Goal: Task Accomplishment & Management: Use online tool/utility

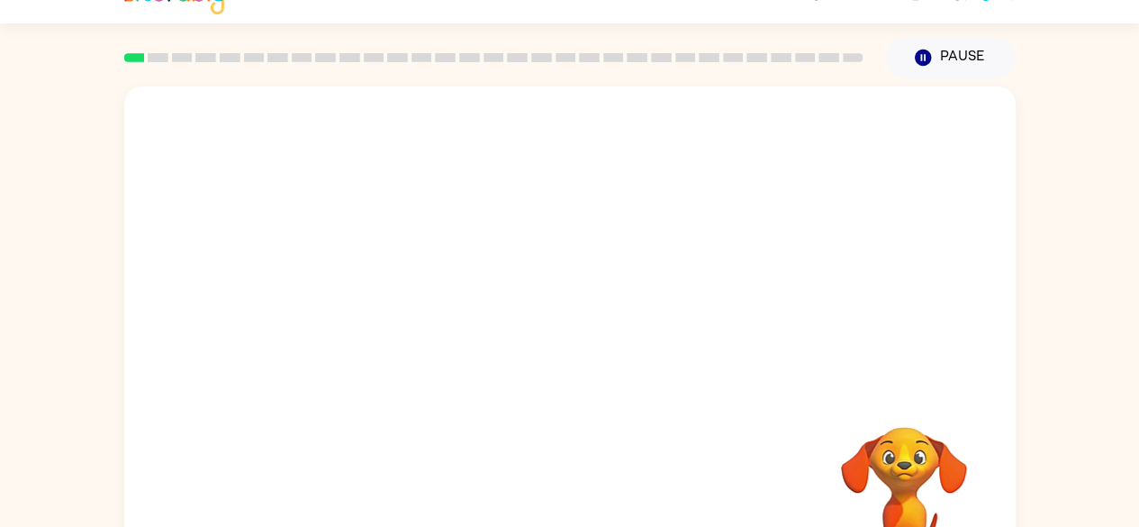
scroll to position [36, 0]
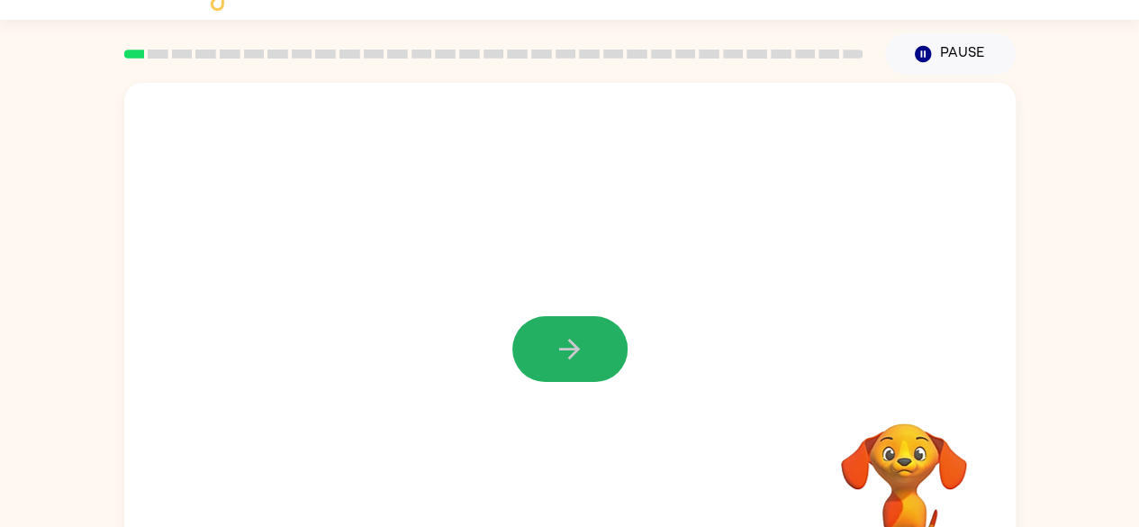
click at [570, 339] on icon "button" at bounding box center [569, 348] width 21 height 21
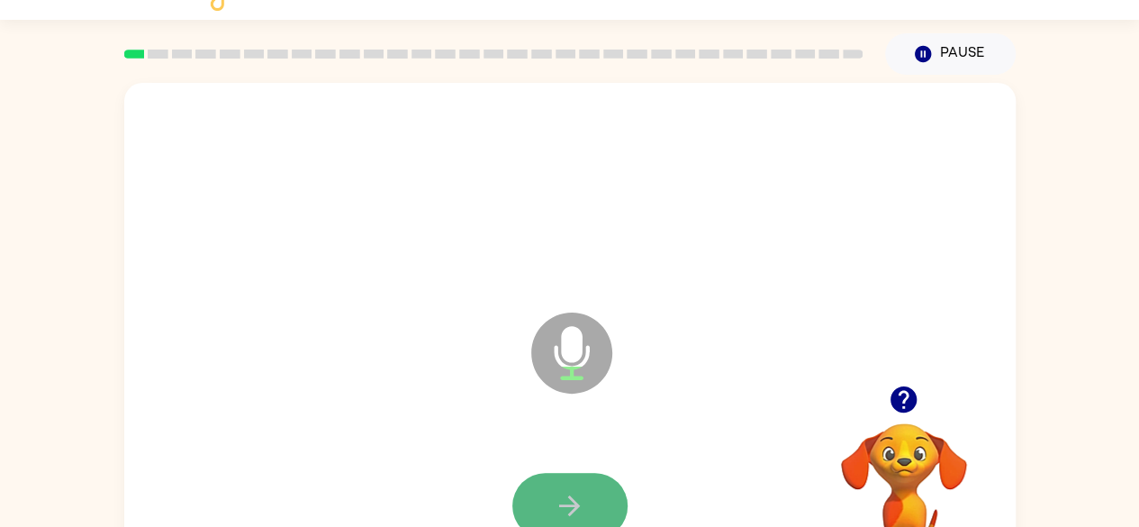
click at [598, 500] on button "button" at bounding box center [569, 506] width 115 height 66
click at [596, 500] on button "button" at bounding box center [569, 506] width 115 height 66
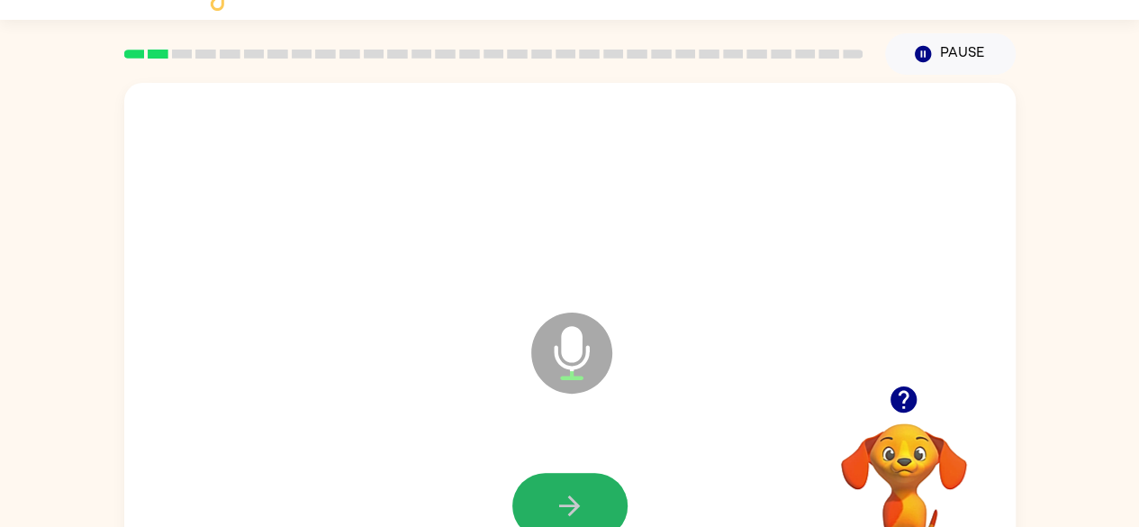
click at [596, 500] on button "button" at bounding box center [569, 506] width 115 height 66
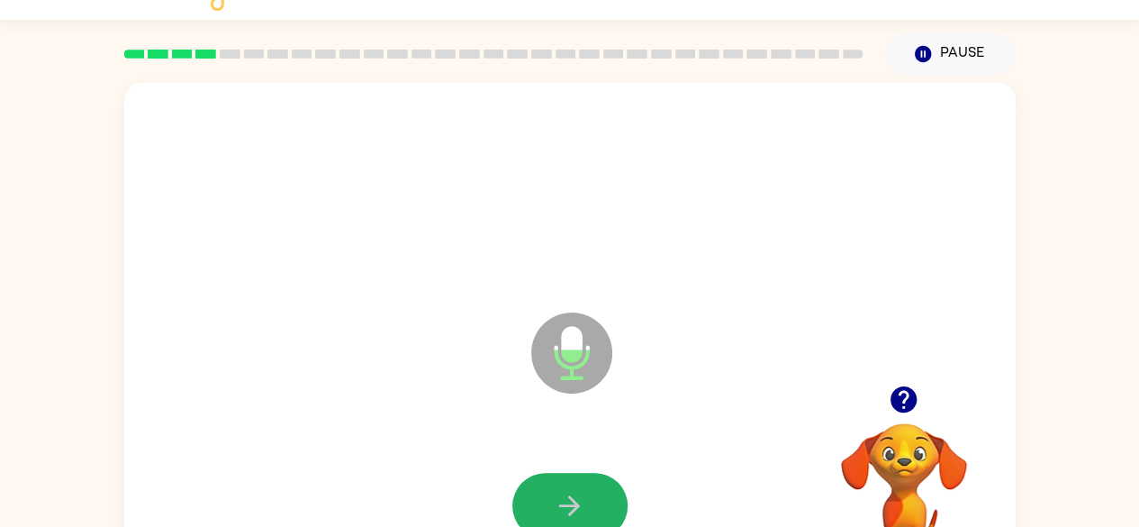
click at [596, 500] on button "button" at bounding box center [569, 506] width 115 height 66
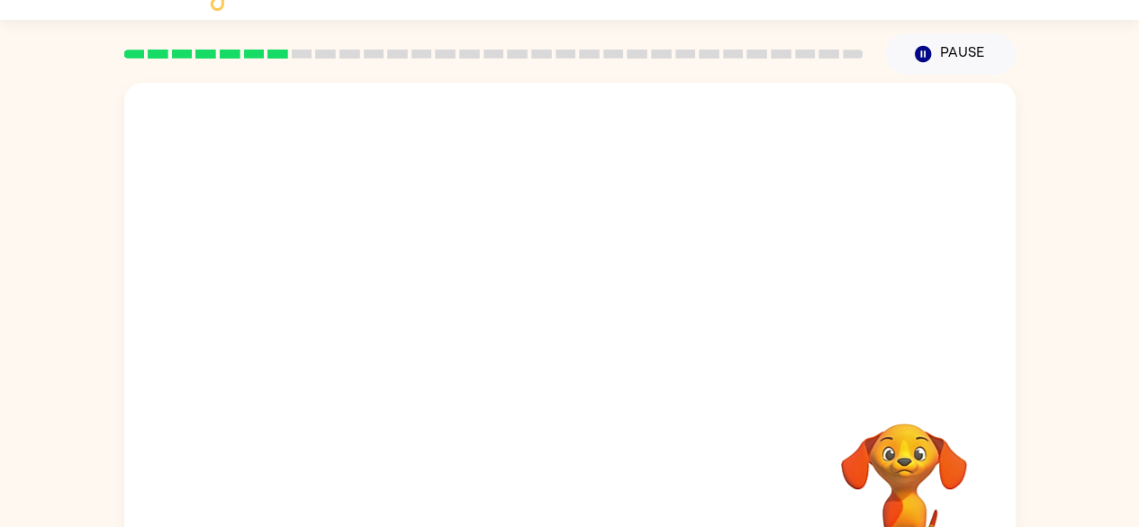
click at [929, 482] on video "Your browser must support playing .mp4 files to use Literably. Please try using…" at bounding box center [904, 485] width 180 height 180
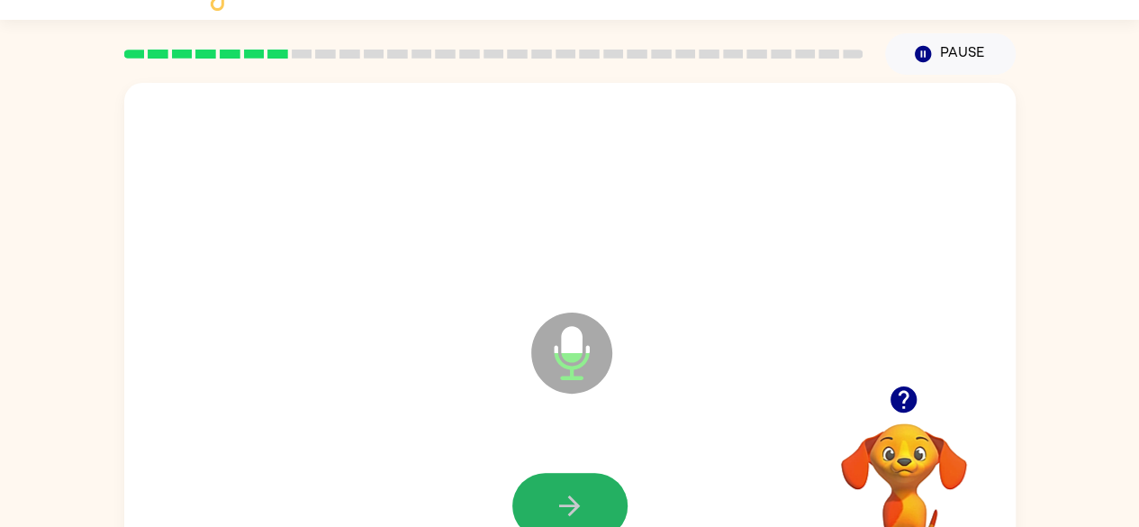
click at [596, 500] on button "button" at bounding box center [569, 506] width 115 height 66
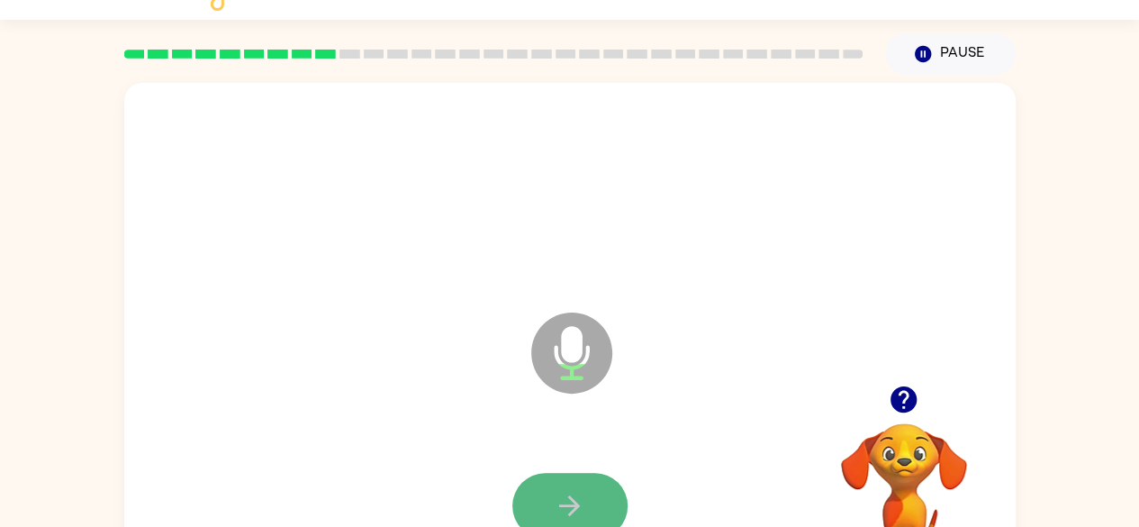
click at [578, 495] on icon "button" at bounding box center [570, 506] width 32 height 32
click at [544, 500] on button "button" at bounding box center [569, 506] width 115 height 66
drag, startPoint x: 544, startPoint y: 500, endPoint x: 540, endPoint y: 524, distance: 24.6
click at [540, 524] on button "button" at bounding box center [569, 506] width 115 height 66
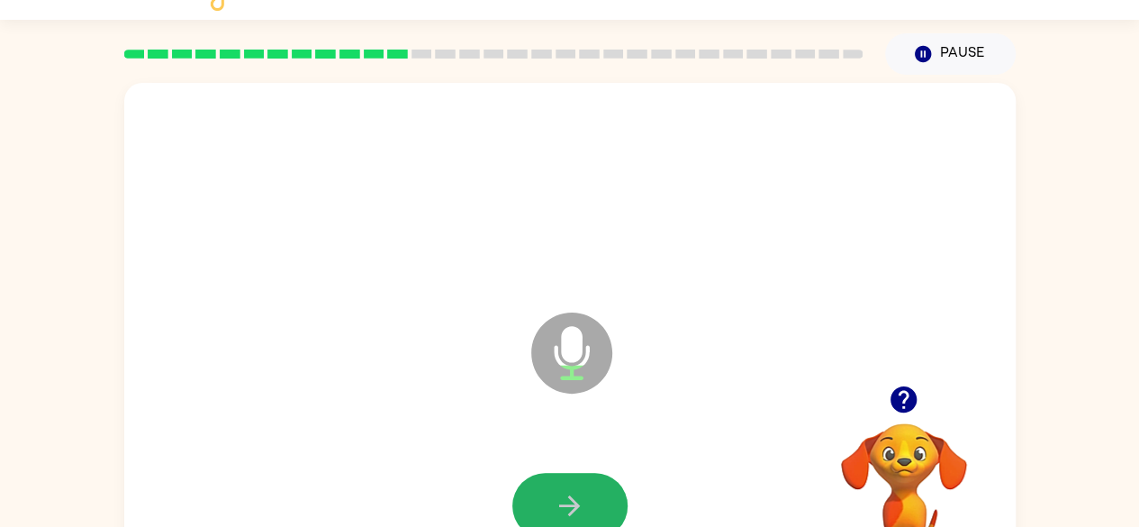
click at [565, 498] on icon "button" at bounding box center [570, 506] width 32 height 32
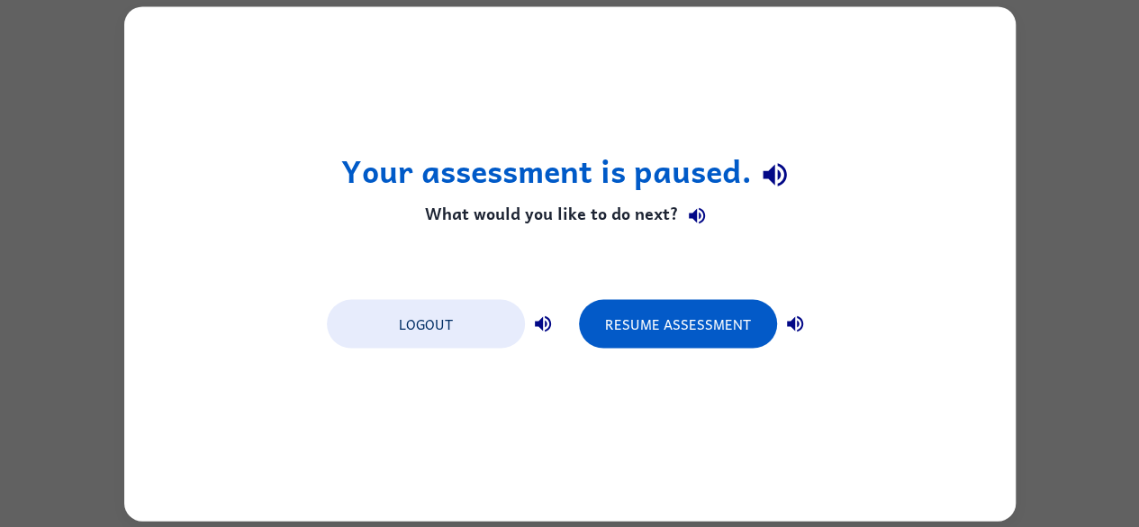
scroll to position [0, 0]
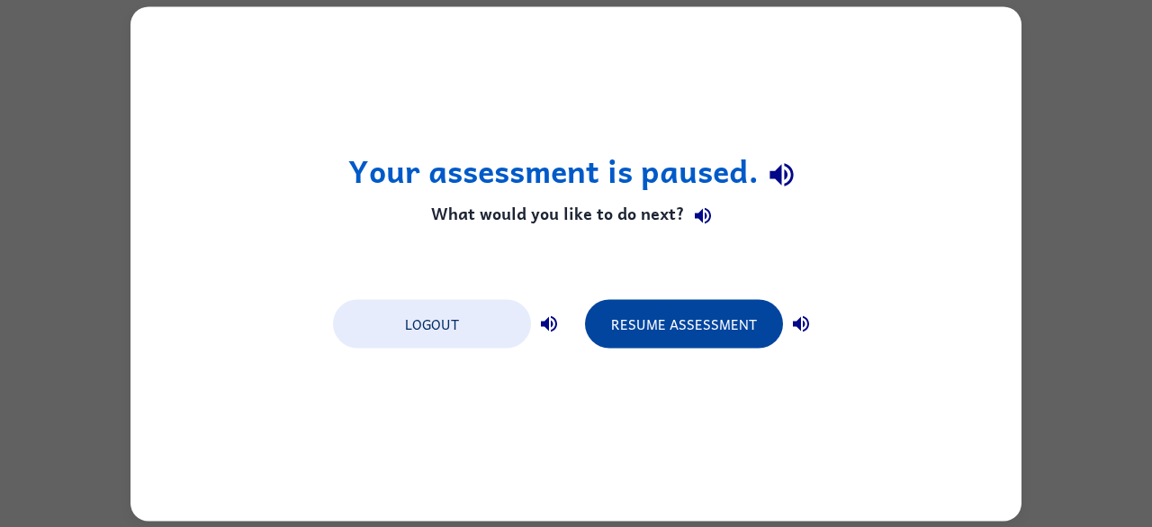
click at [708, 333] on button "Resume Assessment" at bounding box center [684, 323] width 198 height 49
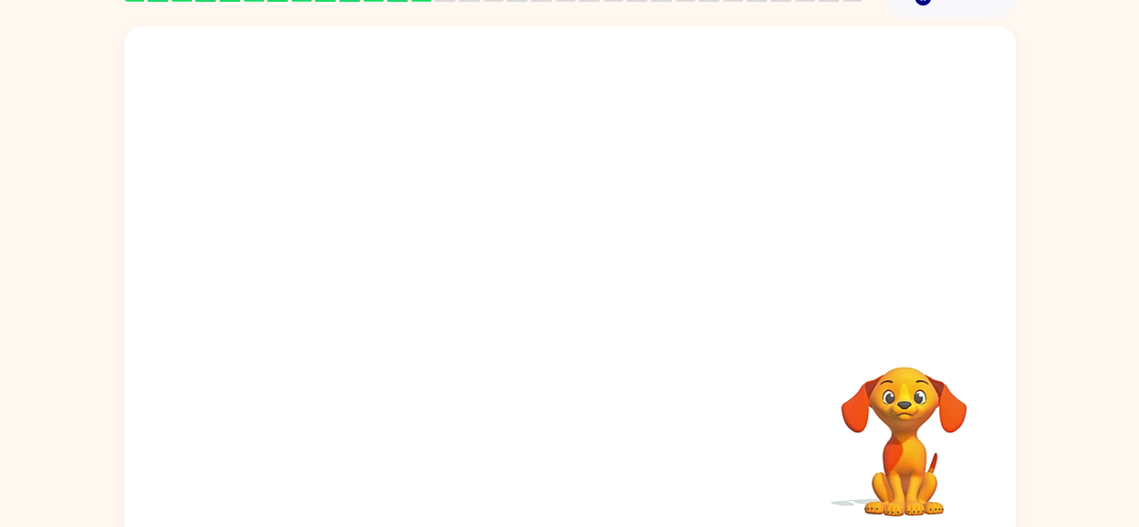
scroll to position [106, 0]
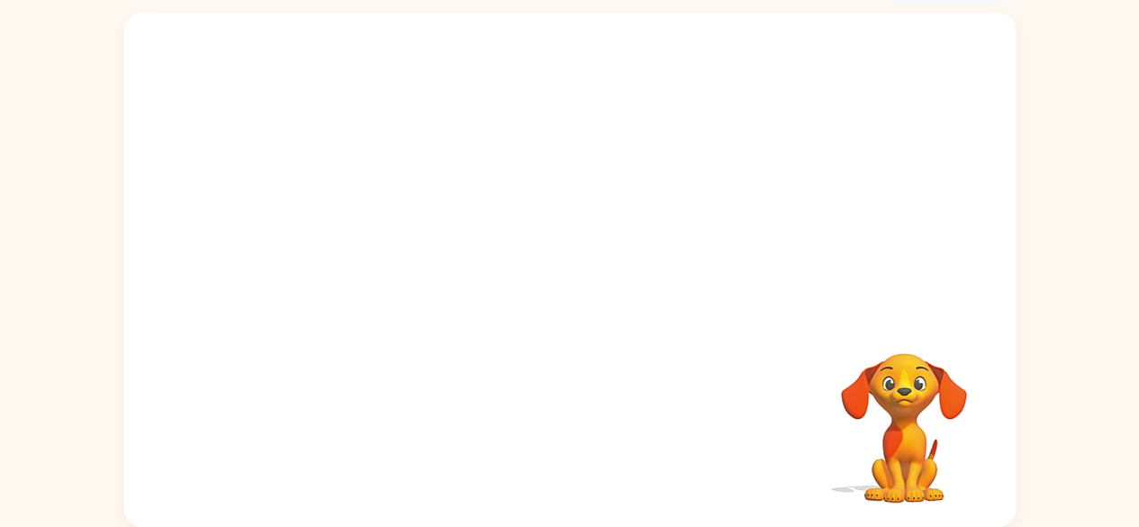
click at [565, 498] on div "Your browser must support playing .mp4 files to use Literably. Please try using…" at bounding box center [569, 270] width 891 height 514
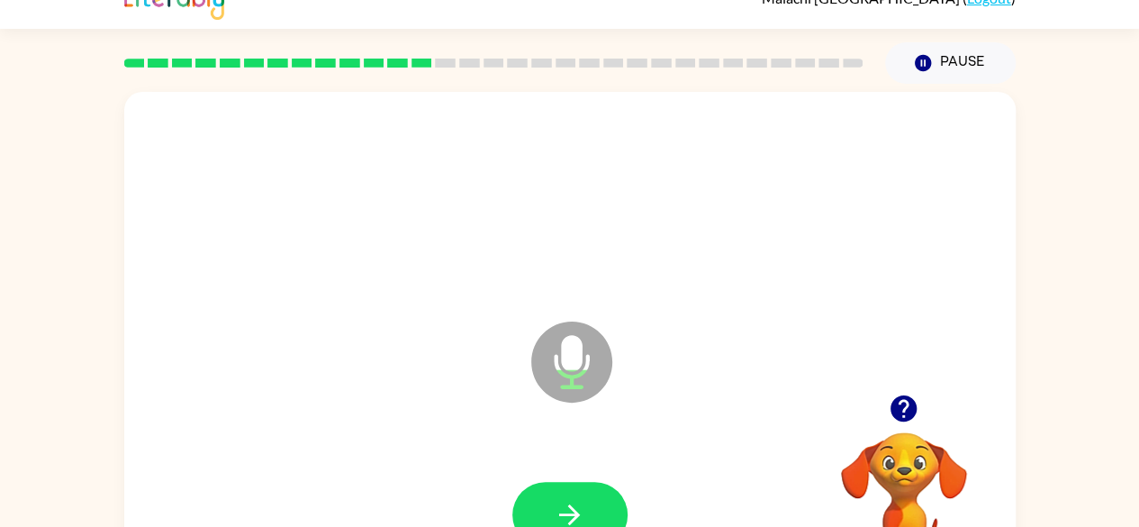
scroll to position [0, 0]
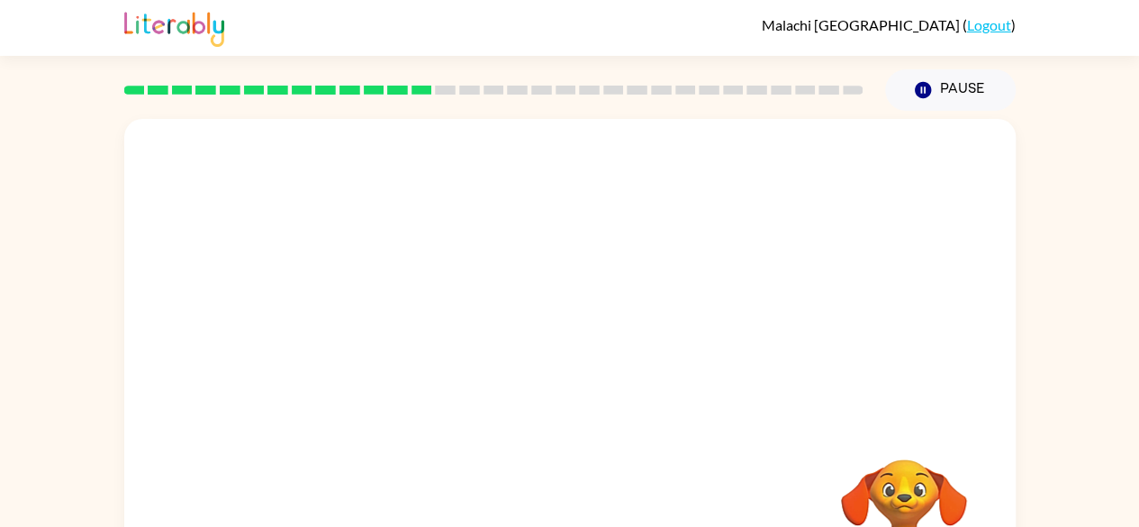
scroll to position [106, 0]
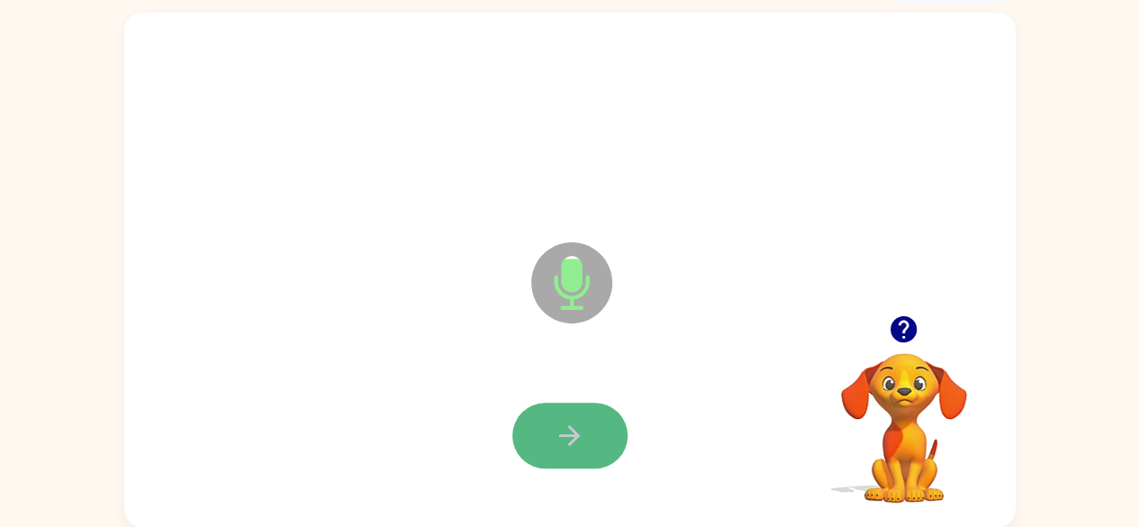
click at [588, 455] on button "button" at bounding box center [569, 435] width 115 height 66
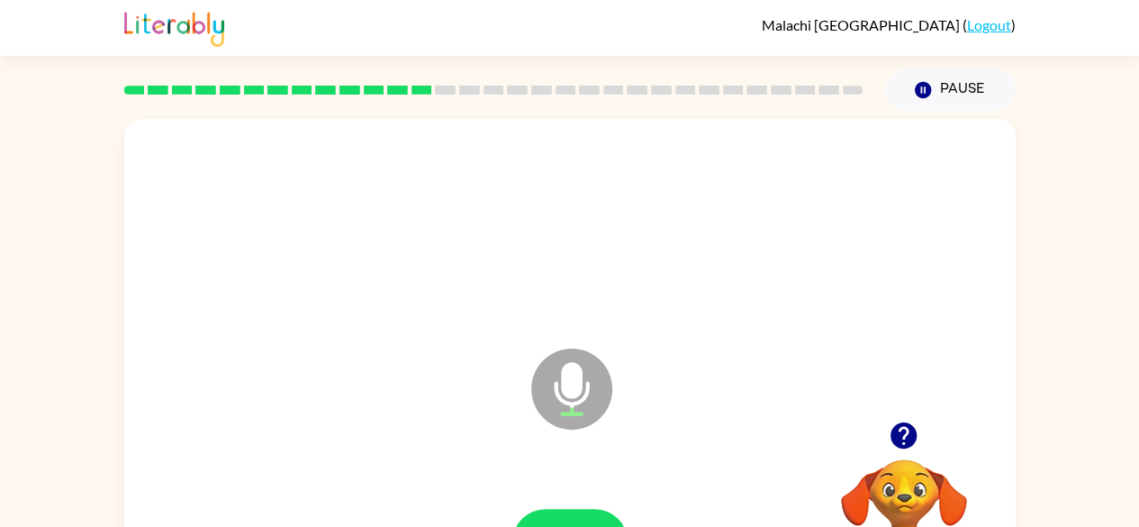
scroll to position [2, 0]
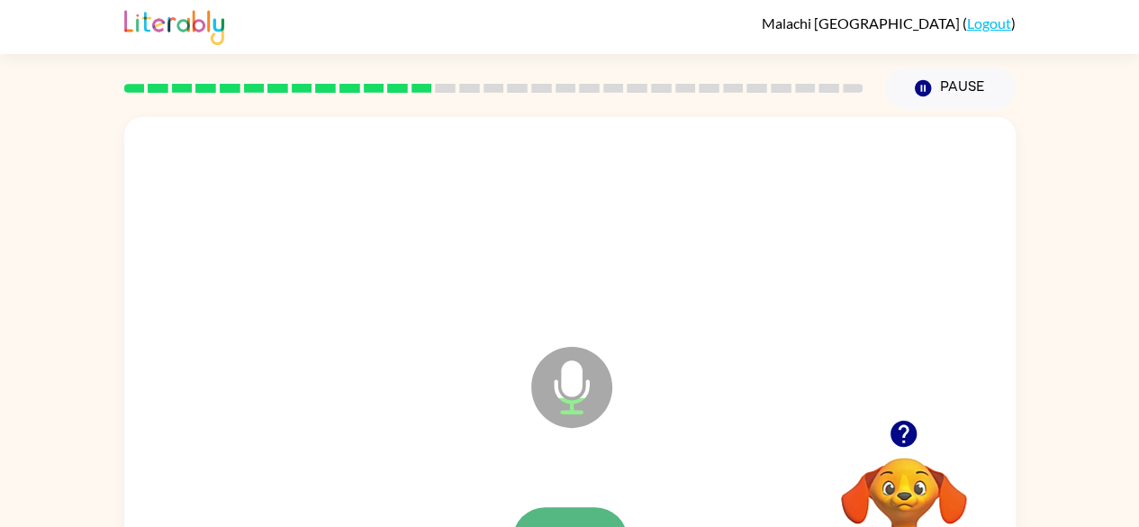
drag, startPoint x: 598, startPoint y: 508, endPoint x: 606, endPoint y: 514, distance: 10.3
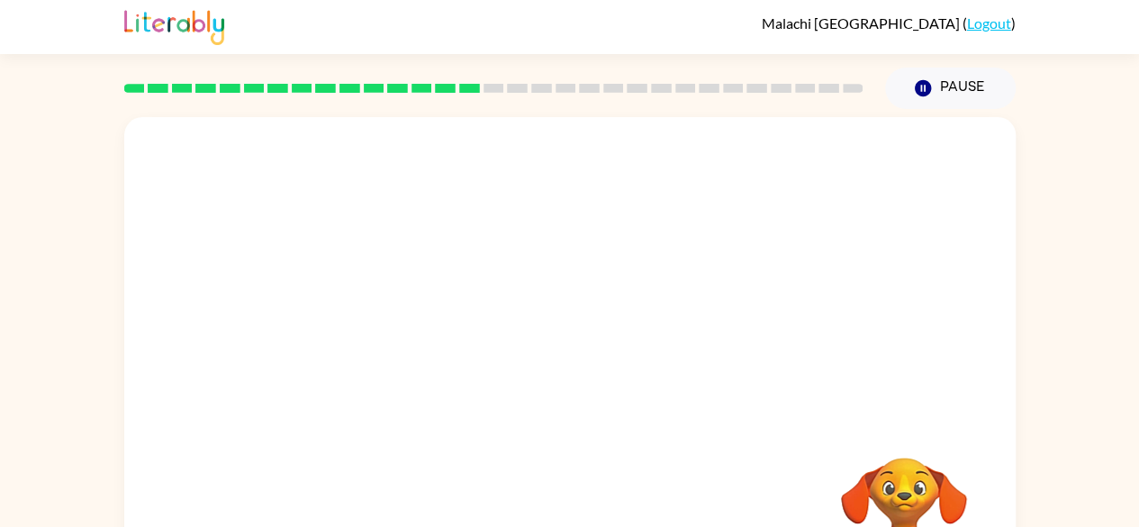
drag, startPoint x: 606, startPoint y: 514, endPoint x: 546, endPoint y: 458, distance: 81.5
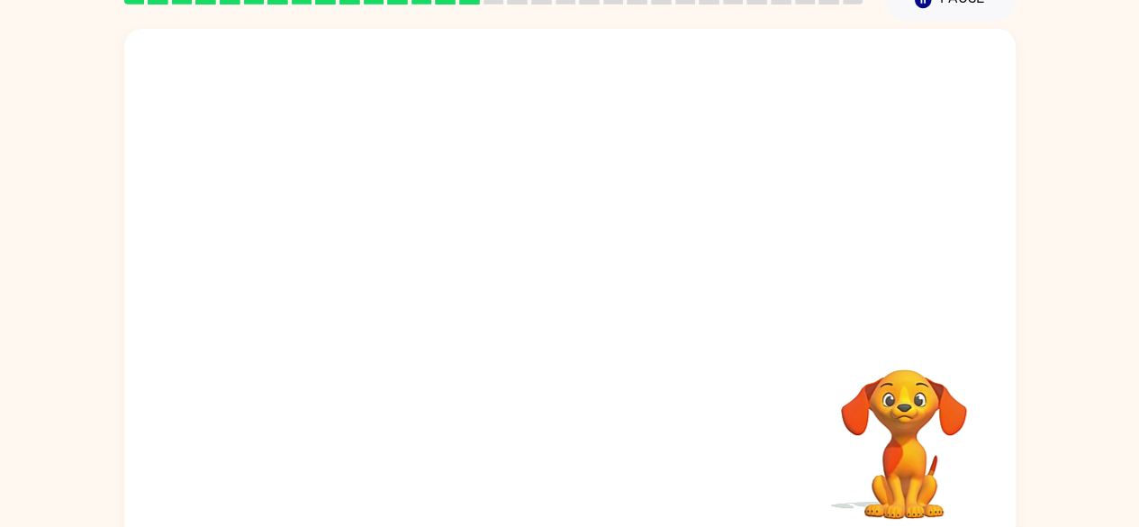
scroll to position [94, 0]
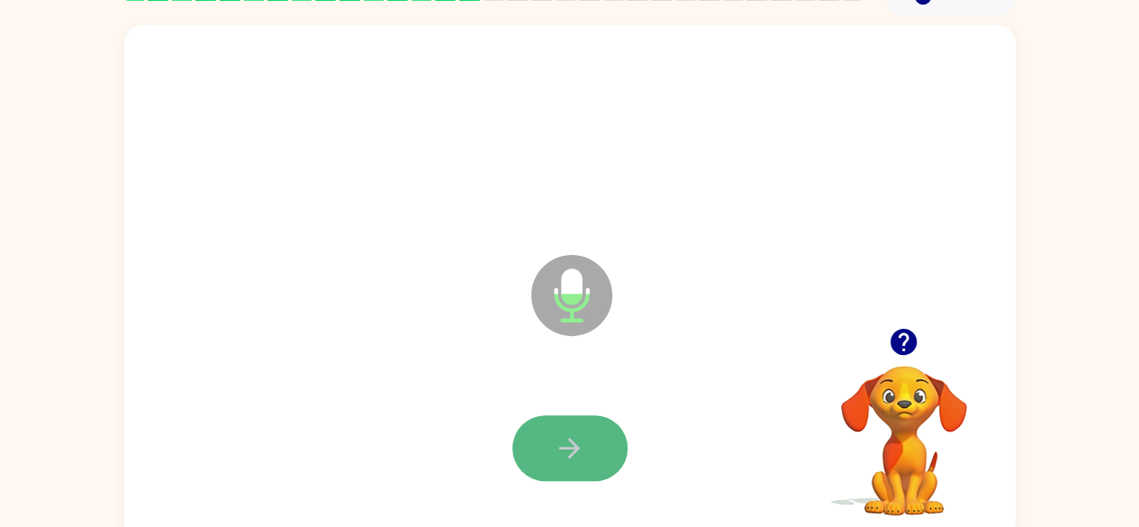
click at [583, 446] on icon "button" at bounding box center [570, 448] width 32 height 32
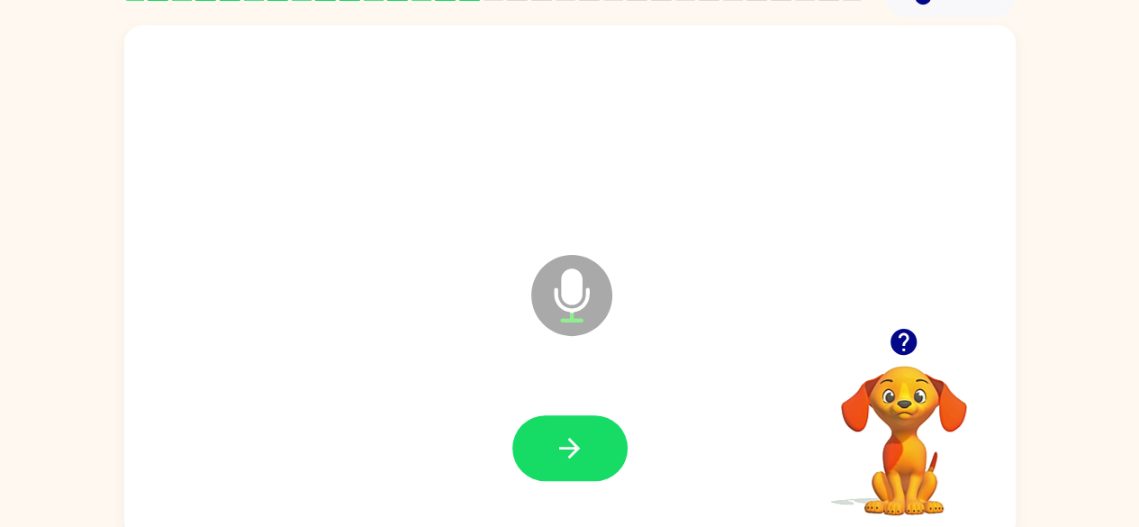
click at [583, 446] on icon "button" at bounding box center [570, 448] width 32 height 32
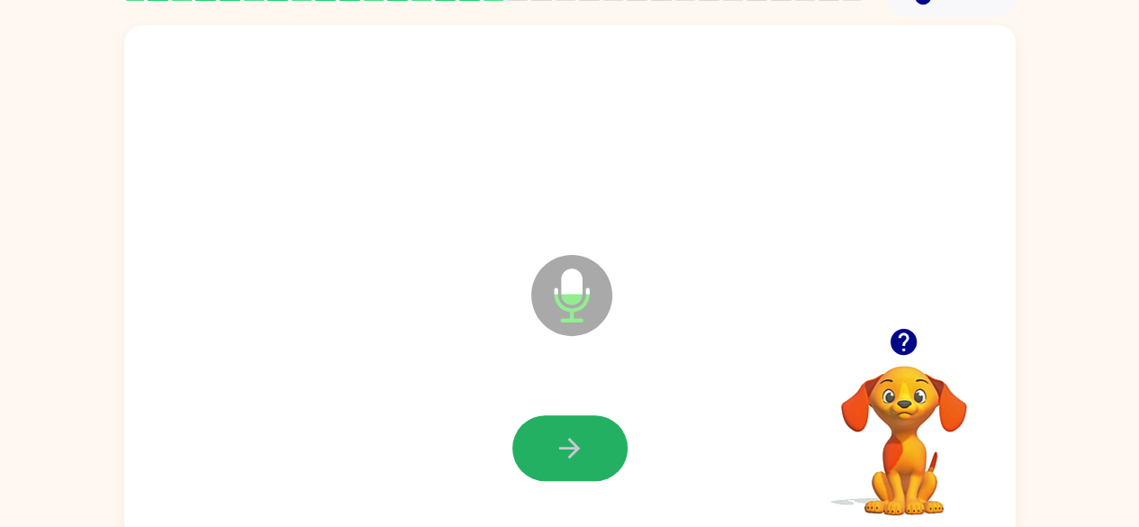
click at [583, 446] on icon "button" at bounding box center [570, 448] width 32 height 32
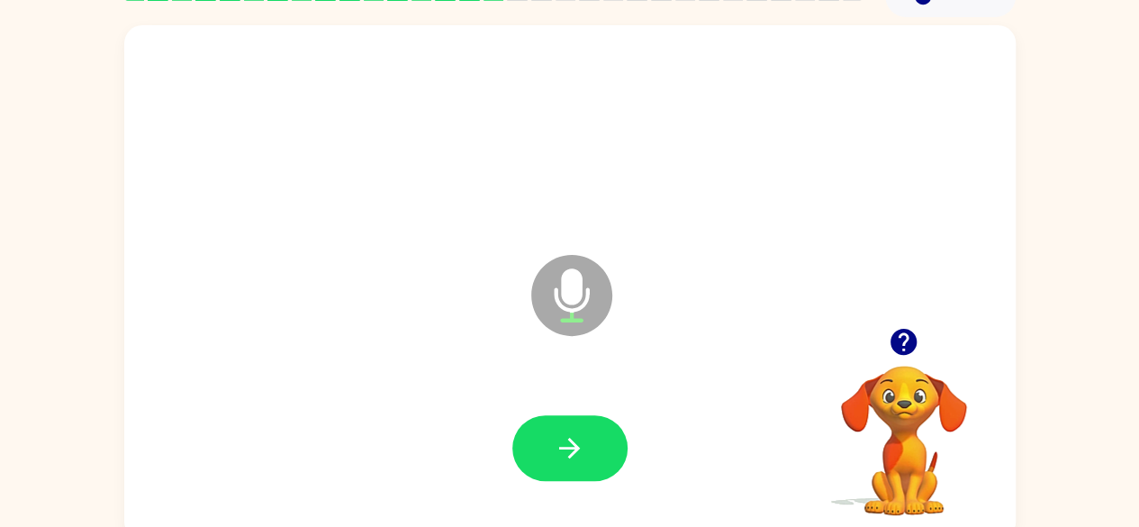
click at [583, 446] on icon "button" at bounding box center [570, 448] width 32 height 32
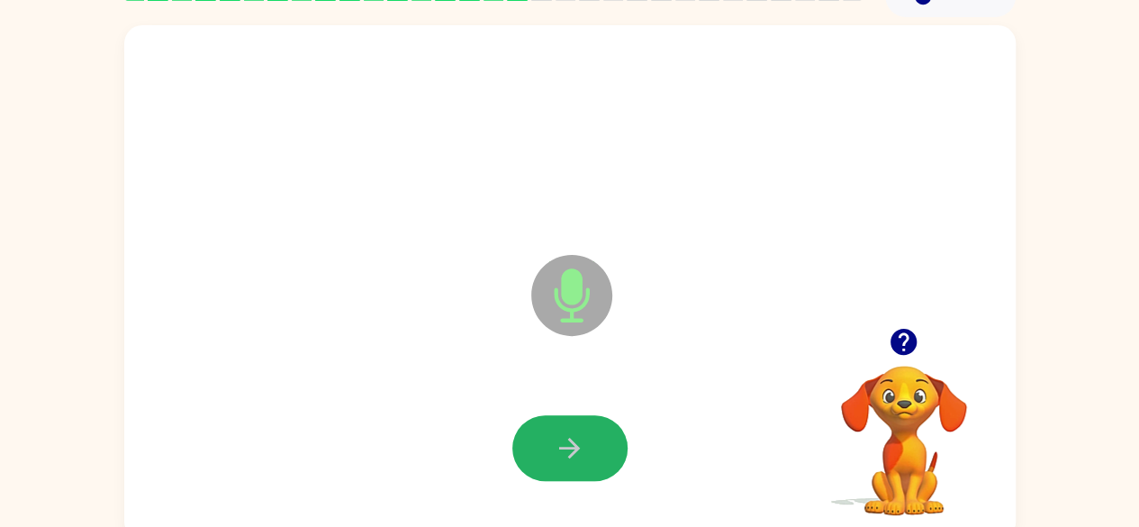
click at [583, 446] on icon "button" at bounding box center [570, 448] width 32 height 32
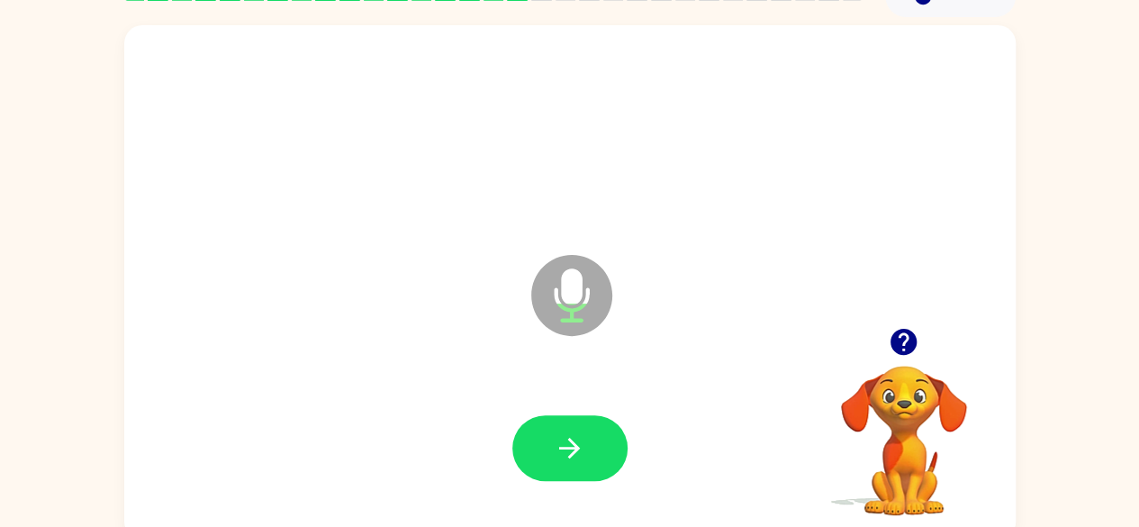
click at [583, 446] on icon "button" at bounding box center [570, 448] width 32 height 32
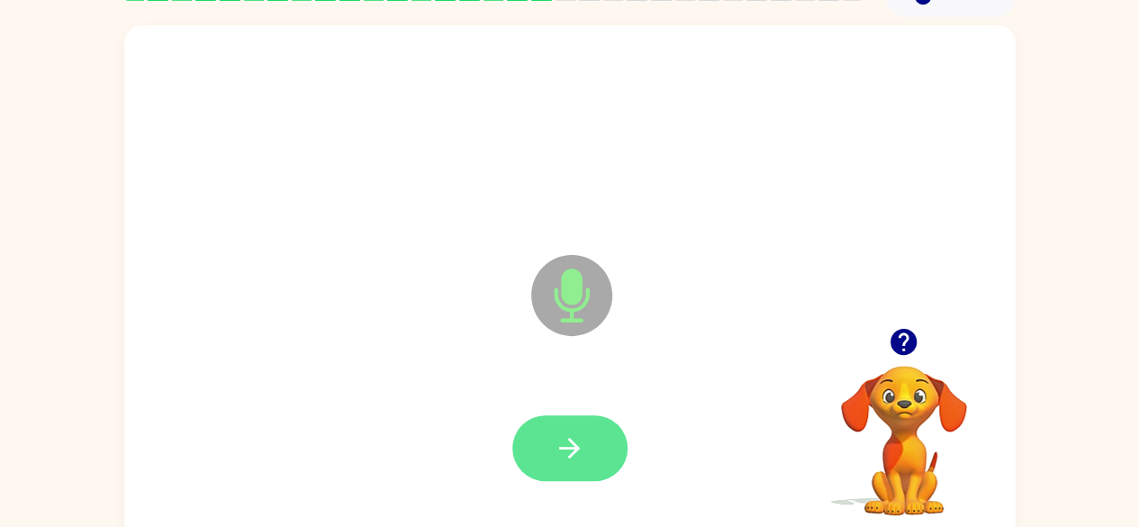
drag, startPoint x: 583, startPoint y: 446, endPoint x: 578, endPoint y: 458, distance: 12.9
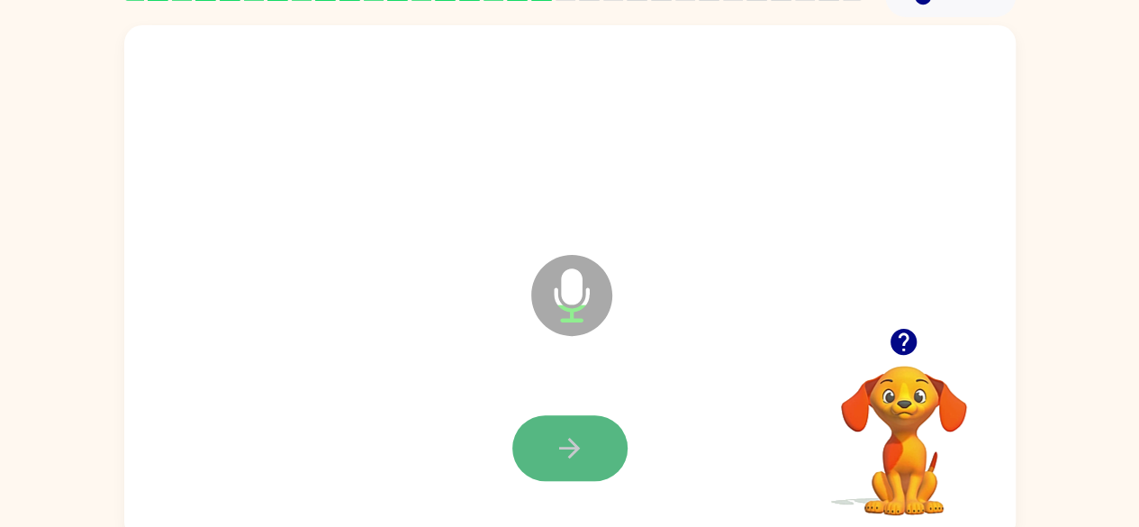
drag, startPoint x: 578, startPoint y: 458, endPoint x: 533, endPoint y: 441, distance: 48.1
click at [533, 441] on button "button" at bounding box center [569, 448] width 115 height 66
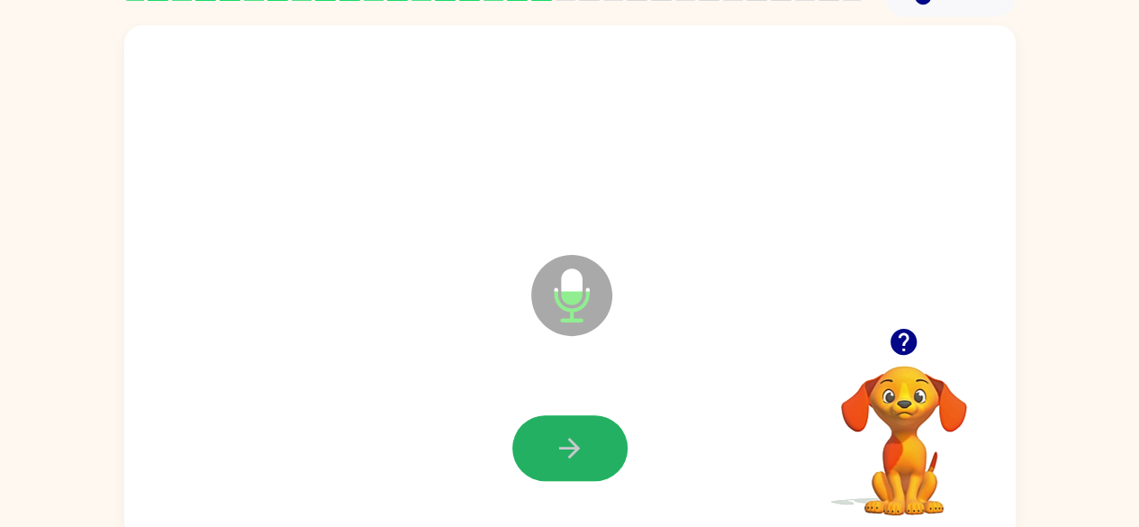
click at [578, 450] on icon "button" at bounding box center [570, 448] width 32 height 32
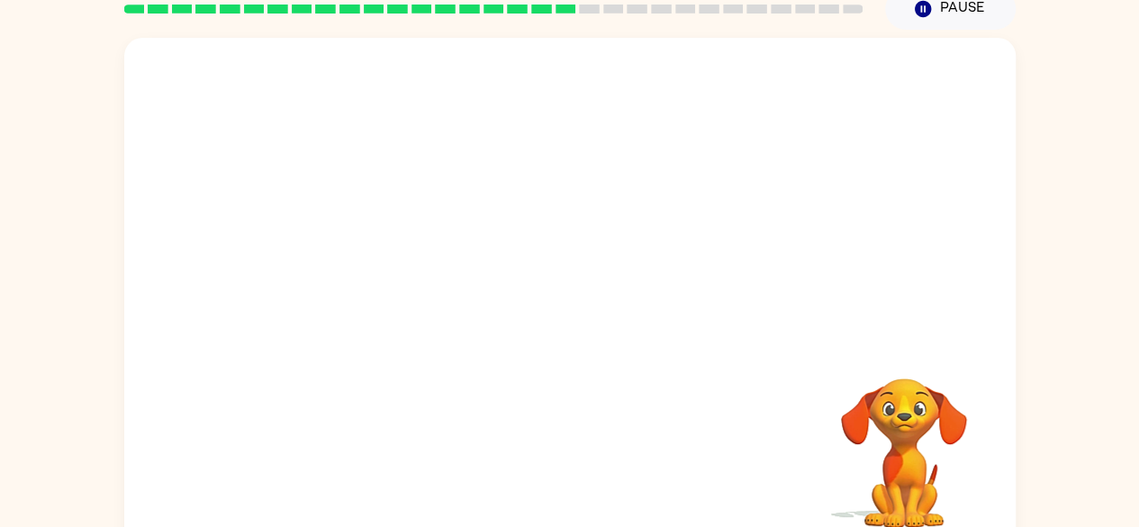
scroll to position [106, 0]
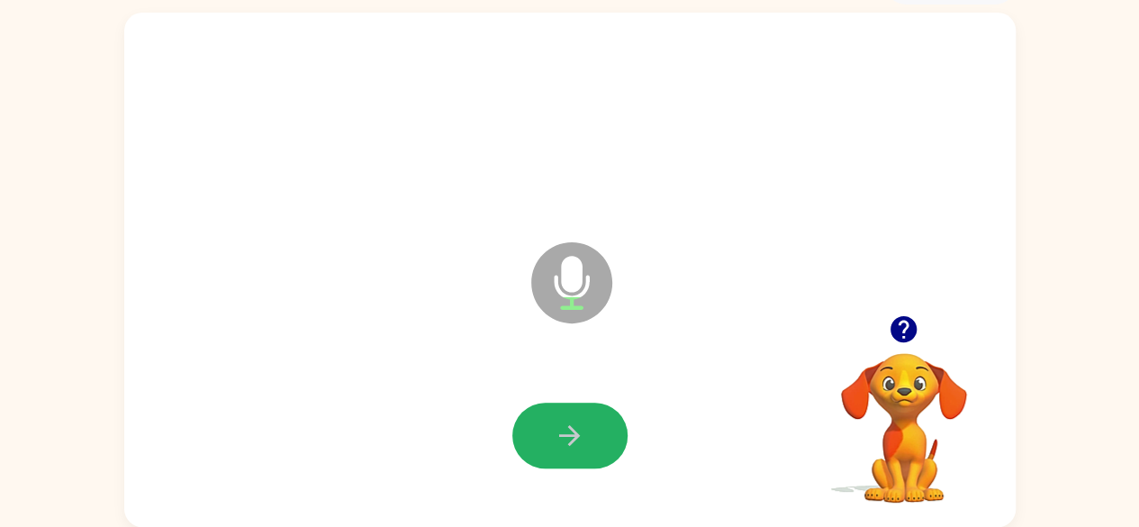
click at [578, 450] on icon "button" at bounding box center [570, 435] width 32 height 32
drag, startPoint x: 578, startPoint y: 450, endPoint x: 546, endPoint y: 426, distance: 39.8
click at [546, 426] on button "button" at bounding box center [569, 435] width 115 height 66
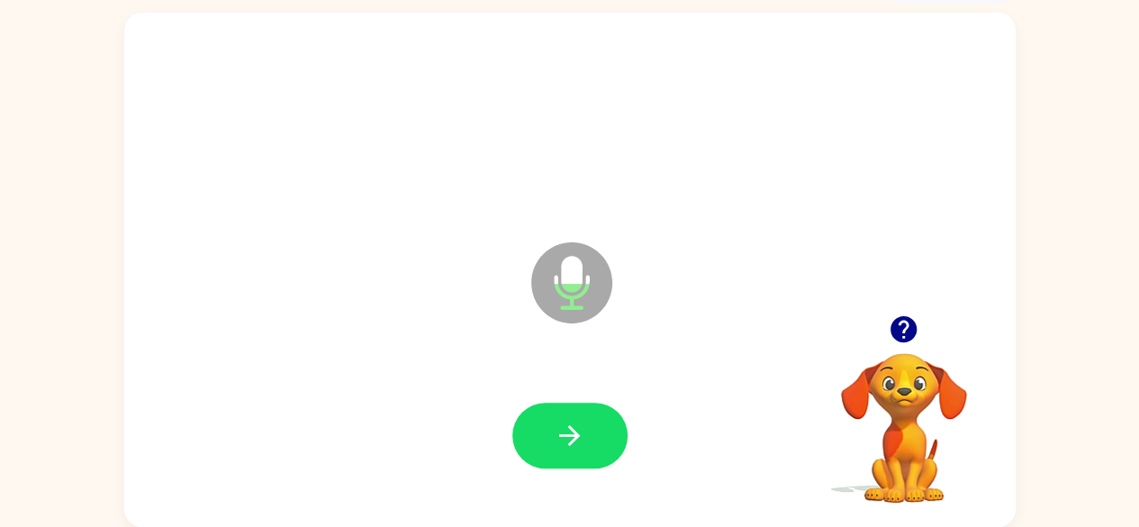
click at [574, 282] on icon "Microphone The Microphone is here when it is your turn to talk" at bounding box center [662, 305] width 270 height 135
click at [563, 444] on icon "button" at bounding box center [570, 435] width 32 height 32
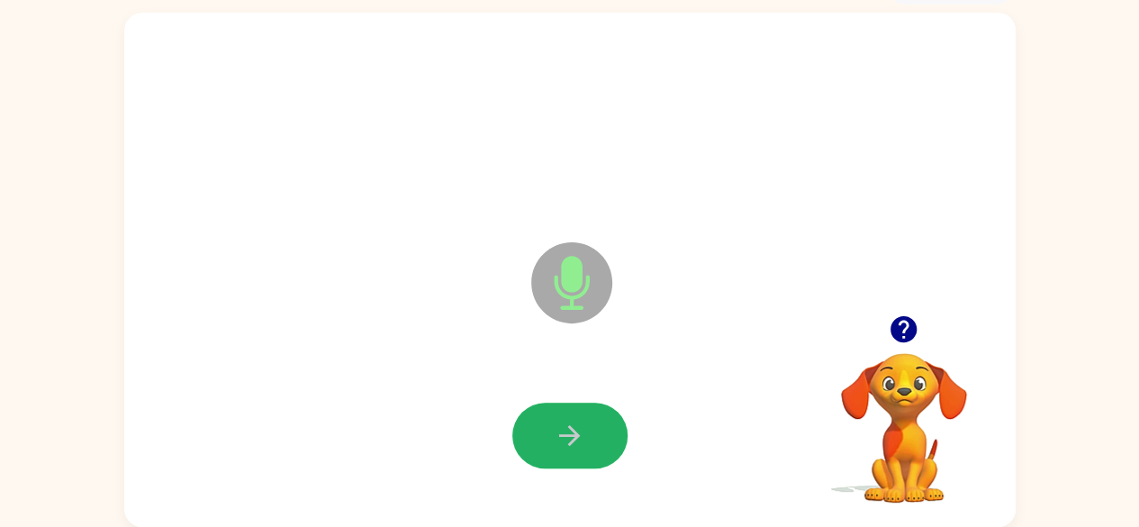
click at [563, 444] on icon "button" at bounding box center [570, 435] width 32 height 32
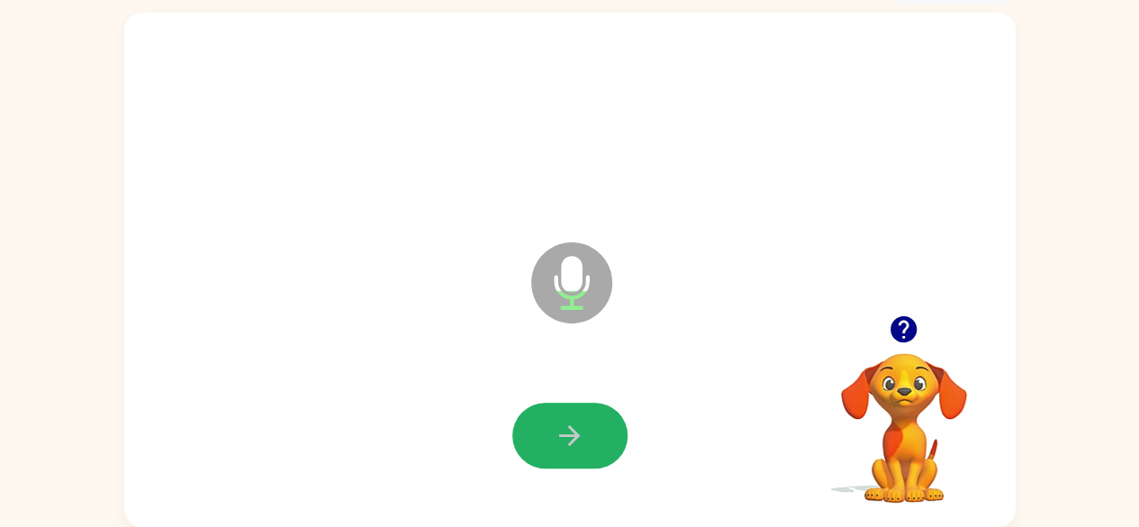
click at [563, 444] on icon "button" at bounding box center [570, 435] width 32 height 32
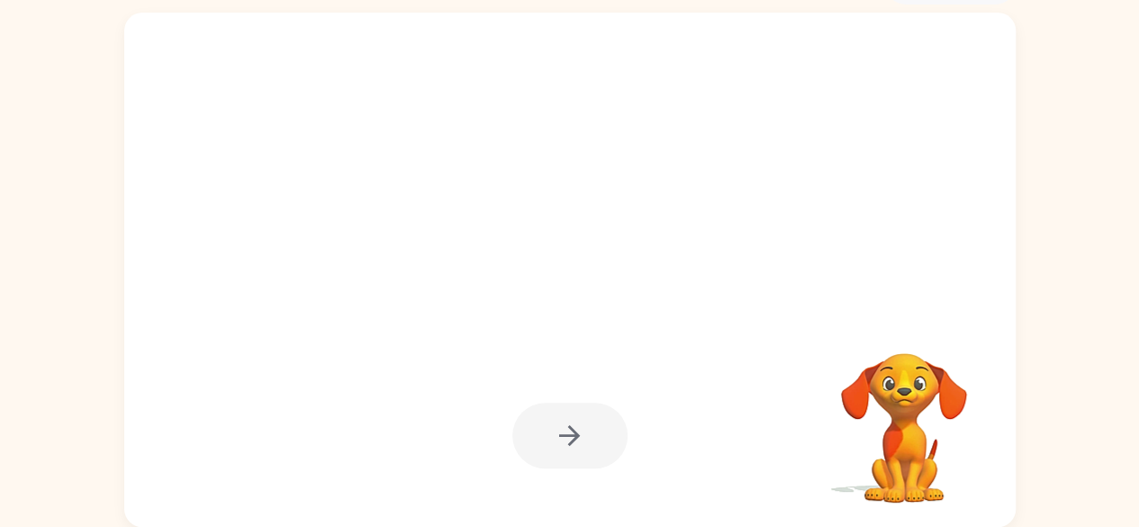
scroll to position [0, 0]
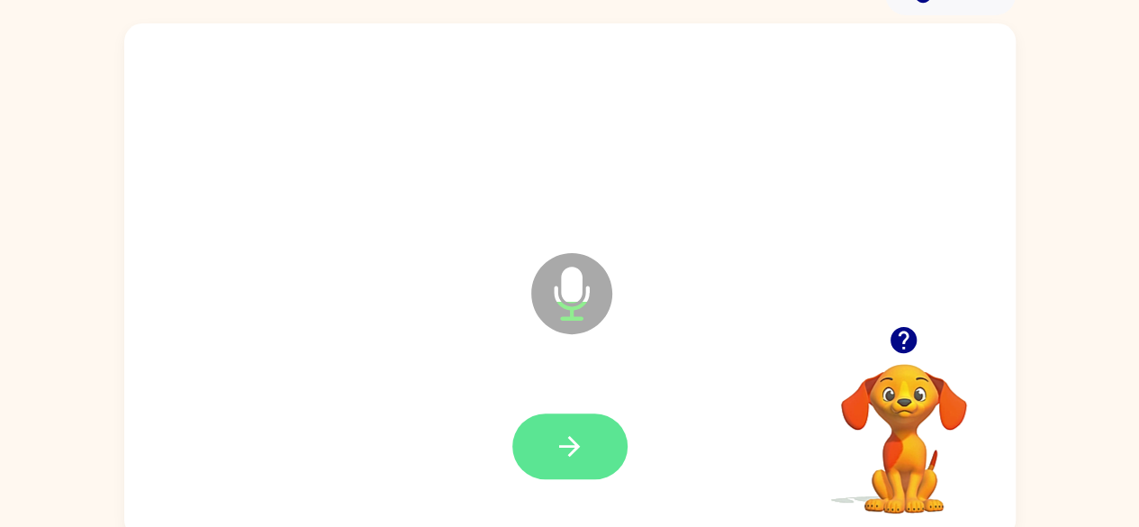
scroll to position [106, 0]
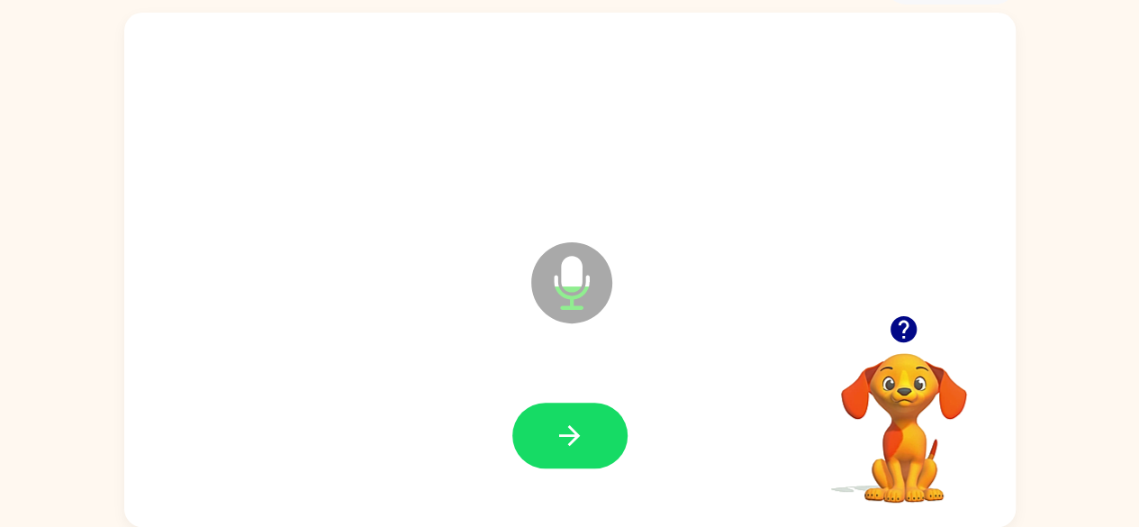
click at [587, 394] on div at bounding box center [569, 436] width 855 height 148
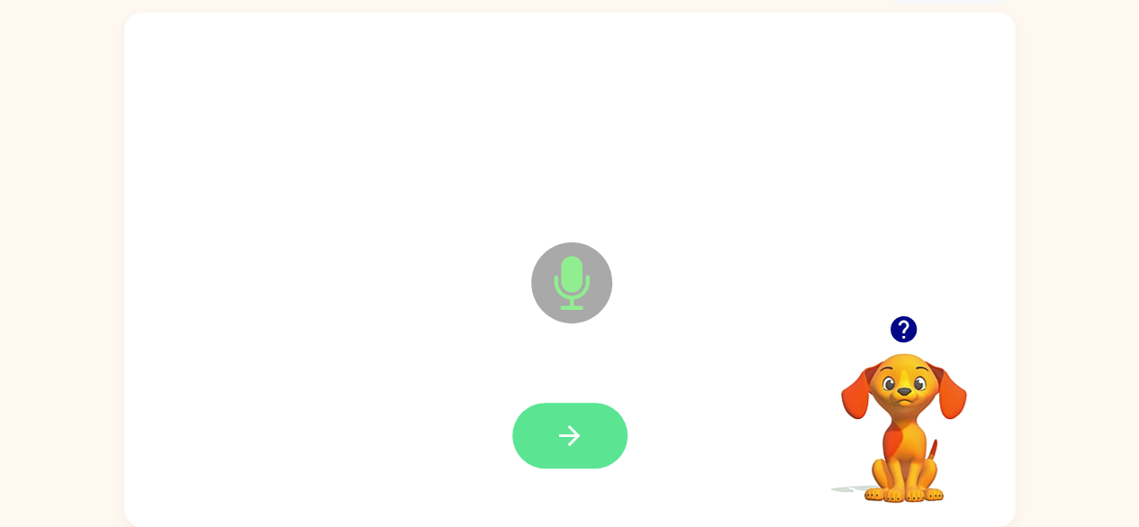
click at [587, 402] on button "button" at bounding box center [569, 435] width 115 height 66
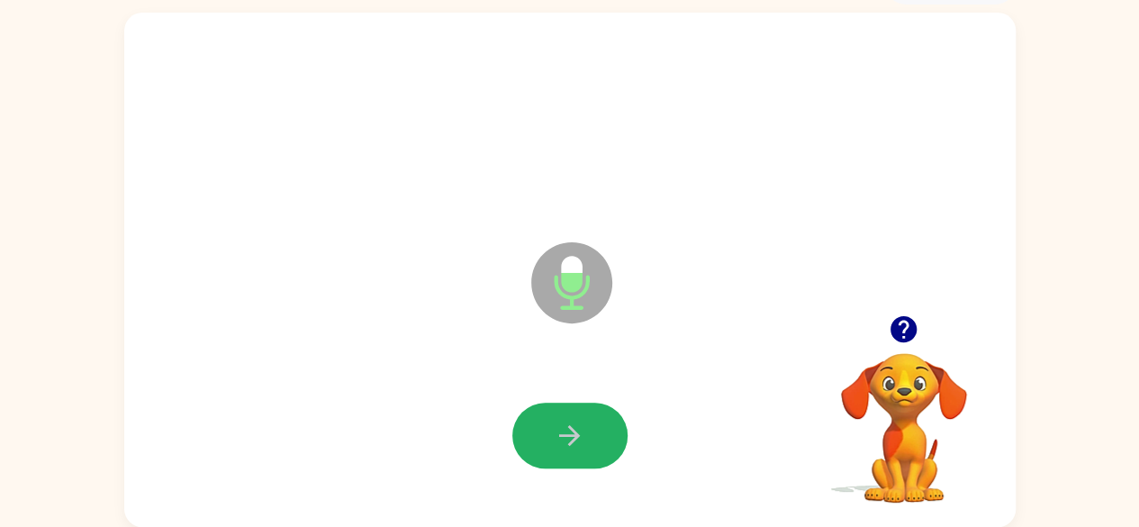
click at [587, 402] on button "button" at bounding box center [569, 435] width 115 height 66
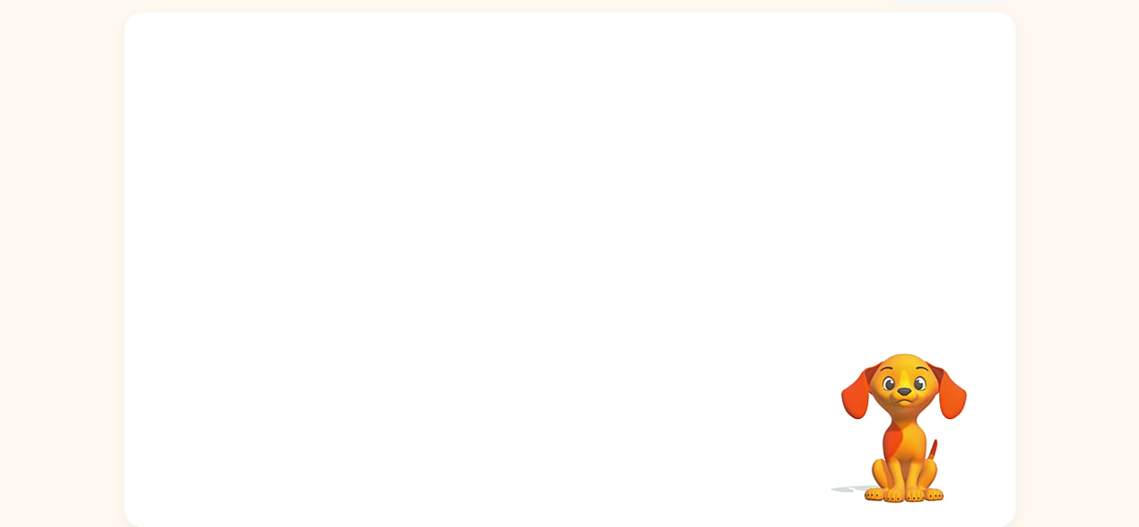
click at [768, 439] on div at bounding box center [569, 436] width 855 height 148
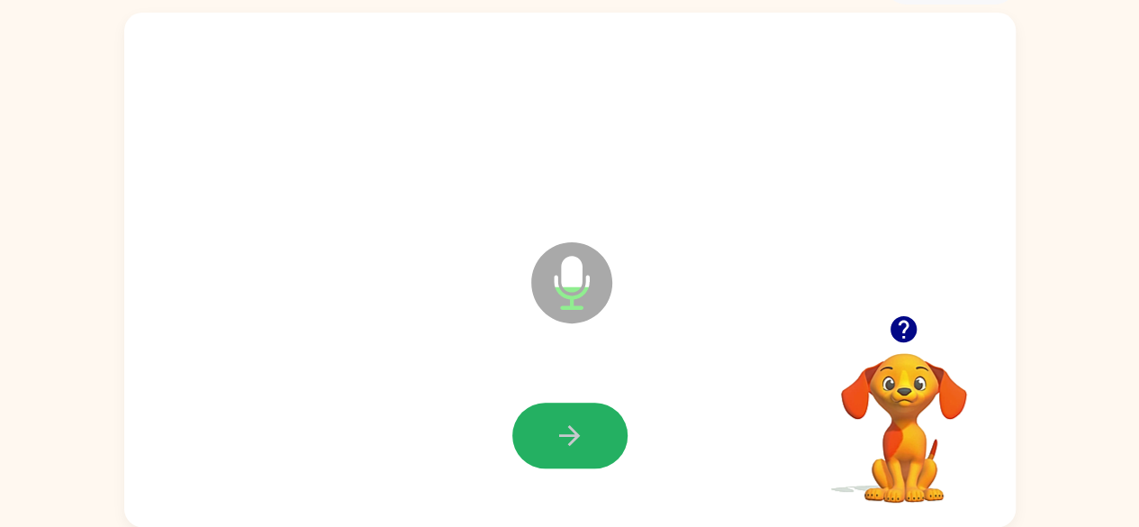
click at [587, 402] on button "button" at bounding box center [569, 435] width 115 height 66
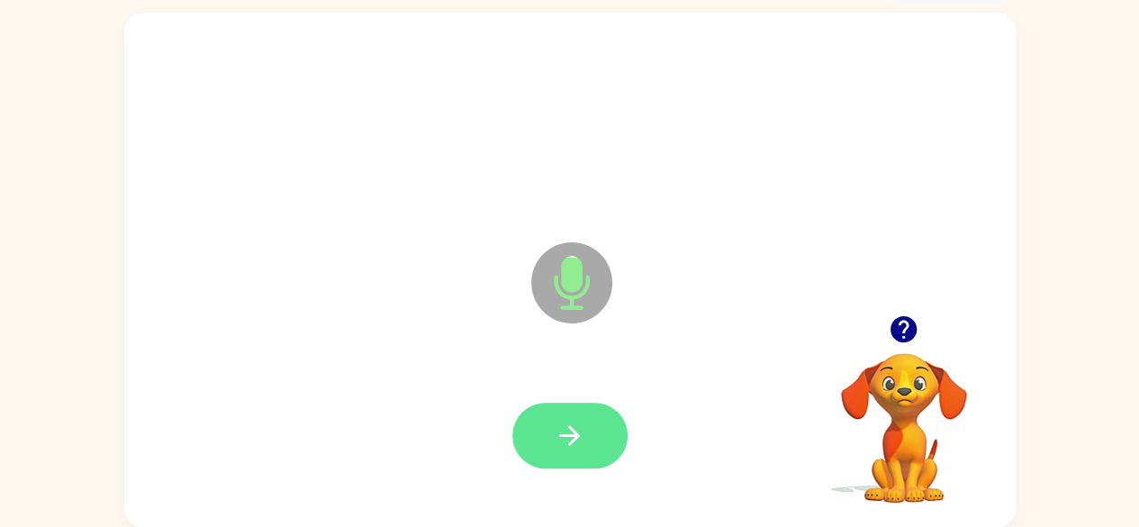
click at [599, 409] on button "button" at bounding box center [569, 435] width 115 height 66
click at [596, 415] on button "button" at bounding box center [569, 435] width 115 height 66
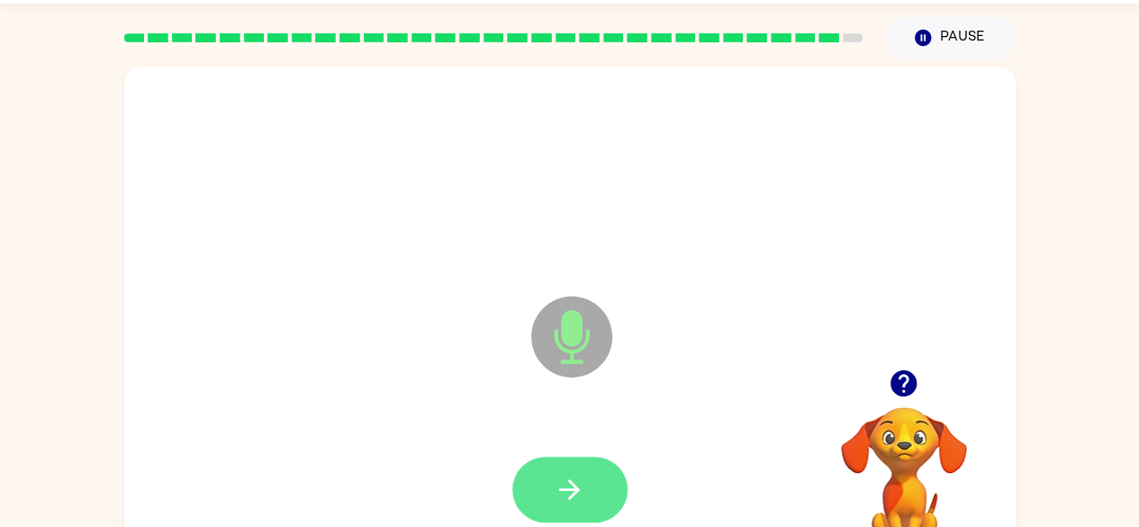
scroll to position [49, 0]
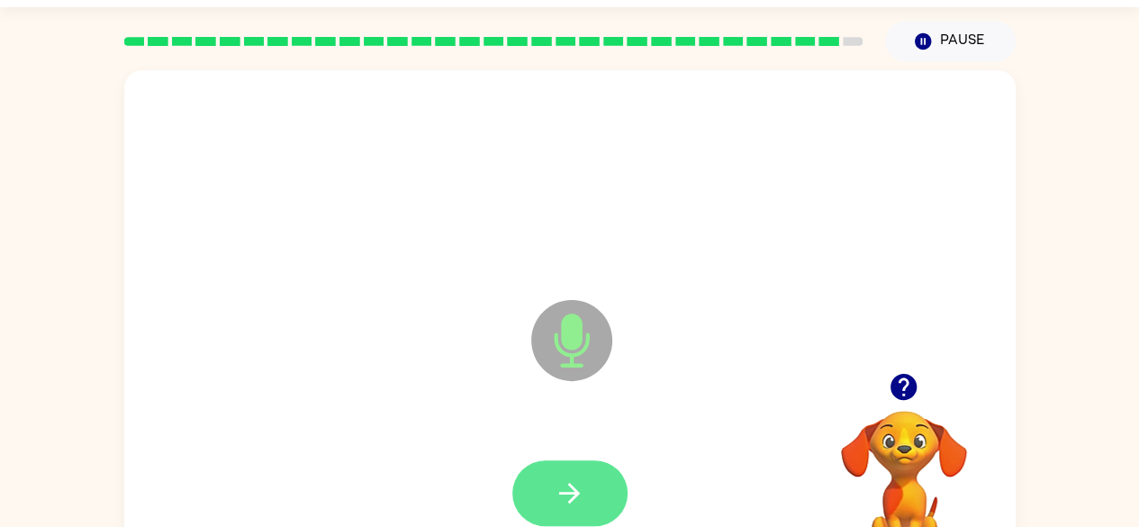
click at [558, 477] on icon "button" at bounding box center [570, 493] width 32 height 32
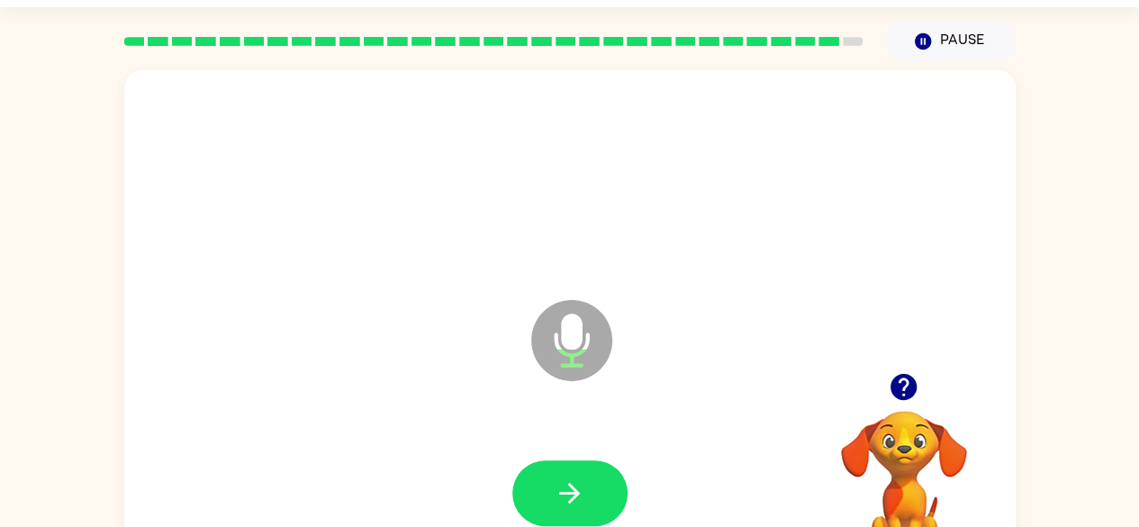
drag, startPoint x: 558, startPoint y: 476, endPoint x: 513, endPoint y: 465, distance: 46.3
click at [513, 465] on div at bounding box center [569, 493] width 115 height 66
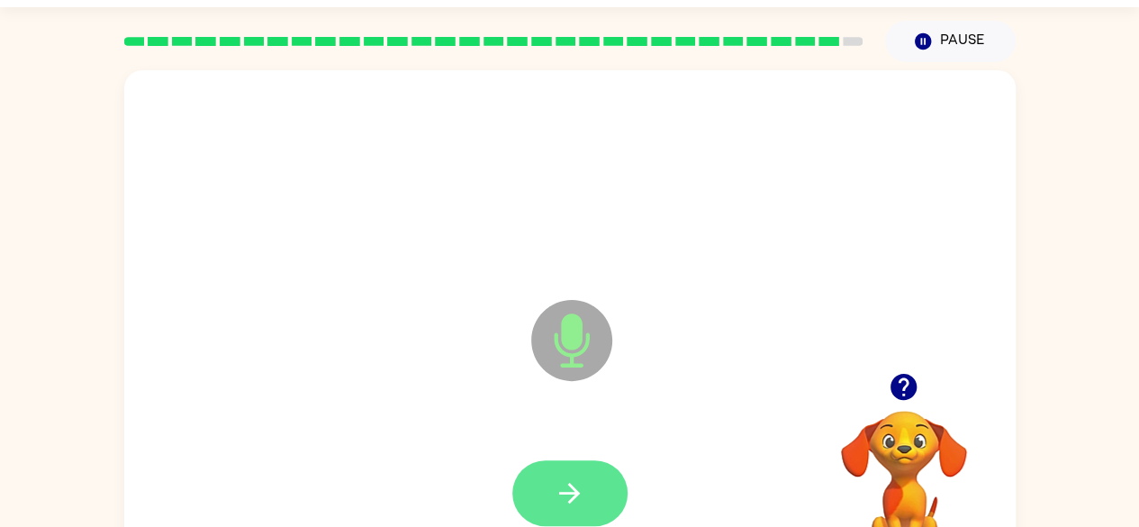
click at [542, 460] on button "button" at bounding box center [569, 493] width 115 height 66
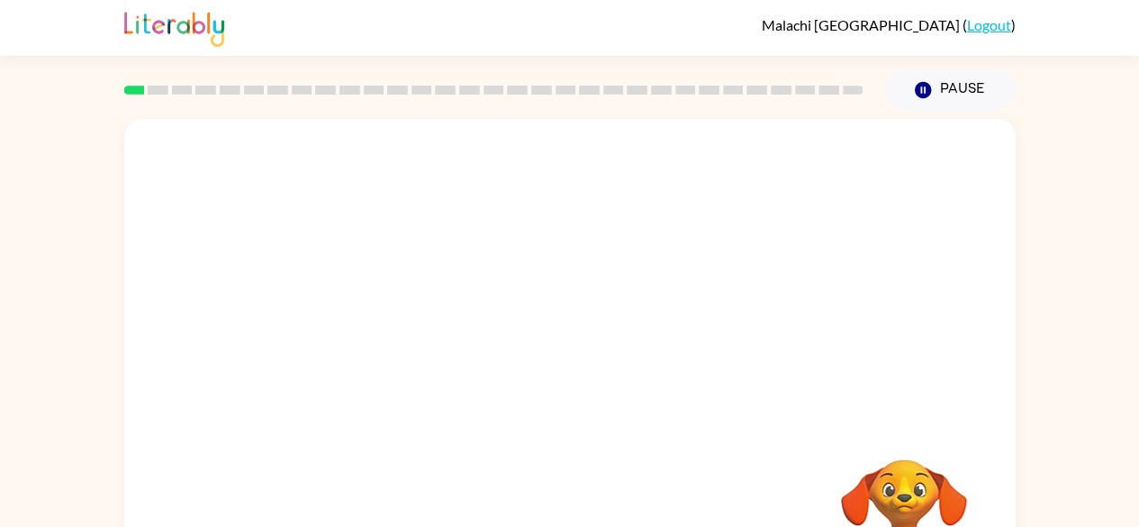
scroll to position [106, 0]
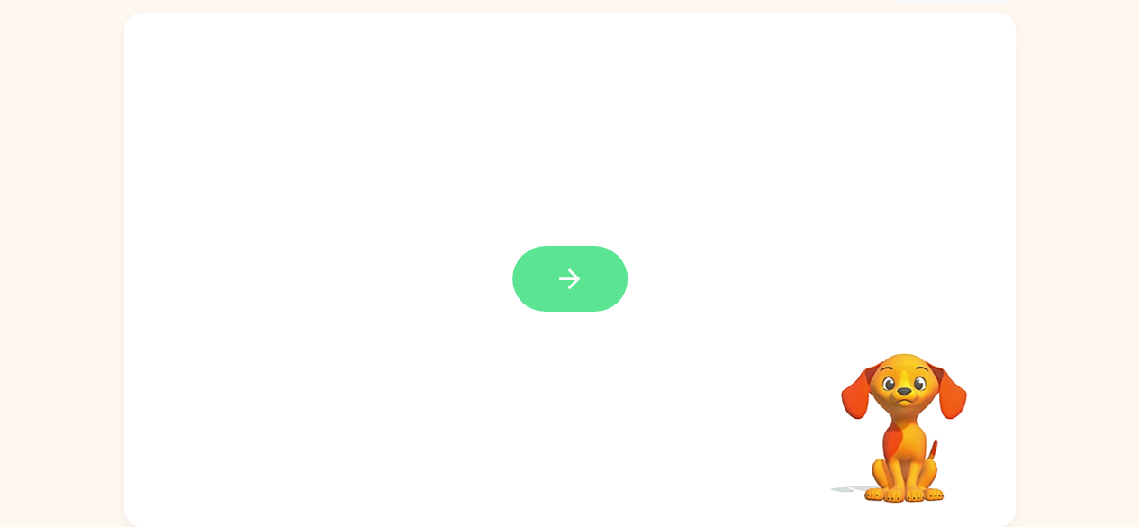
click at [601, 286] on button "button" at bounding box center [569, 279] width 115 height 66
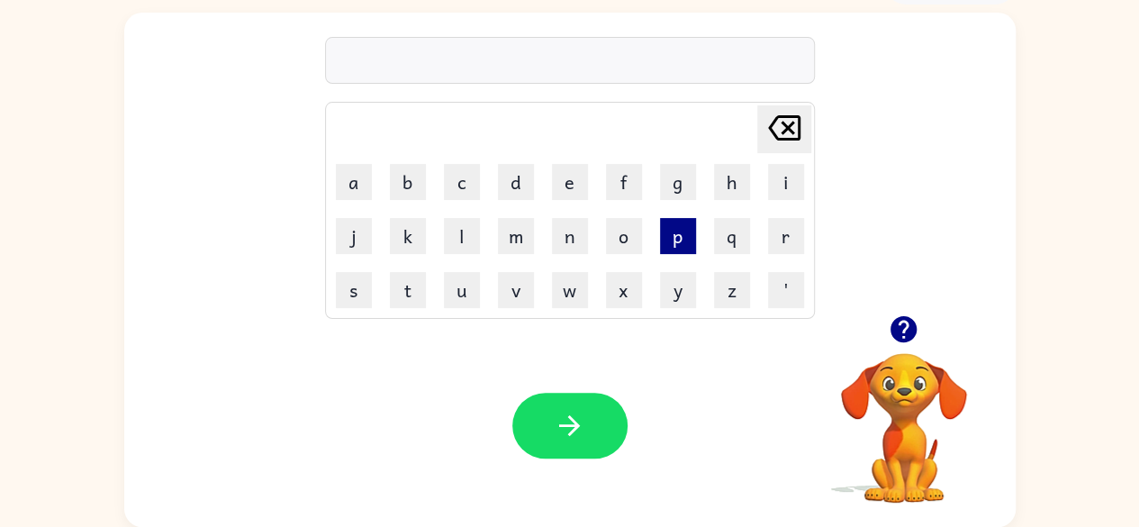
click at [680, 231] on button "p" at bounding box center [678, 236] width 36 height 36
click at [355, 187] on button "a" at bounding box center [354, 182] width 36 height 36
click at [513, 185] on button "d" at bounding box center [516, 182] width 36 height 36
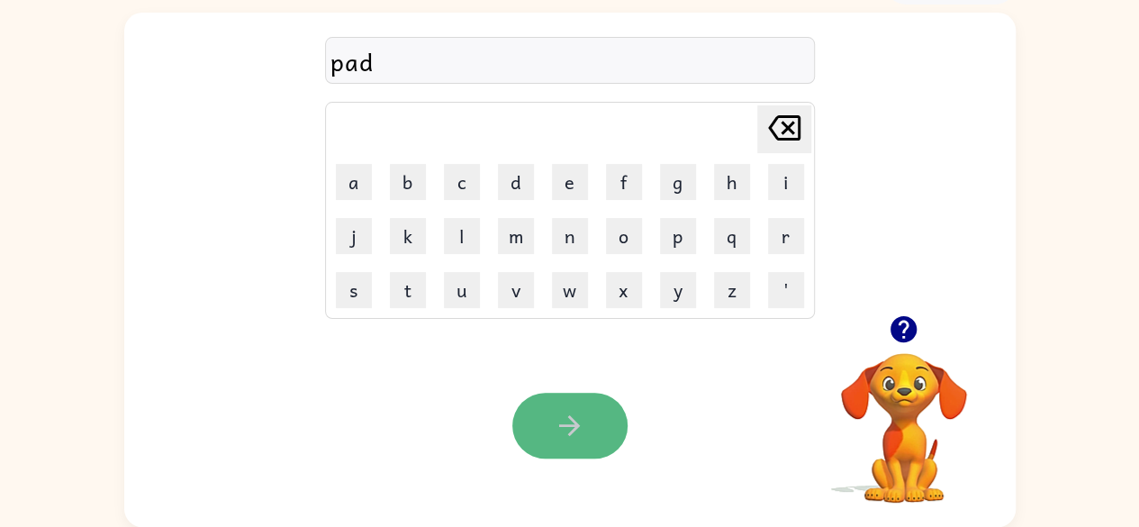
click at [565, 402] on button "button" at bounding box center [569, 425] width 115 height 66
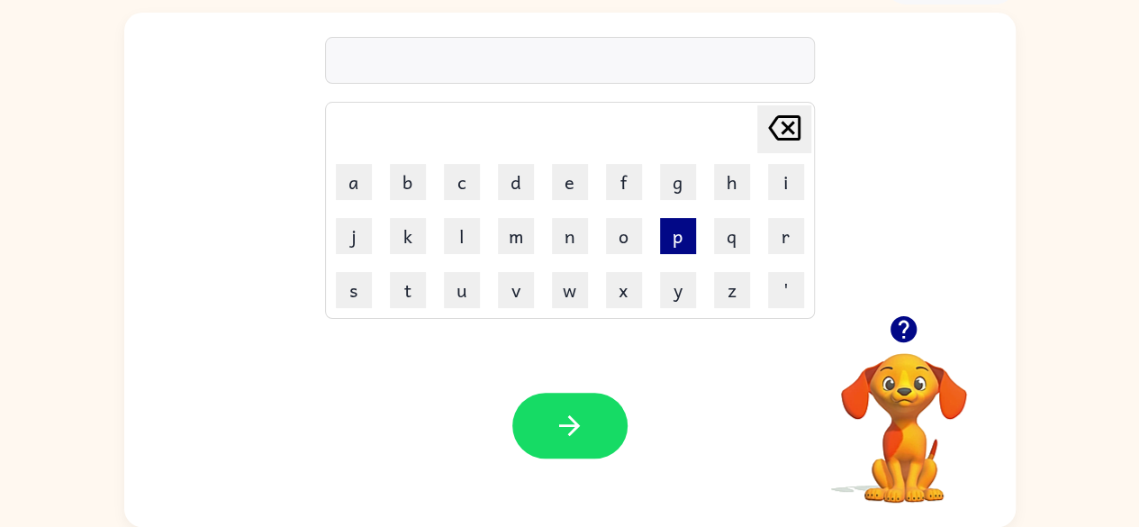
click at [679, 226] on button "p" at bounding box center [678, 236] width 36 height 36
click at [625, 244] on button "o" at bounding box center [624, 236] width 36 height 36
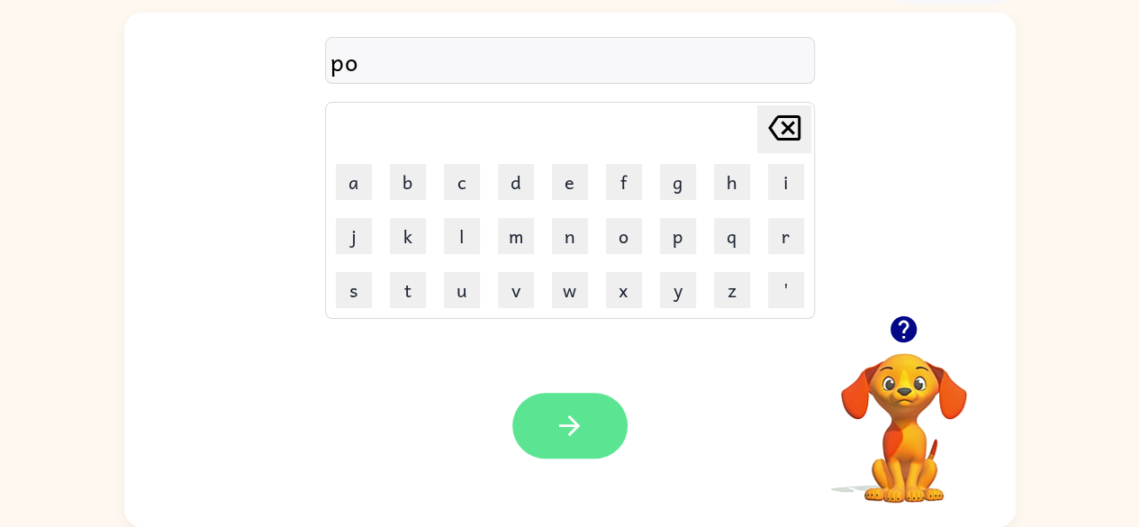
click at [572, 426] on icon "button" at bounding box center [569, 425] width 21 height 21
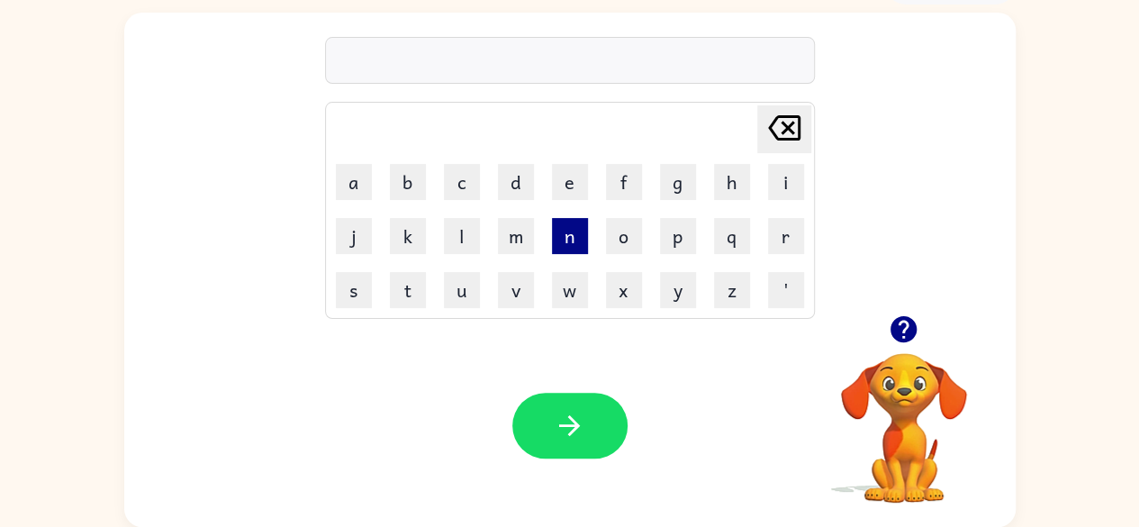
click at [568, 241] on button "n" at bounding box center [570, 236] width 36 height 36
click at [599, 233] on td "o" at bounding box center [624, 236] width 52 height 52
click at [623, 234] on button "o" at bounding box center [624, 236] width 36 height 36
click at [561, 228] on button "n" at bounding box center [570, 236] width 36 height 36
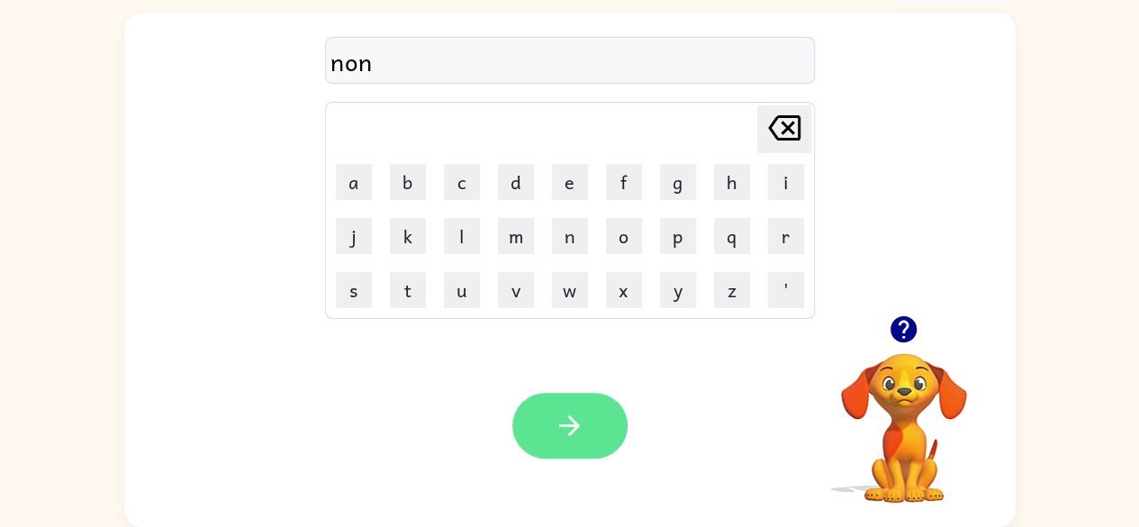
click at [572, 393] on button "button" at bounding box center [569, 425] width 115 height 66
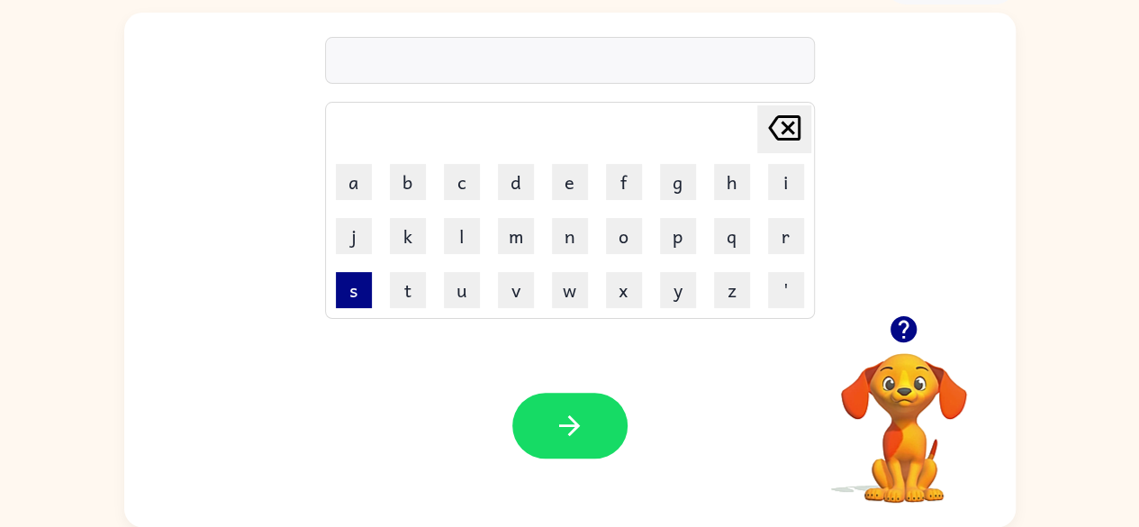
click at [366, 300] on button "s" at bounding box center [354, 290] width 36 height 36
click at [336, 192] on button "a" at bounding box center [354, 182] width 36 height 36
click at [512, 181] on button "d" at bounding box center [516, 182] width 36 height 36
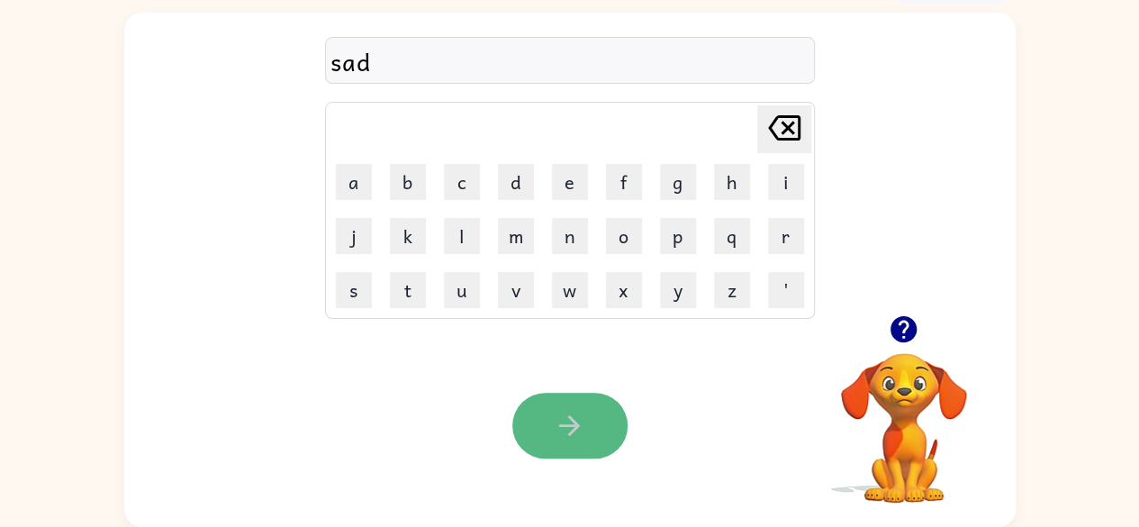
click at [552, 452] on button "button" at bounding box center [569, 425] width 115 height 66
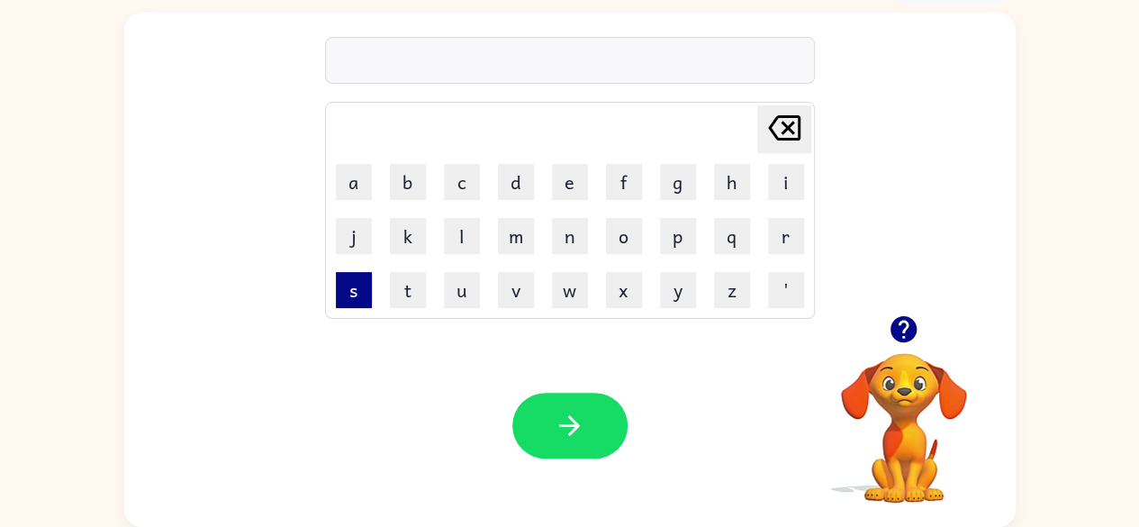
click at [363, 272] on button "s" at bounding box center [354, 290] width 36 height 36
click at [618, 247] on button "o" at bounding box center [624, 236] width 36 height 36
click at [875, 191] on div "so Delete Delete last character input a b c d e f g h i j k l m n o p q r s t u…" at bounding box center [569, 164] width 891 height 302
click at [340, 289] on button "s" at bounding box center [354, 290] width 36 height 36
click at [736, 170] on button "h" at bounding box center [732, 182] width 36 height 36
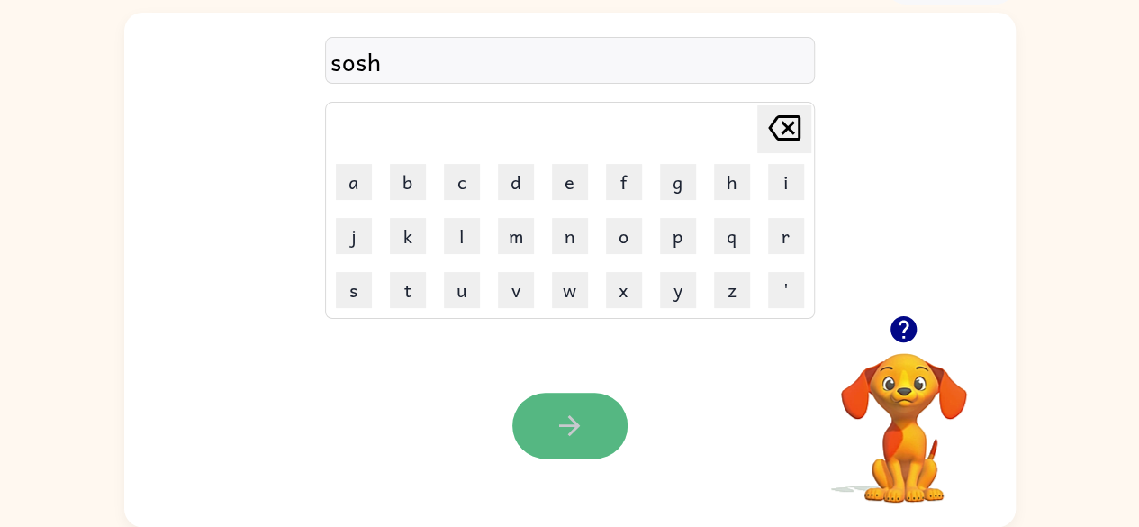
click at [576, 438] on icon "button" at bounding box center [570, 426] width 32 height 32
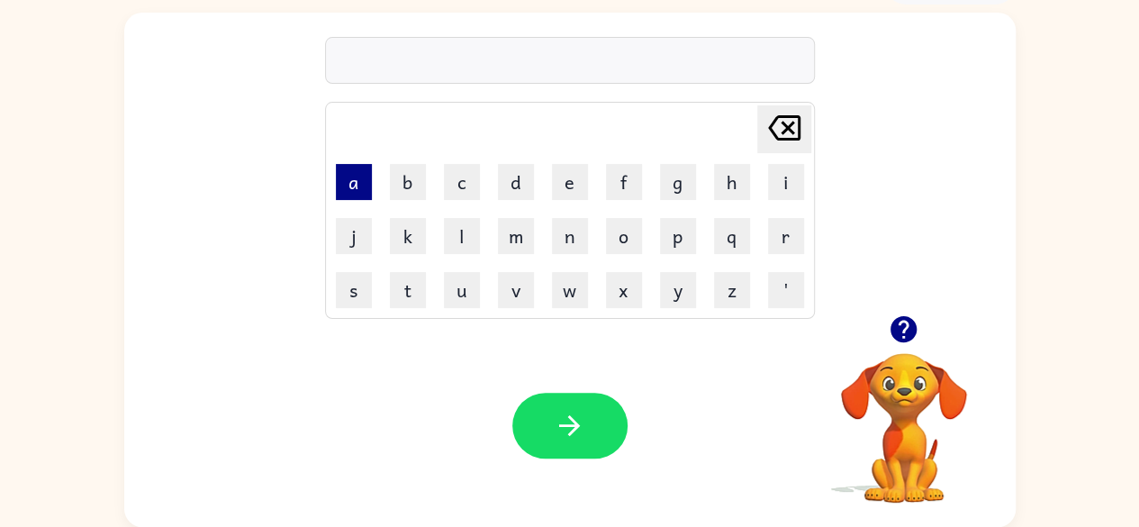
click at [353, 168] on button "a" at bounding box center [354, 182] width 36 height 36
click at [508, 242] on button "m" at bounding box center [516, 236] width 36 height 36
click at [627, 237] on button "o" at bounding box center [624, 236] width 36 height 36
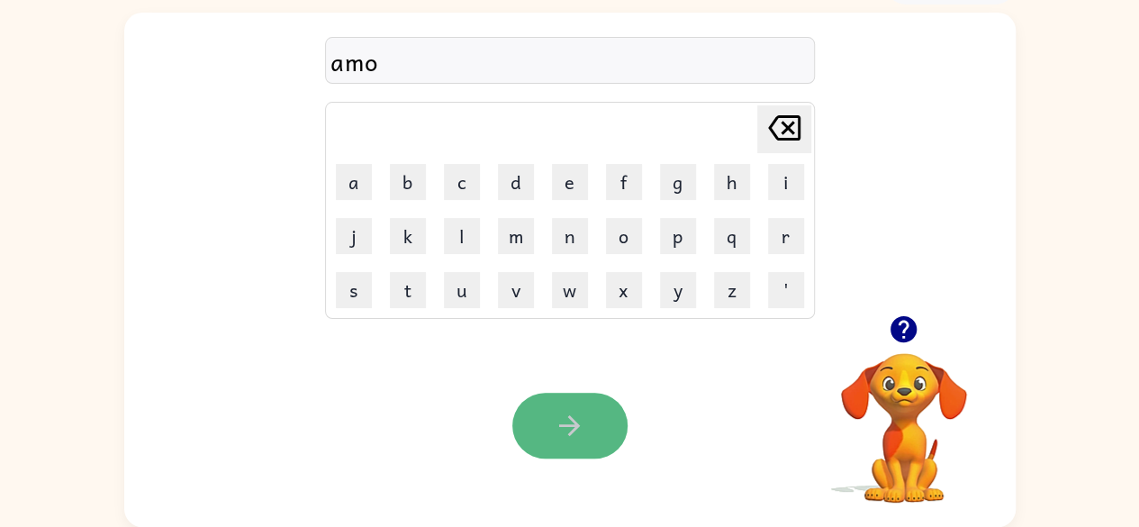
click at [583, 402] on button "button" at bounding box center [569, 425] width 115 height 66
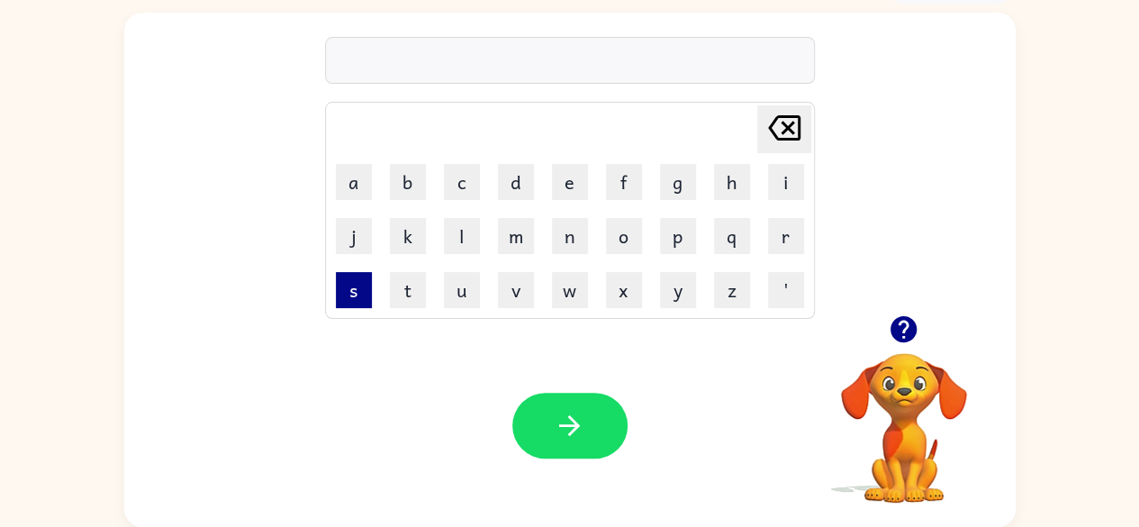
click at [349, 300] on button "s" at bounding box center [354, 290] width 36 height 36
click at [619, 239] on button "o" at bounding box center [624, 236] width 36 height 36
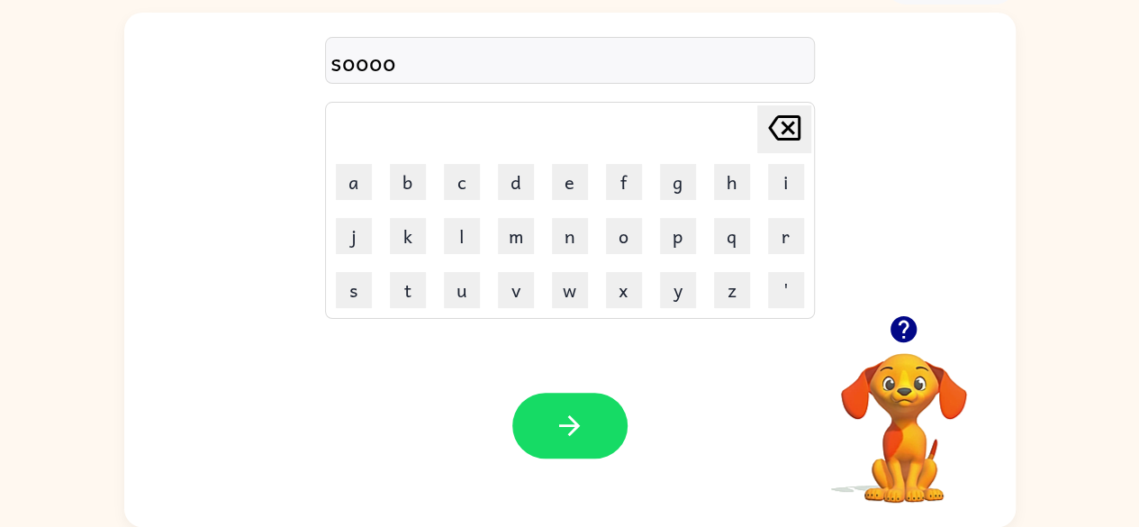
click at [778, 108] on icon "Delete Delete last character input" at bounding box center [783, 127] width 43 height 43
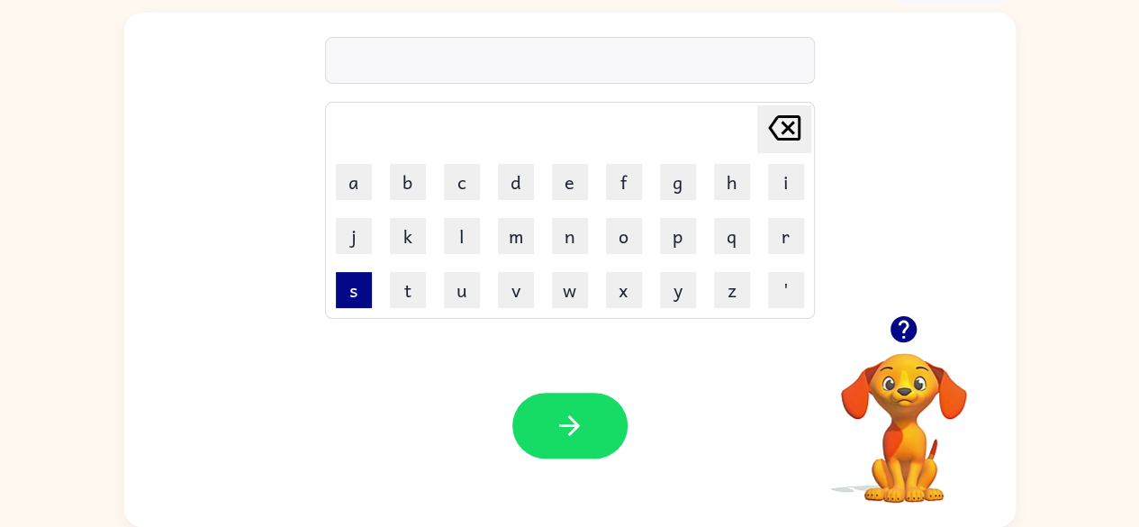
click at [358, 287] on button "s" at bounding box center [354, 290] width 36 height 36
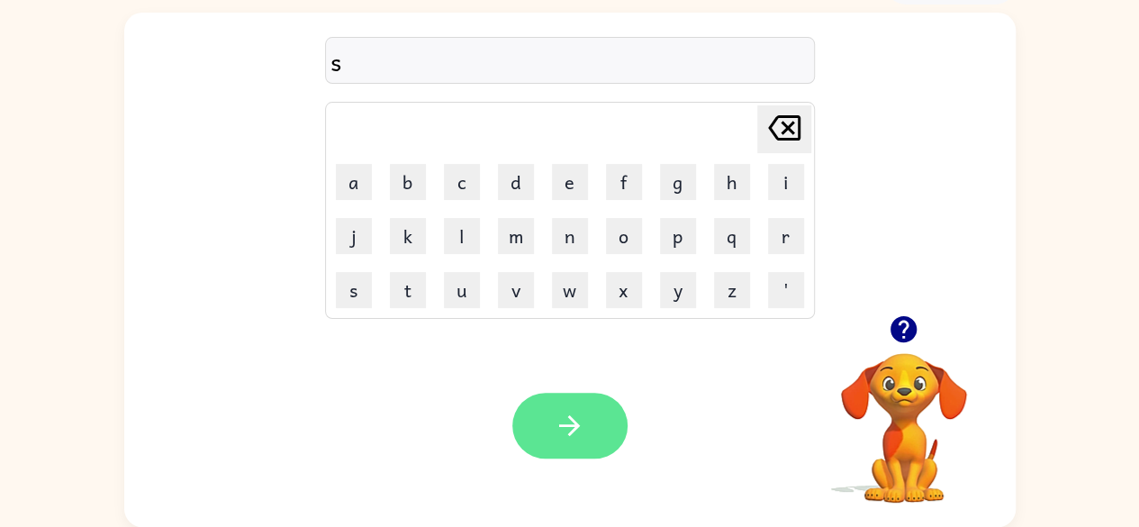
click at [591, 411] on button "button" at bounding box center [569, 425] width 115 height 66
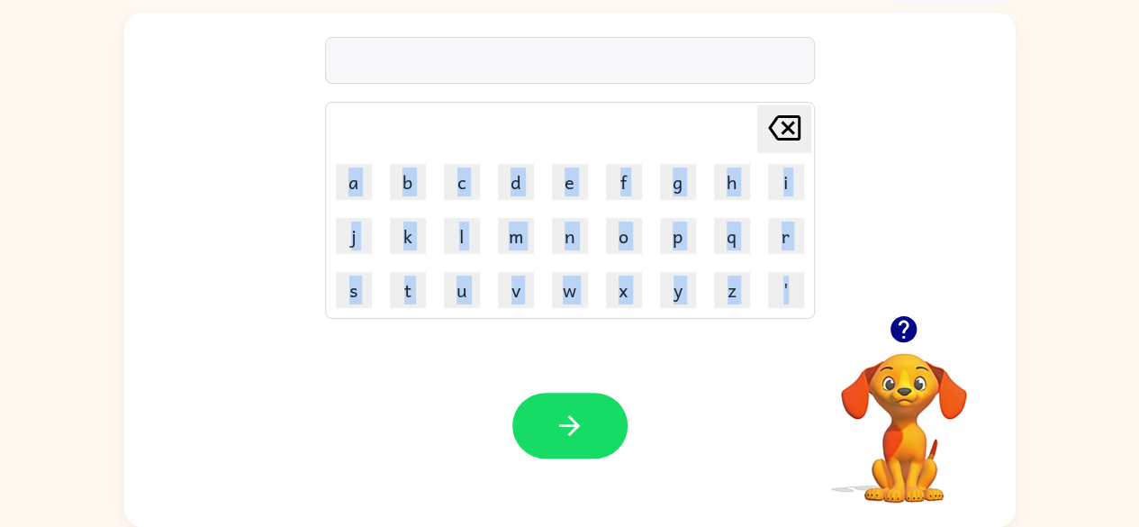
drag, startPoint x: 820, startPoint y: 374, endPoint x: 761, endPoint y: 402, distance: 65.6
click at [761, 402] on div "Delete Delete last character input a b c d e f g h i j k l m n o p q r s t u v …" at bounding box center [569, 270] width 891 height 514
click at [628, 330] on div "Your browser must support playing .mp4 files to use Literably. Please try using…" at bounding box center [569, 425] width 891 height 203
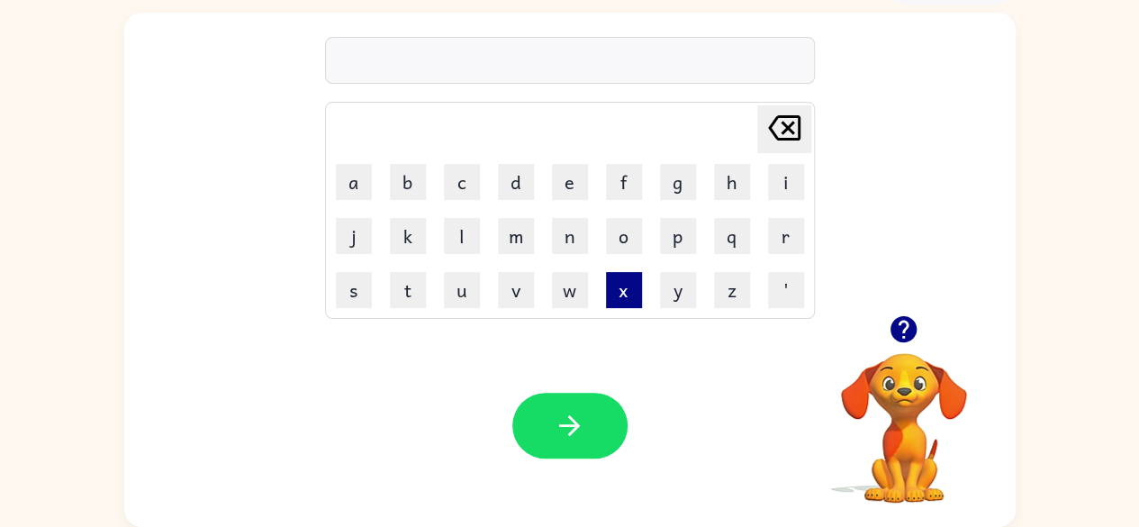
click at [611, 280] on button "x" at bounding box center [624, 290] width 36 height 36
click at [784, 125] on icon at bounding box center [784, 127] width 32 height 25
click at [506, 272] on button "v" at bounding box center [516, 290] width 36 height 36
click at [776, 145] on icon "Delete Delete last character input" at bounding box center [783, 127] width 43 height 43
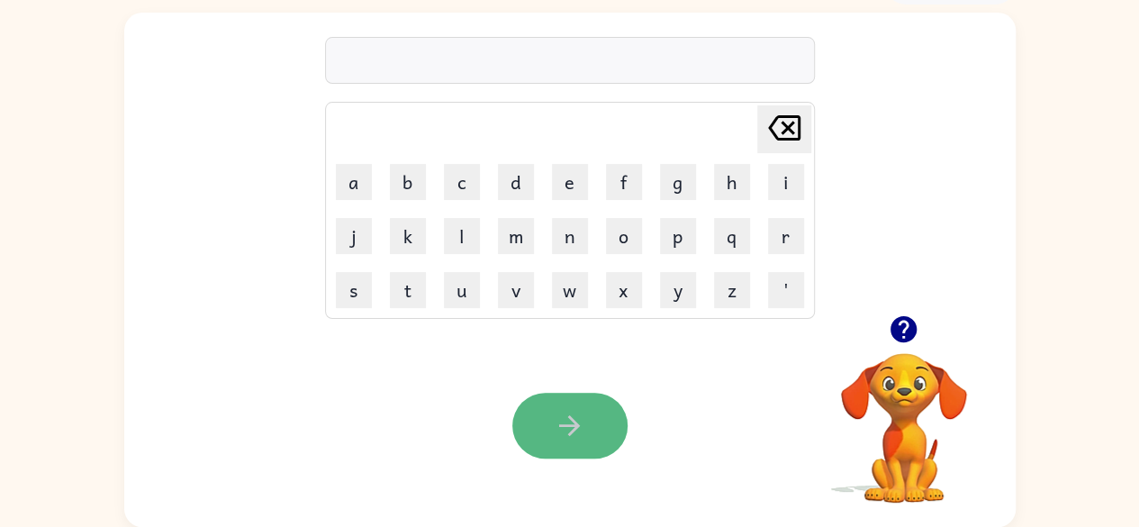
click at [584, 410] on icon "button" at bounding box center [570, 426] width 32 height 32
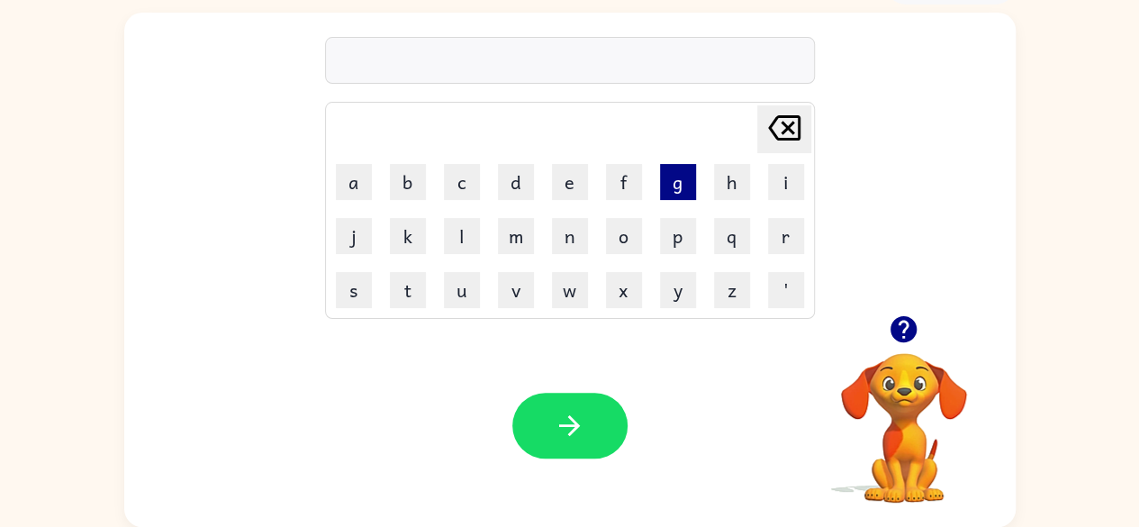
click at [666, 176] on button "g" at bounding box center [678, 182] width 36 height 36
click at [356, 177] on button "a" at bounding box center [354, 182] width 36 height 36
click at [671, 193] on button "g" at bounding box center [678, 182] width 36 height 36
click at [606, 393] on div at bounding box center [569, 425] width 115 height 66
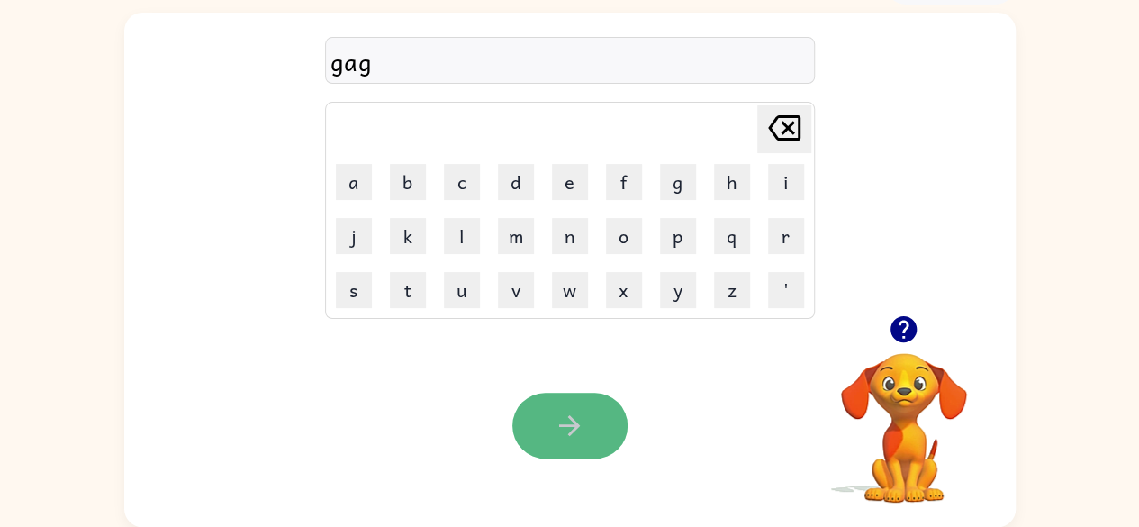
click at [560, 422] on icon "button" at bounding box center [570, 426] width 32 height 32
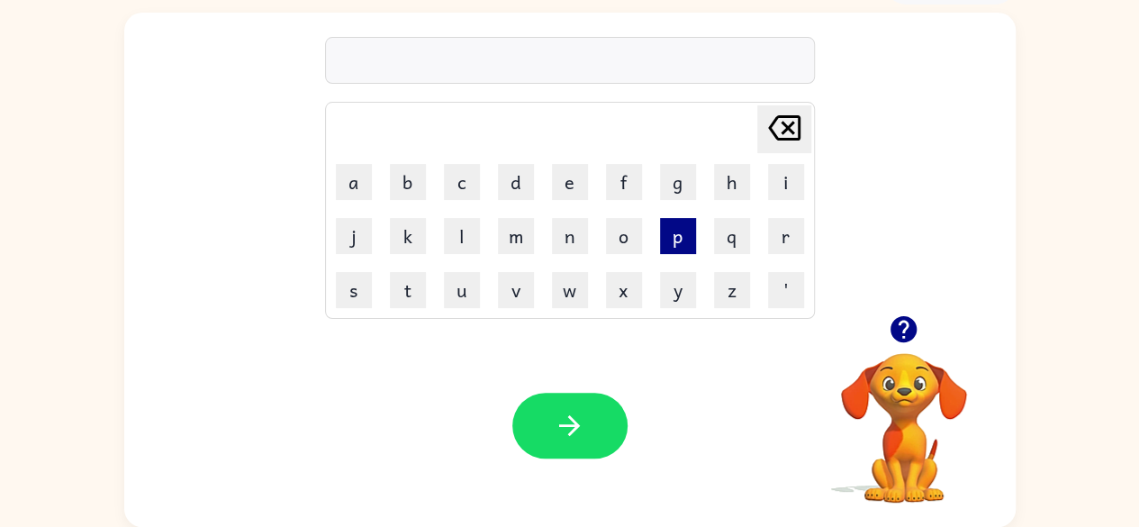
click at [679, 230] on button "p" at bounding box center [678, 236] width 36 height 36
click at [607, 226] on button "o" at bounding box center [624, 236] width 36 height 36
click at [409, 273] on button "t" at bounding box center [408, 290] width 36 height 36
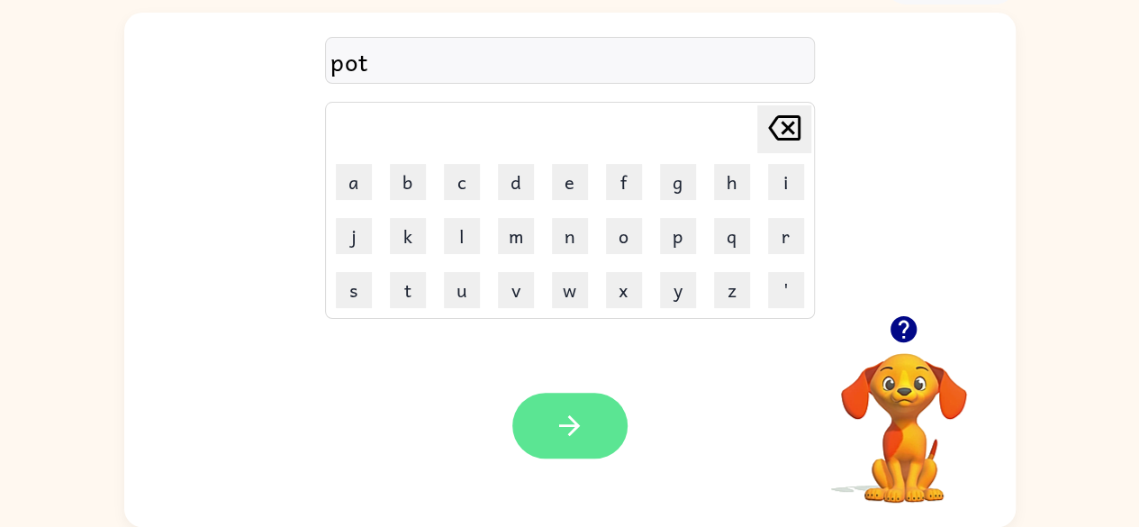
click at [542, 412] on button "button" at bounding box center [569, 425] width 115 height 66
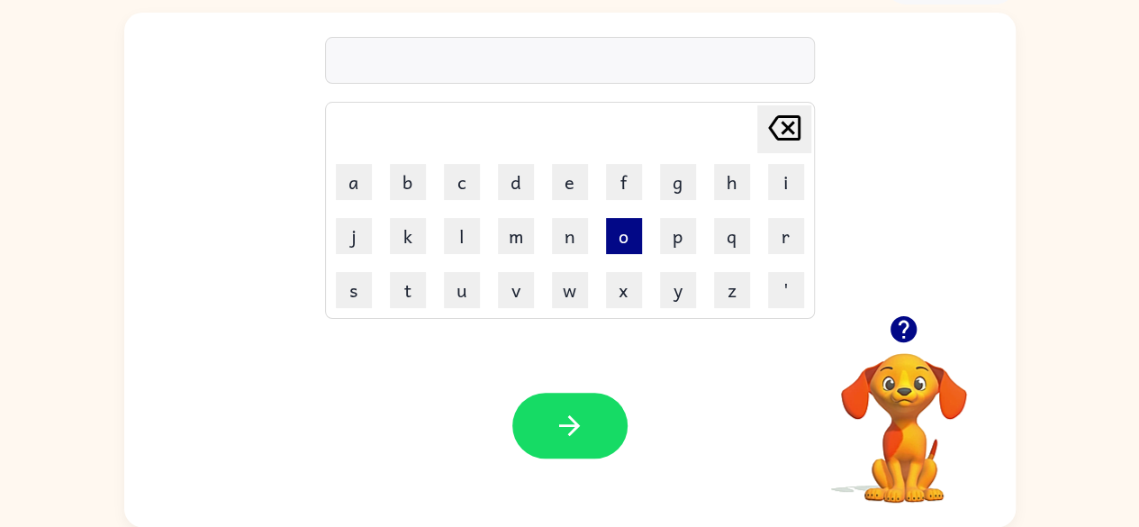
click at [641, 232] on button "o" at bounding box center [624, 236] width 36 height 36
click at [629, 176] on button "f" at bounding box center [624, 182] width 36 height 36
click at [447, 236] on button "l" at bounding box center [462, 236] width 36 height 36
click at [620, 233] on button "o" at bounding box center [624, 236] width 36 height 36
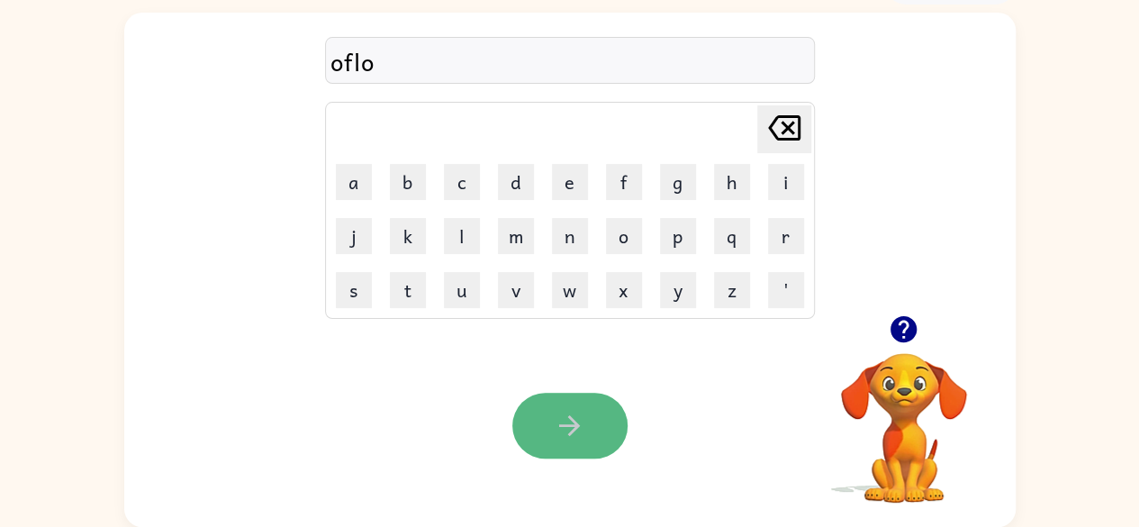
click at [559, 409] on button "button" at bounding box center [569, 425] width 115 height 66
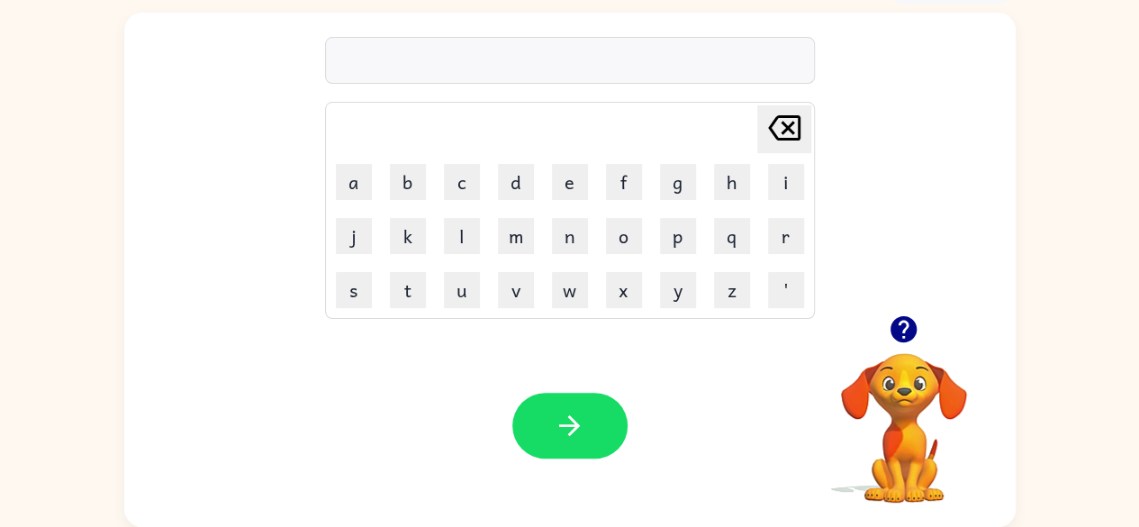
scroll to position [0, 0]
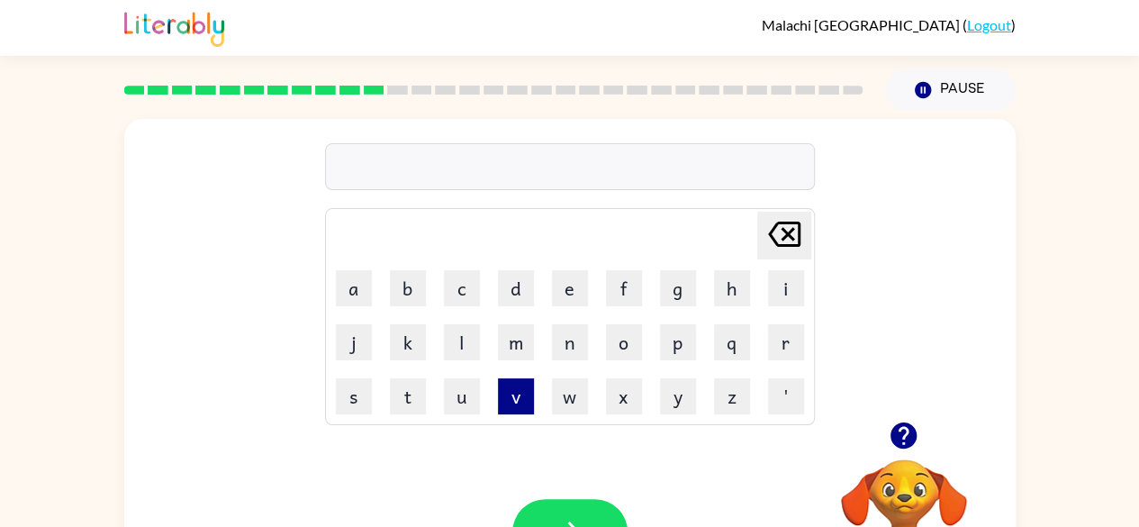
click at [499, 386] on button "v" at bounding box center [516, 396] width 36 height 36
click at [631, 329] on button "o" at bounding box center [624, 342] width 36 height 36
click at [676, 346] on button "p" at bounding box center [678, 342] width 36 height 36
click at [607, 503] on button "button" at bounding box center [569, 532] width 115 height 66
click at [511, 351] on button "m" at bounding box center [516, 342] width 36 height 36
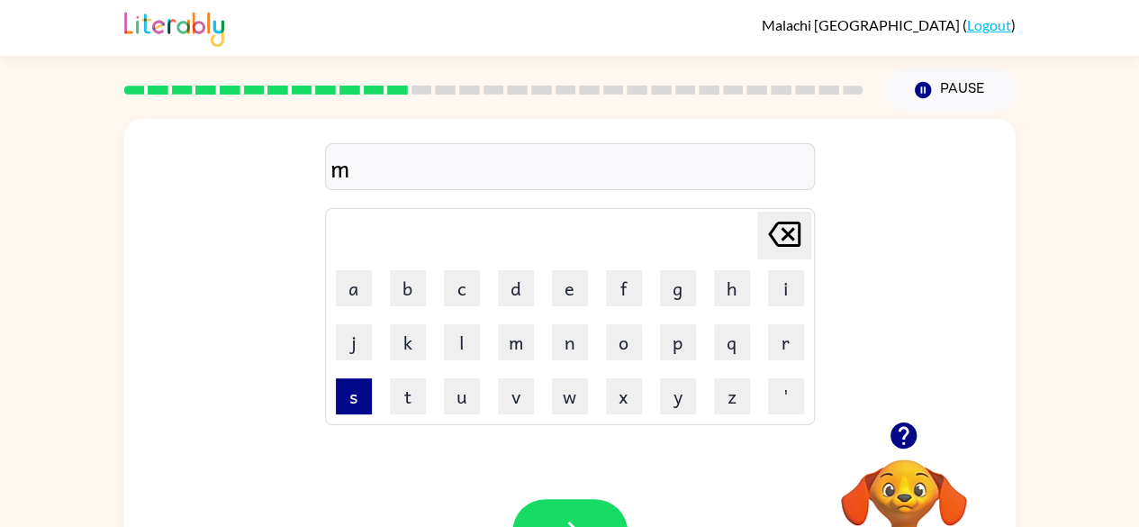
click at [342, 400] on button "s" at bounding box center [354, 396] width 36 height 36
click at [401, 400] on button "t" at bounding box center [408, 396] width 36 height 36
click at [778, 222] on icon at bounding box center [784, 233] width 32 height 25
click at [351, 278] on button "a" at bounding box center [354, 288] width 36 height 36
click at [410, 392] on button "t" at bounding box center [408, 396] width 36 height 36
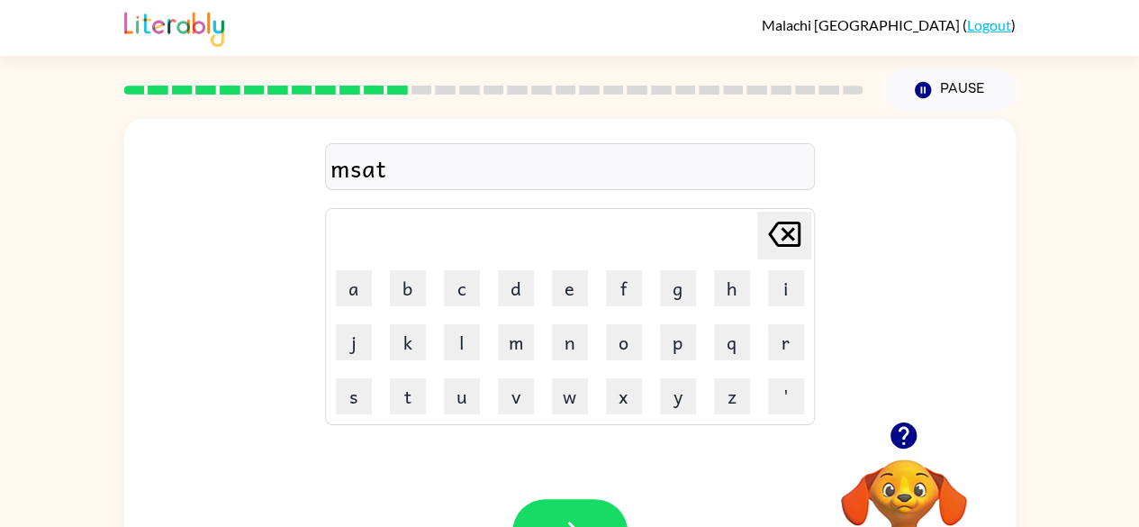
click at [774, 219] on icon "Delete Delete last character input" at bounding box center [783, 233] width 43 height 43
drag, startPoint x: 413, startPoint y: 393, endPoint x: 401, endPoint y: 388, distance: 12.9
click at [401, 388] on button "t" at bounding box center [408, 396] width 36 height 36
click at [785, 229] on icon "Delete Delete last character input" at bounding box center [783, 233] width 43 height 43
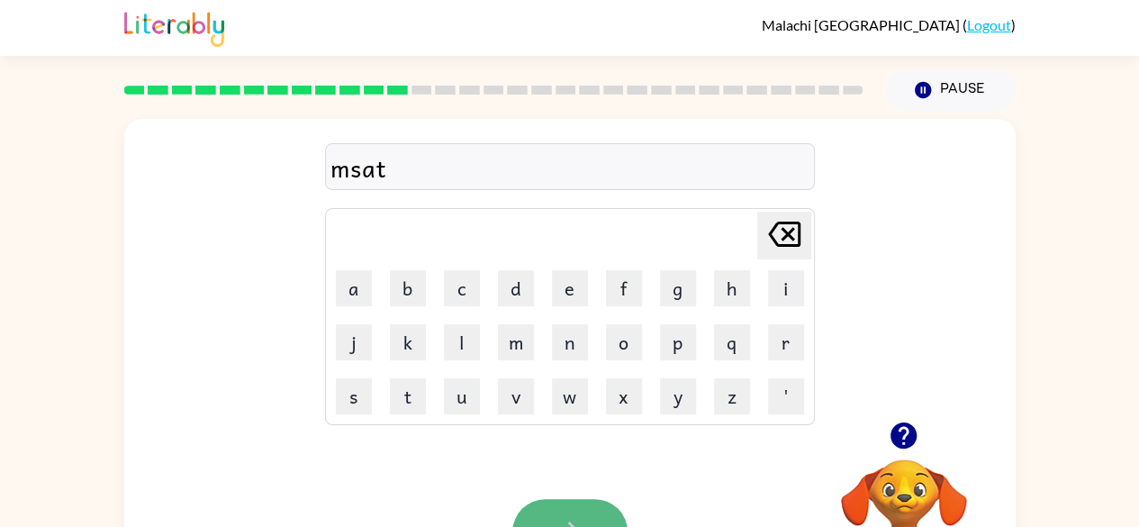
click at [549, 506] on button "button" at bounding box center [569, 532] width 115 height 66
click at [448, 282] on button "c" at bounding box center [462, 288] width 36 height 36
click at [343, 282] on button "a" at bounding box center [354, 288] width 36 height 36
click at [562, 390] on button "w" at bounding box center [570, 396] width 36 height 36
click at [783, 246] on icon "Delete Delete last character input" at bounding box center [783, 233] width 43 height 43
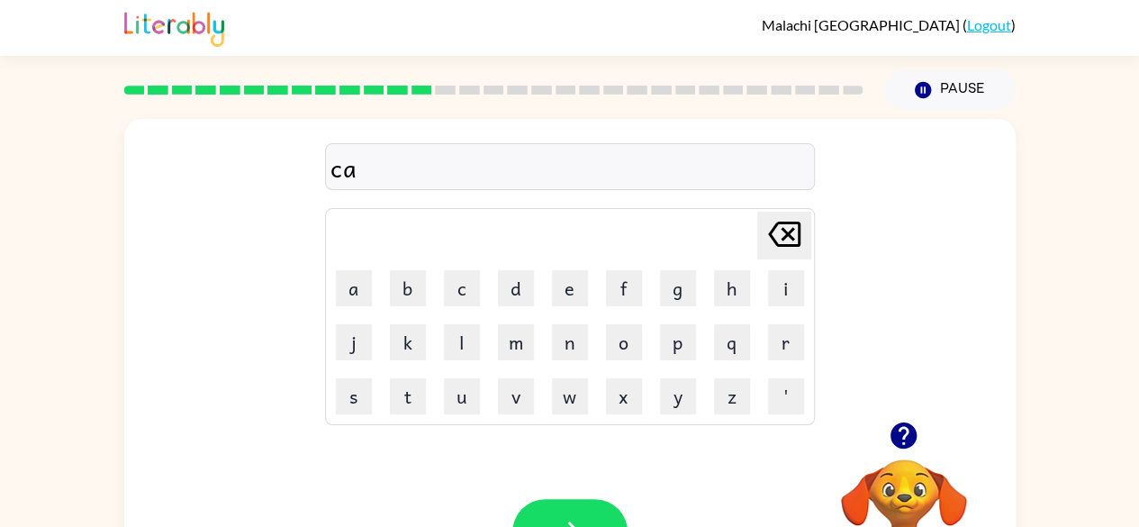
click at [562, 390] on button "w" at bounding box center [570, 396] width 36 height 36
click at [568, 501] on button "button" at bounding box center [569, 532] width 115 height 66
click at [568, 501] on div at bounding box center [569, 532] width 115 height 66
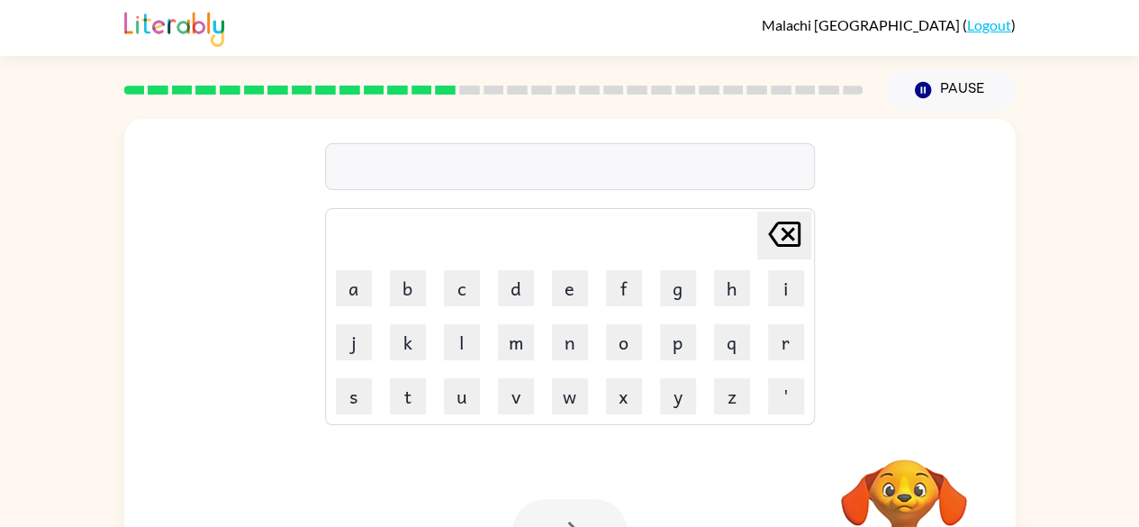
click at [568, 501] on div at bounding box center [569, 532] width 115 height 66
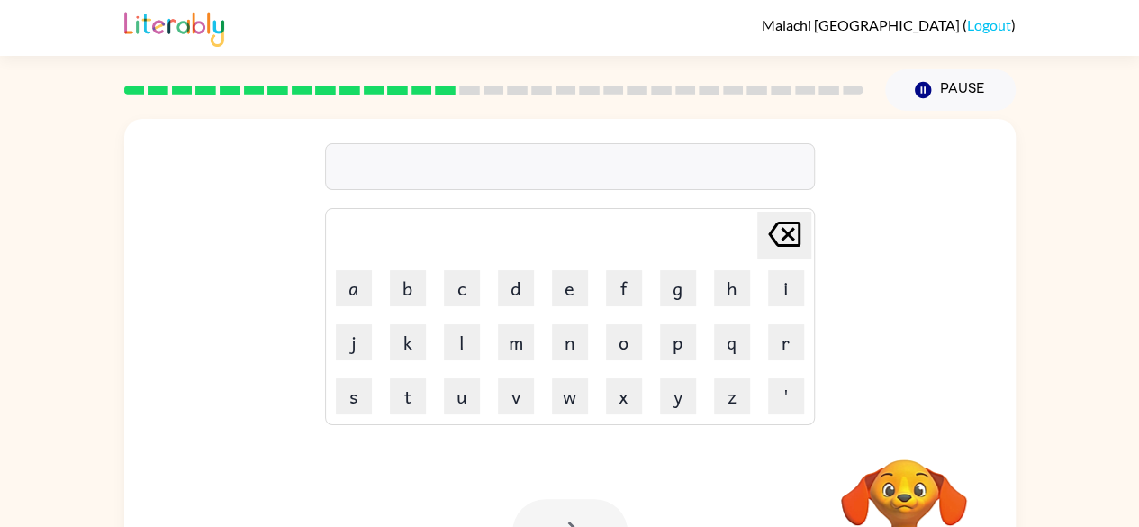
click at [568, 501] on div at bounding box center [569, 532] width 115 height 66
click at [568, 501] on button "button" at bounding box center [569, 532] width 115 height 66
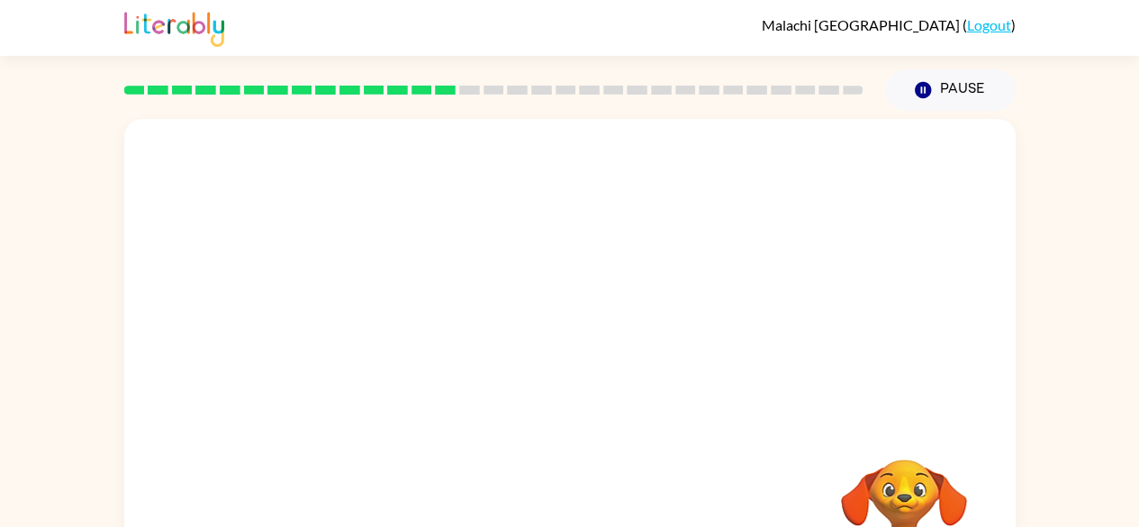
click at [568, 501] on div "Your browser must support playing .mp4 files to use Literably. Please try using…" at bounding box center [569, 376] width 891 height 514
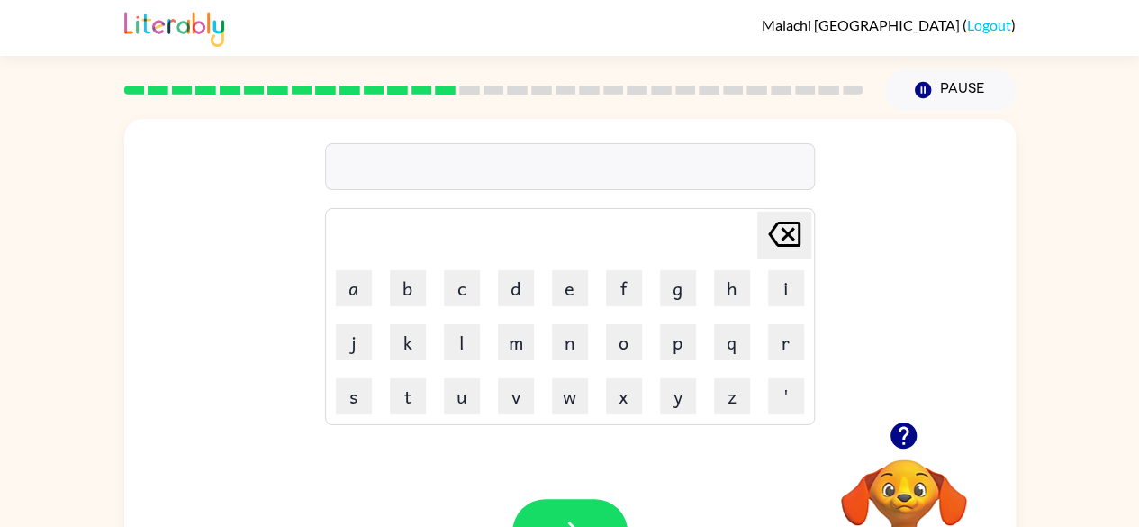
click at [897, 437] on icon "button" at bounding box center [903, 435] width 26 height 26
click at [513, 296] on button "d" at bounding box center [516, 288] width 36 height 36
click at [333, 278] on td "a" at bounding box center [354, 288] width 52 height 52
click at [343, 276] on button "a" at bounding box center [354, 288] width 36 height 36
click at [908, 431] on icon "button" at bounding box center [903, 435] width 26 height 26
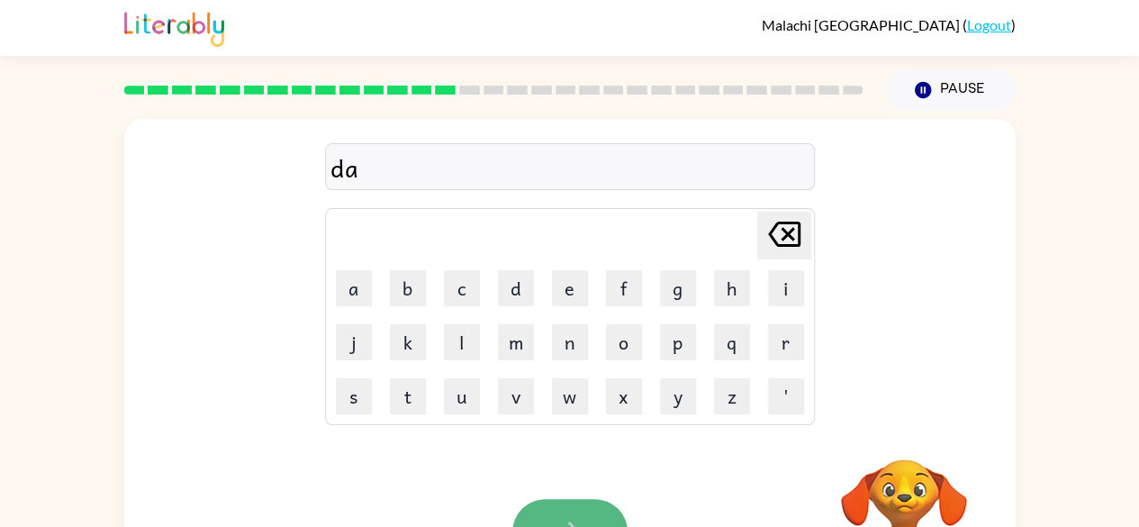
click at [551, 500] on button "button" at bounding box center [569, 532] width 115 height 66
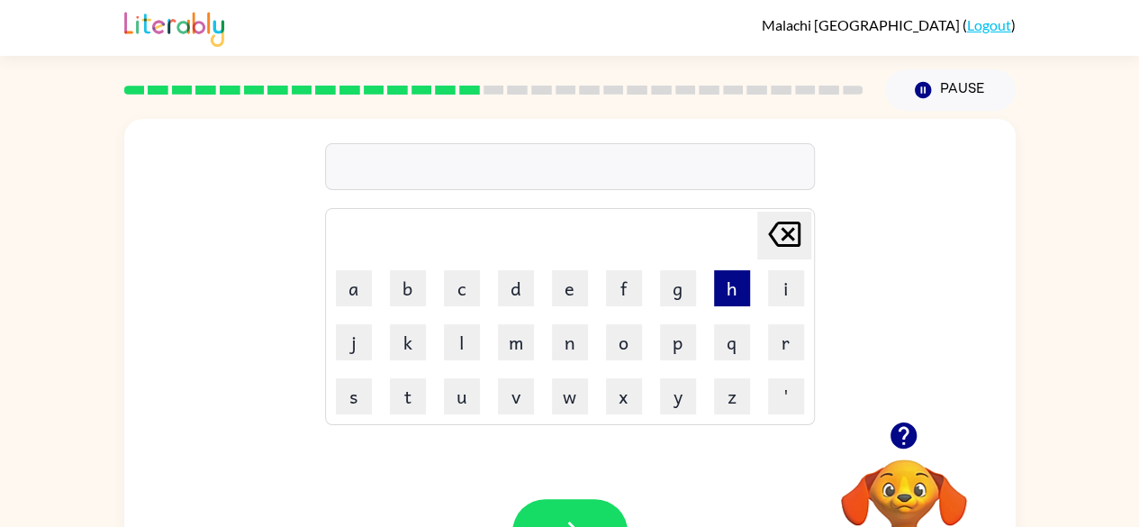
click at [739, 278] on button "h" at bounding box center [732, 288] width 36 height 36
click at [512, 292] on button "d" at bounding box center [516, 288] width 36 height 36
click at [589, 510] on button "button" at bounding box center [569, 532] width 115 height 66
click at [717, 401] on button "z" at bounding box center [732, 396] width 36 height 36
click at [352, 271] on button "a" at bounding box center [354, 288] width 36 height 36
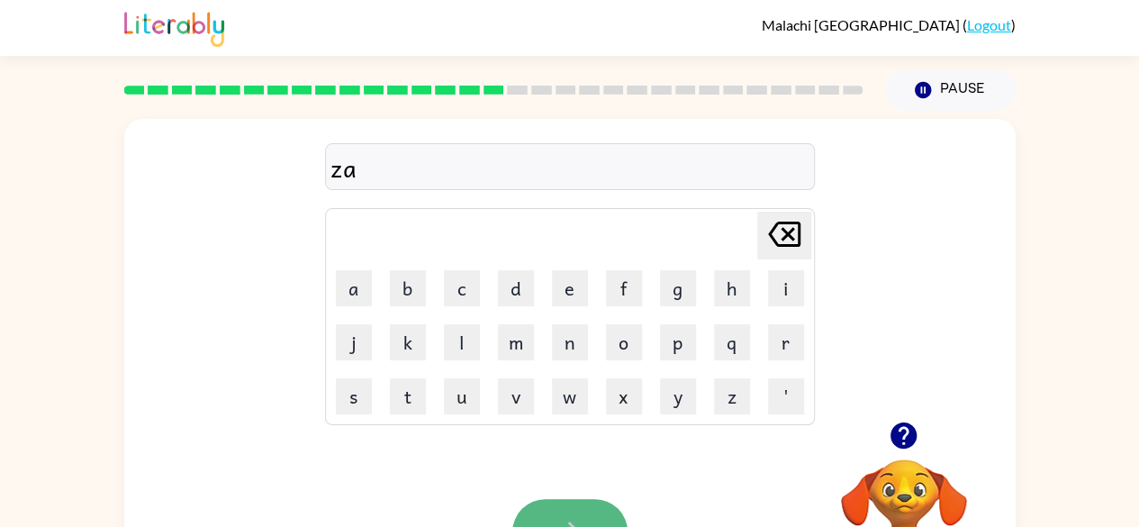
click at [543, 519] on button "button" at bounding box center [569, 532] width 115 height 66
click at [521, 294] on button "d" at bounding box center [516, 288] width 36 height 36
click at [894, 429] on icon "button" at bounding box center [903, 435] width 26 height 26
click at [785, 250] on icon "Delete Delete last character input" at bounding box center [783, 233] width 43 height 43
click at [349, 345] on button "j" at bounding box center [354, 342] width 36 height 36
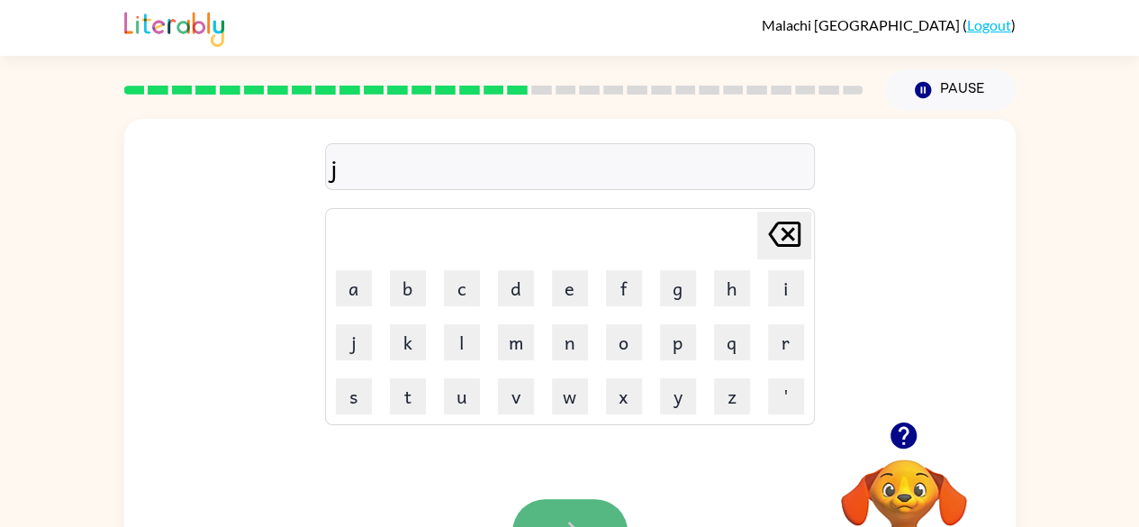
click at [571, 518] on icon "button" at bounding box center [570, 532] width 32 height 32
click at [741, 294] on button "h" at bounding box center [732, 288] width 36 height 36
click at [622, 341] on button "o" at bounding box center [624, 342] width 36 height 36
click at [913, 436] on icon "button" at bounding box center [903, 435] width 26 height 26
drag, startPoint x: 893, startPoint y: 422, endPoint x: 574, endPoint y: 507, distance: 329.7
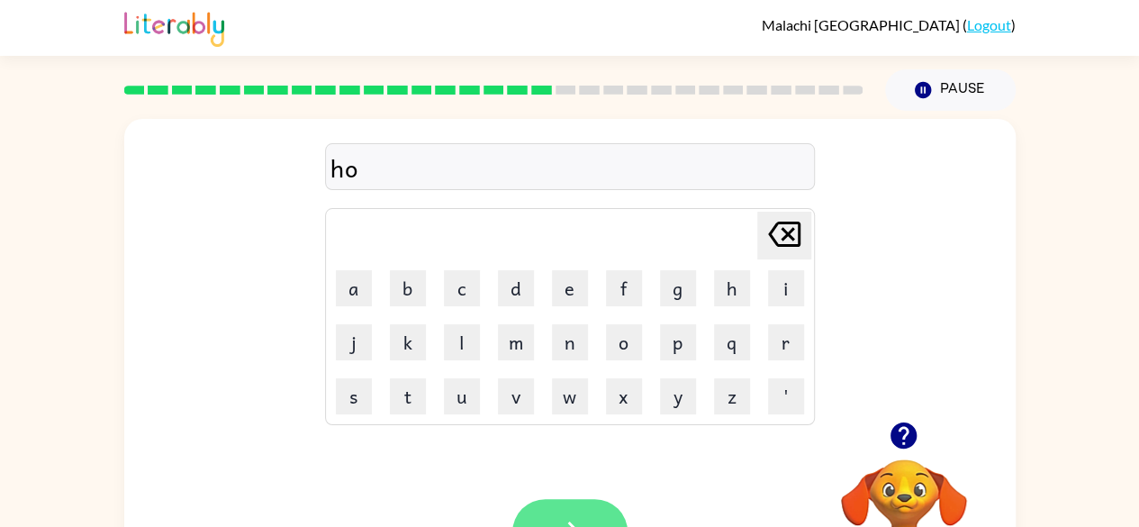
click at [574, 507] on div "Your browser must support playing .mp4 files to use Literably. Please try using…" at bounding box center [569, 531] width 891 height 203
click at [574, 507] on button "button" at bounding box center [569, 532] width 115 height 66
click at [792, 343] on button "r" at bounding box center [786, 342] width 36 height 36
click at [970, 412] on div at bounding box center [904, 435] width 180 height 46
click at [895, 433] on icon "button" at bounding box center [903, 435] width 26 height 26
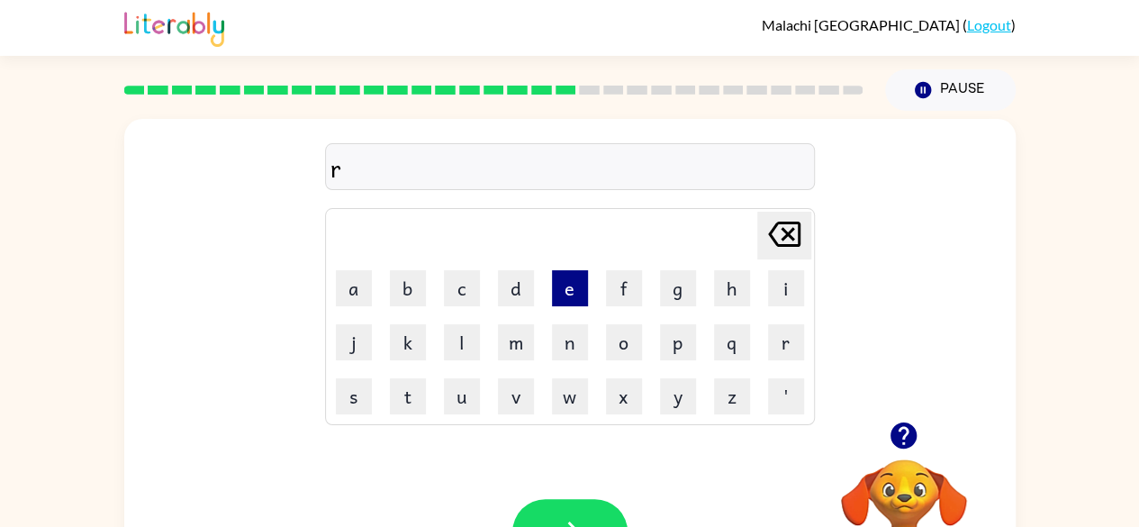
click at [568, 284] on button "e" at bounding box center [570, 288] width 36 height 36
click at [356, 394] on button "s" at bounding box center [354, 396] width 36 height 36
click at [421, 379] on button "t" at bounding box center [408, 396] width 36 height 36
click at [592, 500] on button "button" at bounding box center [569, 532] width 115 height 66
click at [726, 288] on button "h" at bounding box center [732, 288] width 36 height 36
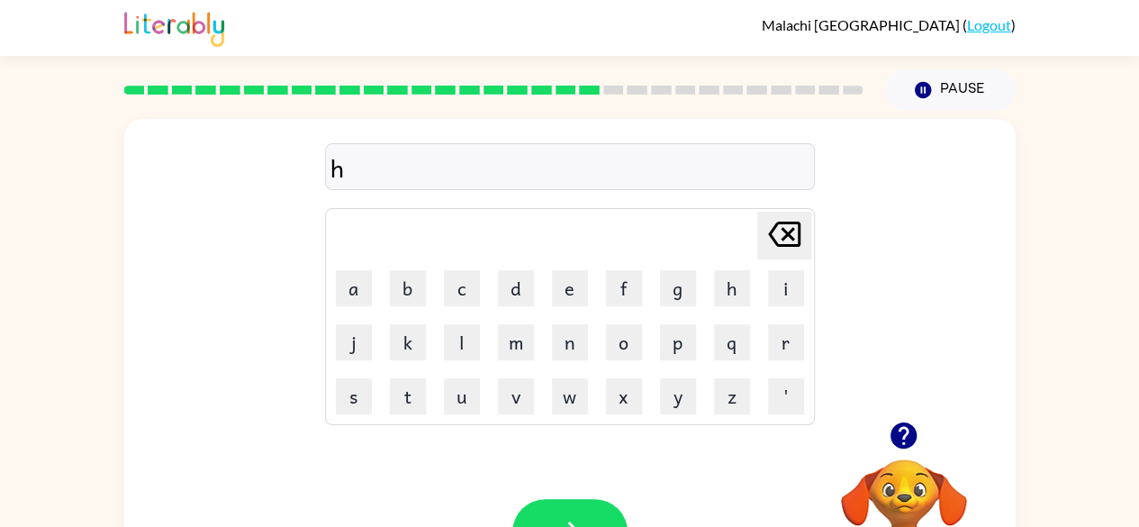
click at [581, 494] on div "Your browser must support playing .mp4 files to use Literably. Please try using…" at bounding box center [569, 531] width 891 height 203
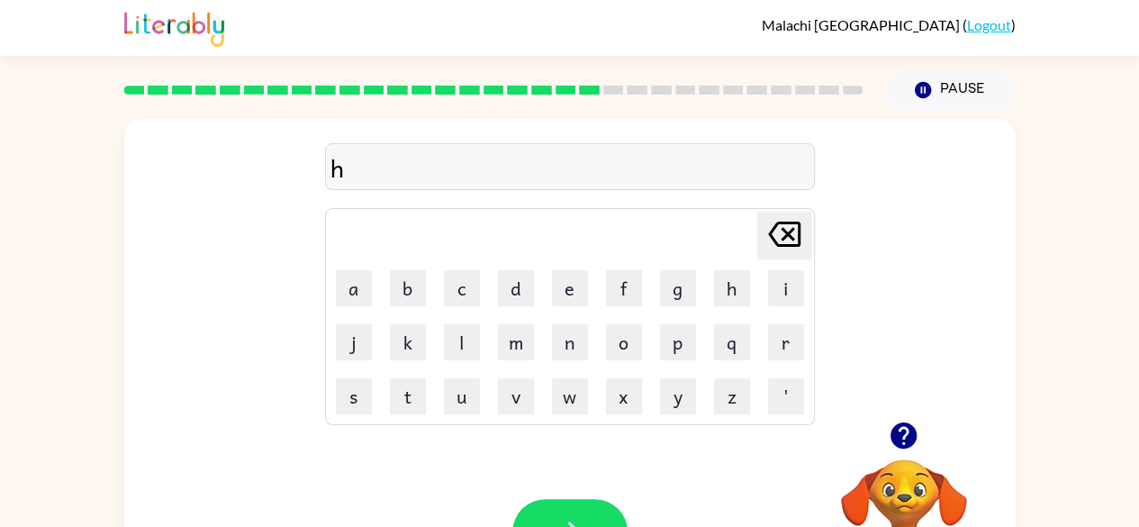
click at [581, 494] on div "Your browser must support playing .mp4 files to use Literably. Please try using…" at bounding box center [569, 531] width 891 height 203
drag, startPoint x: 579, startPoint y: 518, endPoint x: 694, endPoint y: 181, distance: 355.8
click at [694, 181] on div "h Delete Delete last character input a b c d e f g h i j k l m n o p q r s t u …" at bounding box center [569, 376] width 891 height 514
drag, startPoint x: 618, startPoint y: 496, endPoint x: 604, endPoint y: 569, distance: 74.2
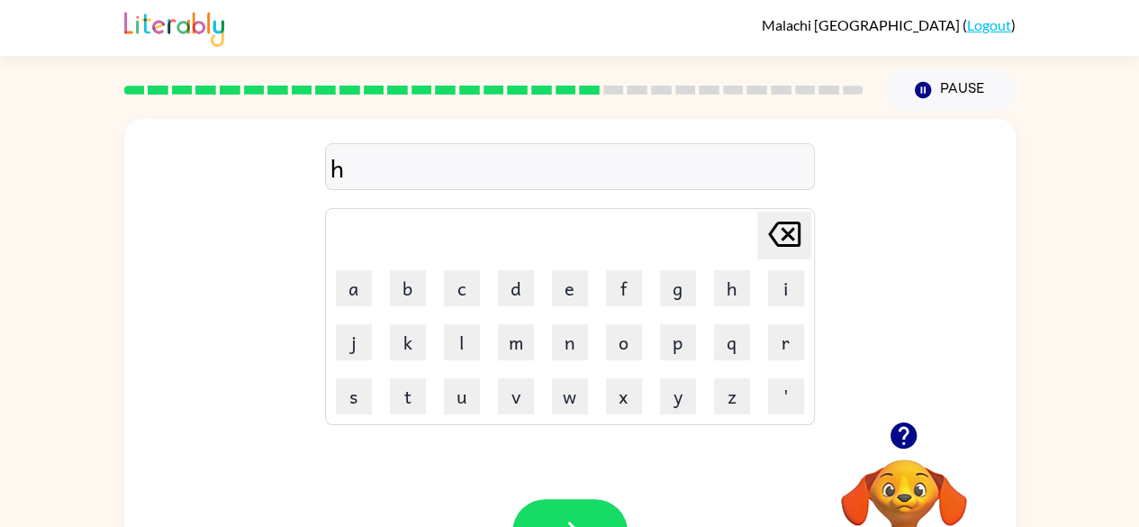
click at [604, 526] on html "Malachi Glasgow ( Logout ) Pause Pause h Delete Delete last character input a b…" at bounding box center [569, 316] width 1139 height 633
click at [539, 499] on button "button" at bounding box center [569, 532] width 115 height 66
click at [781, 343] on button "r" at bounding box center [786, 342] width 36 height 36
drag, startPoint x: 344, startPoint y: 284, endPoint x: 373, endPoint y: 329, distance: 53.4
click at [373, 329] on tbody "Delete Delete last character input a b c d e f g h i j k l m n o p q r s t u v …" at bounding box center [570, 317] width 484 height 212
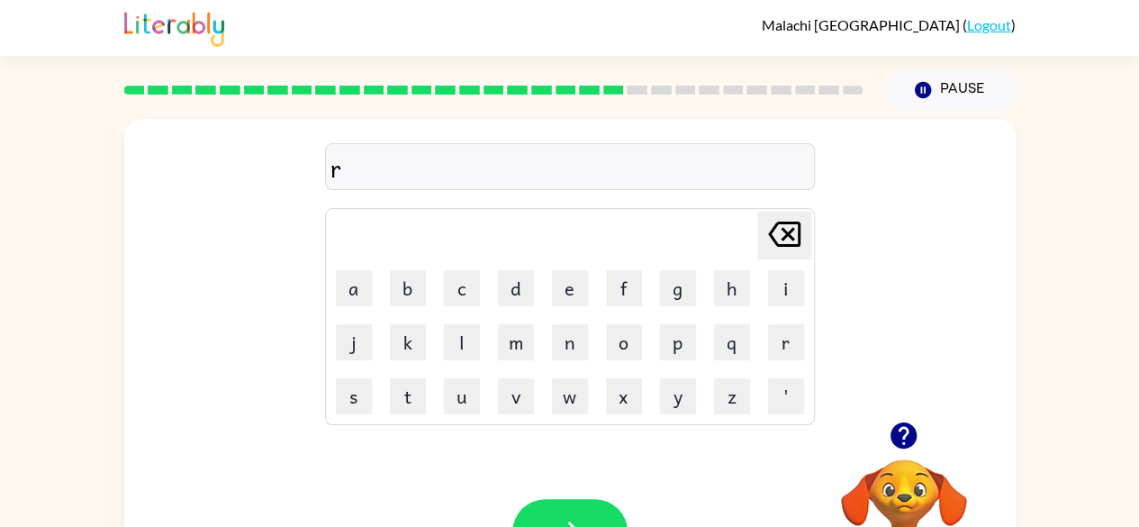
click at [373, 329] on td "j" at bounding box center [354, 342] width 52 height 52
click at [362, 273] on button "a" at bounding box center [354, 288] width 36 height 36
click at [347, 348] on button "j" at bounding box center [354, 342] width 36 height 36
click at [580, 512] on button "button" at bounding box center [569, 532] width 115 height 66
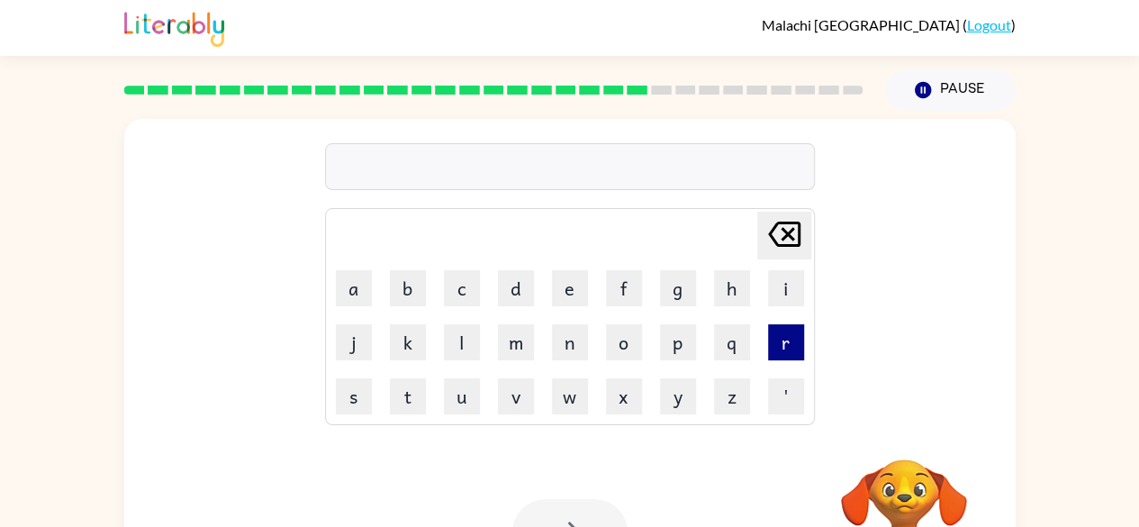
click at [768, 343] on button "r" at bounding box center [786, 342] width 36 height 36
click at [545, 501] on button "button" at bounding box center [569, 532] width 115 height 66
click at [784, 334] on button "r" at bounding box center [786, 342] width 36 height 36
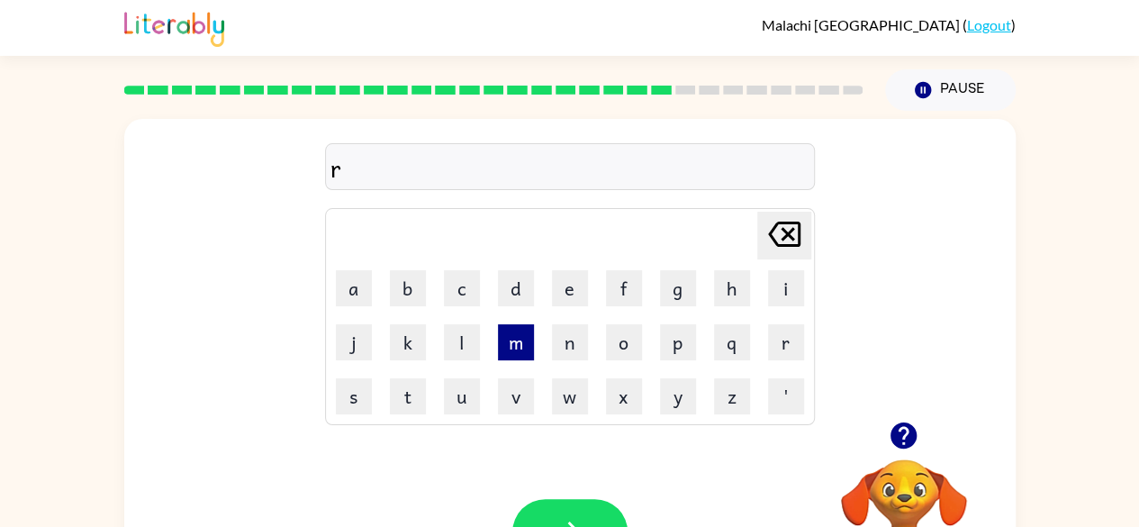
click at [522, 336] on button "m" at bounding box center [516, 342] width 36 height 36
click at [635, 324] on button "o" at bounding box center [624, 342] width 36 height 36
click at [452, 281] on button "c" at bounding box center [462, 288] width 36 height 36
click at [561, 511] on button "button" at bounding box center [569, 532] width 115 height 66
click at [347, 273] on button "a" at bounding box center [354, 288] width 36 height 36
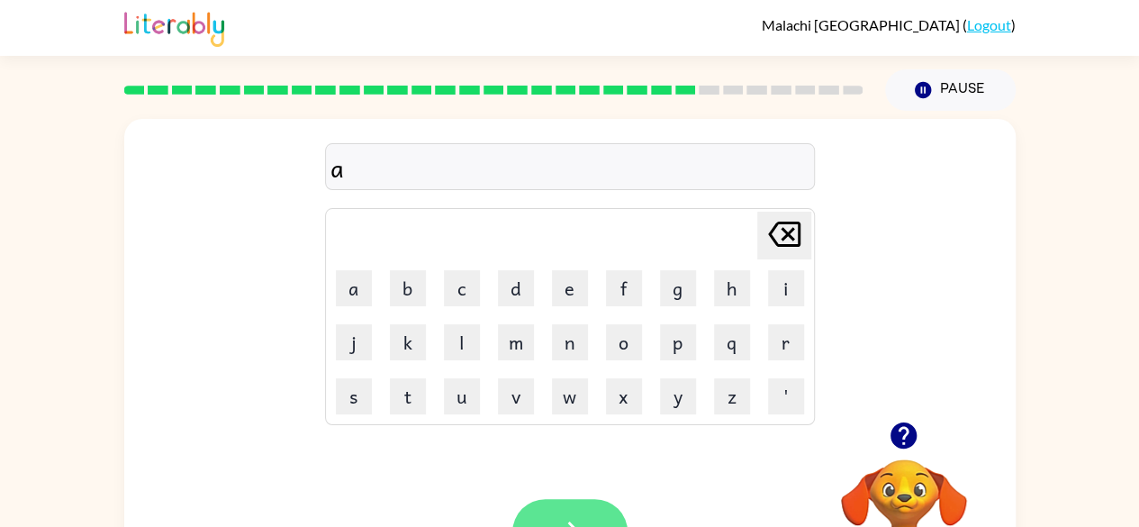
click at [551, 512] on button "button" at bounding box center [569, 532] width 115 height 66
click at [356, 390] on button "s" at bounding box center [354, 396] width 36 height 36
click at [470, 337] on button "l" at bounding box center [462, 342] width 36 height 36
click at [353, 273] on button "a" at bounding box center [354, 288] width 36 height 36
click at [599, 500] on button "button" at bounding box center [569, 532] width 115 height 66
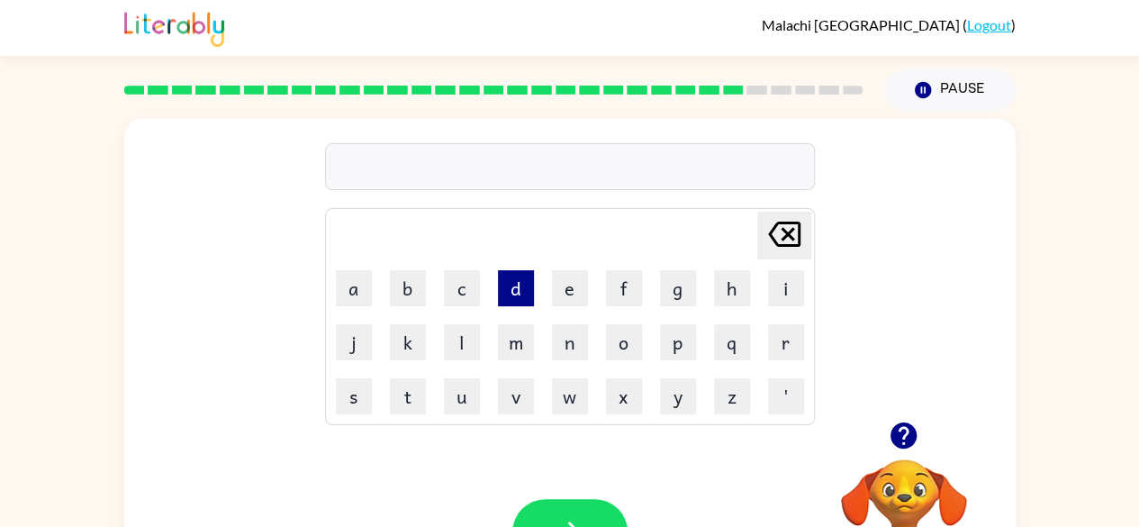
click at [517, 284] on button "d" at bounding box center [516, 288] width 36 height 36
click at [466, 285] on button "c" at bounding box center [462, 288] width 36 height 36
click at [581, 511] on button "button" at bounding box center [569, 532] width 115 height 66
click at [581, 511] on div at bounding box center [569, 532] width 115 height 66
click at [513, 337] on button "m" at bounding box center [516, 342] width 36 height 36
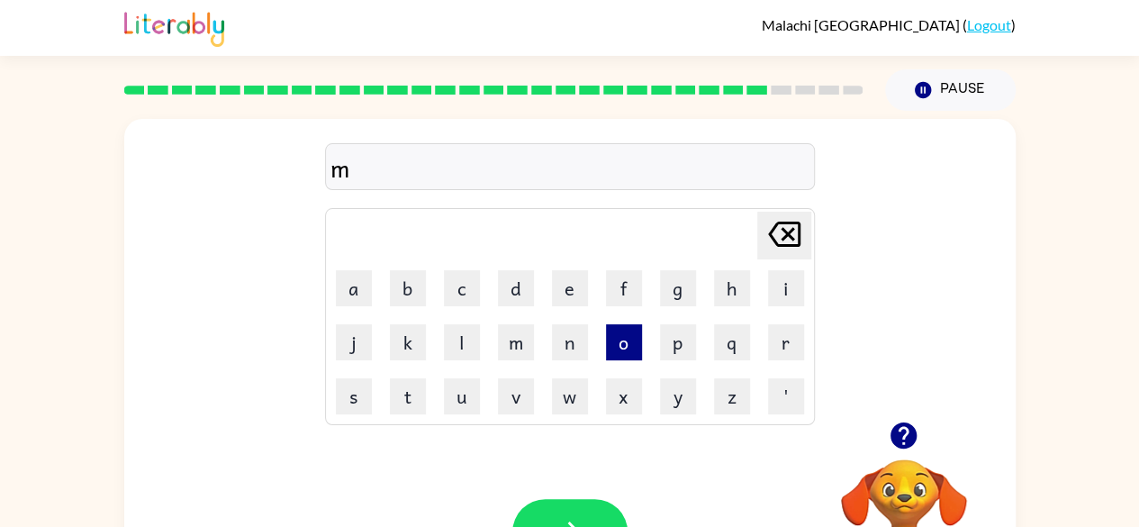
click at [614, 329] on button "o" at bounding box center [624, 342] width 36 height 36
click at [668, 337] on button "p" at bounding box center [678, 342] width 36 height 36
click at [578, 504] on button "button" at bounding box center [569, 532] width 115 height 66
click at [574, 401] on button "w" at bounding box center [570, 396] width 36 height 36
click at [564, 294] on button "e" at bounding box center [570, 288] width 36 height 36
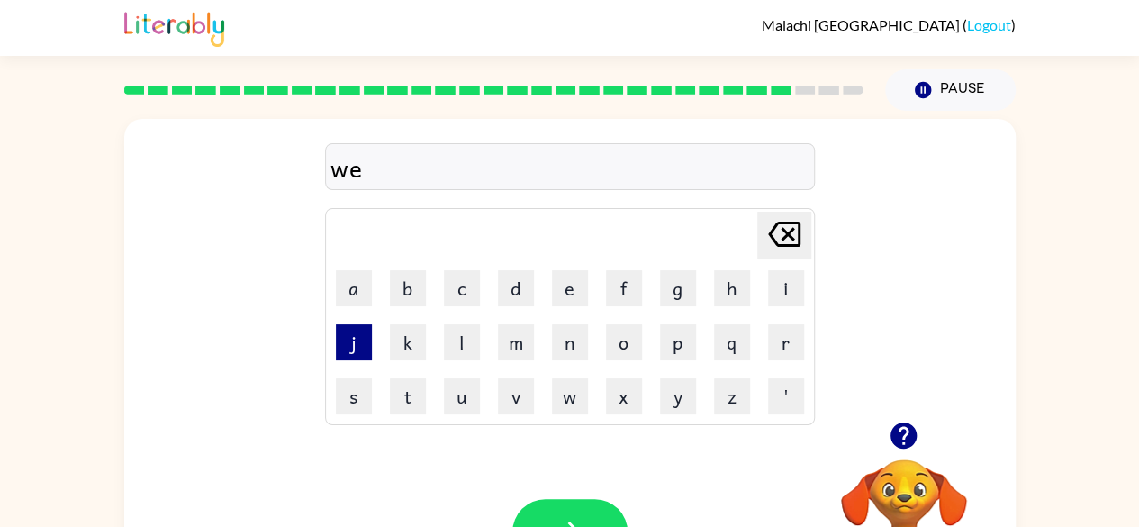
click at [364, 338] on button "j" at bounding box center [354, 342] width 36 height 36
click at [563, 501] on button "button" at bounding box center [569, 532] width 115 height 66
click at [398, 285] on button "b" at bounding box center [408, 288] width 36 height 36
drag, startPoint x: 353, startPoint y: 393, endPoint x: 335, endPoint y: 401, distance: 19.4
click at [336, 401] on button "s" at bounding box center [354, 396] width 36 height 36
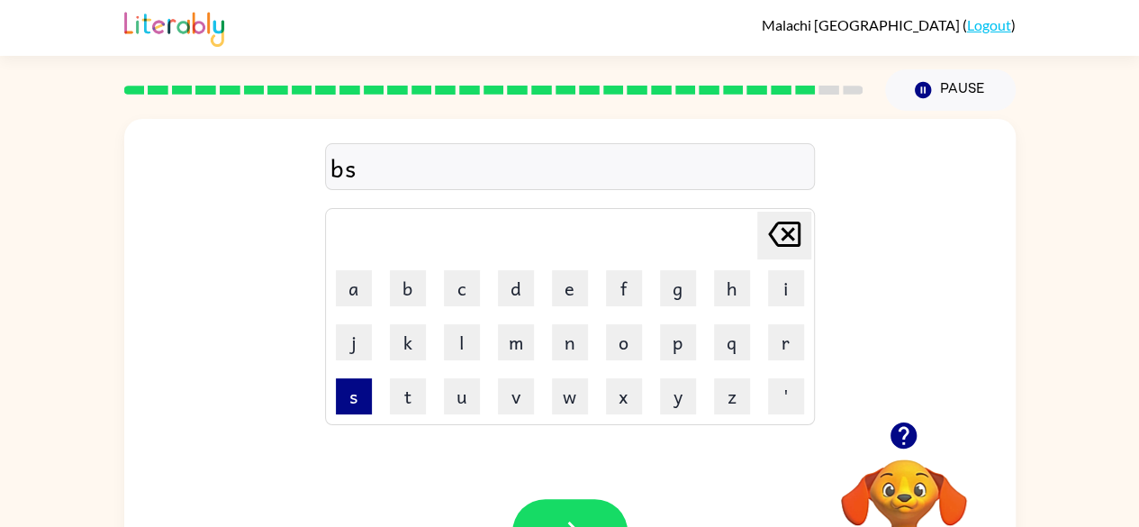
click at [336, 401] on button "s" at bounding box center [354, 396] width 36 height 36
click at [786, 223] on icon "Delete Delete last character input" at bounding box center [783, 233] width 43 height 43
click at [406, 397] on button "t" at bounding box center [408, 396] width 36 height 36
click at [555, 505] on button "button" at bounding box center [569, 532] width 115 height 66
click at [346, 296] on button "a" at bounding box center [354, 288] width 36 height 36
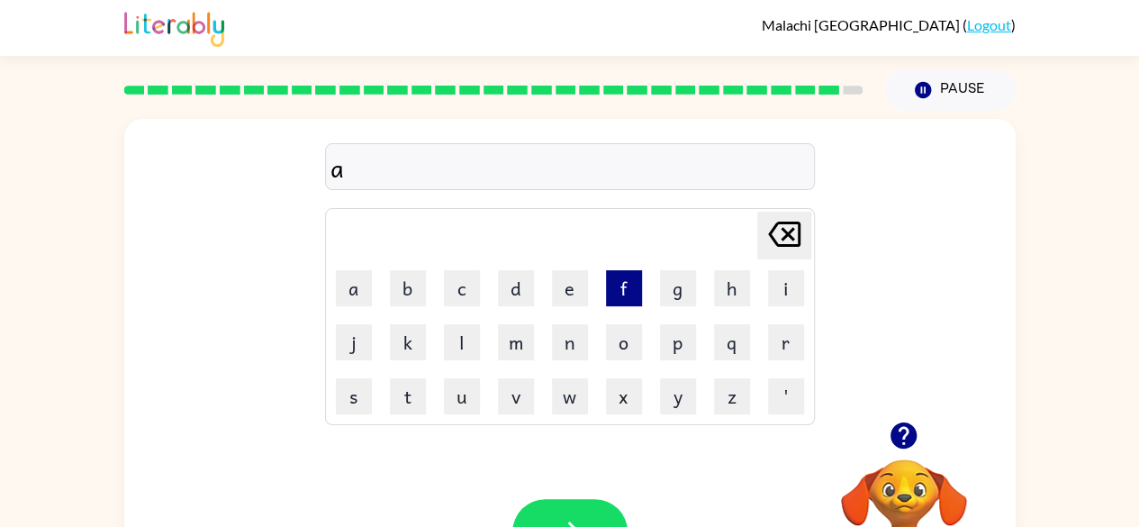
click at [635, 284] on button "f" at bounding box center [624, 288] width 36 height 36
click at [642, 262] on td "f" at bounding box center [624, 288] width 52 height 52
click at [785, 228] on icon "Delete Delete last character input" at bounding box center [783, 233] width 43 height 43
click at [574, 345] on button "n" at bounding box center [570, 342] width 36 height 36
click at [616, 350] on button "o" at bounding box center [624, 342] width 36 height 36
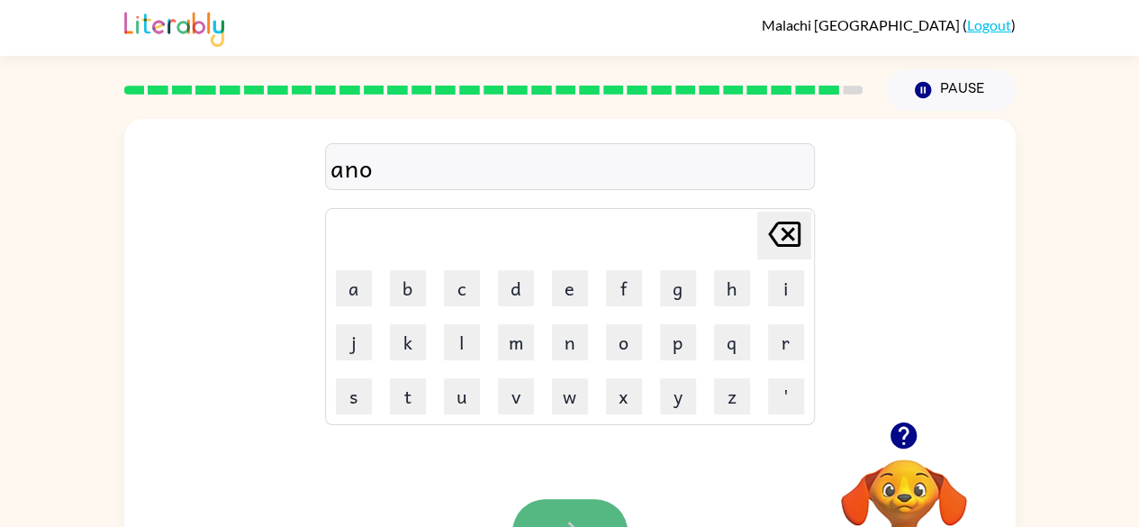
click at [608, 505] on button "button" at bounding box center [569, 532] width 115 height 66
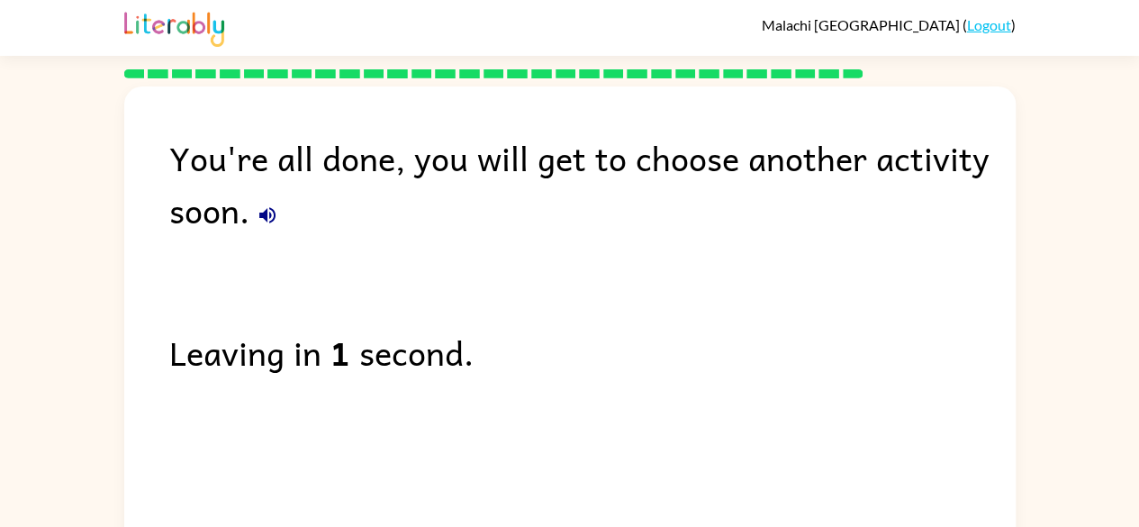
click at [254, 230] on div "You're all done, you will get to choose another activity soon." at bounding box center [592, 183] width 846 height 104
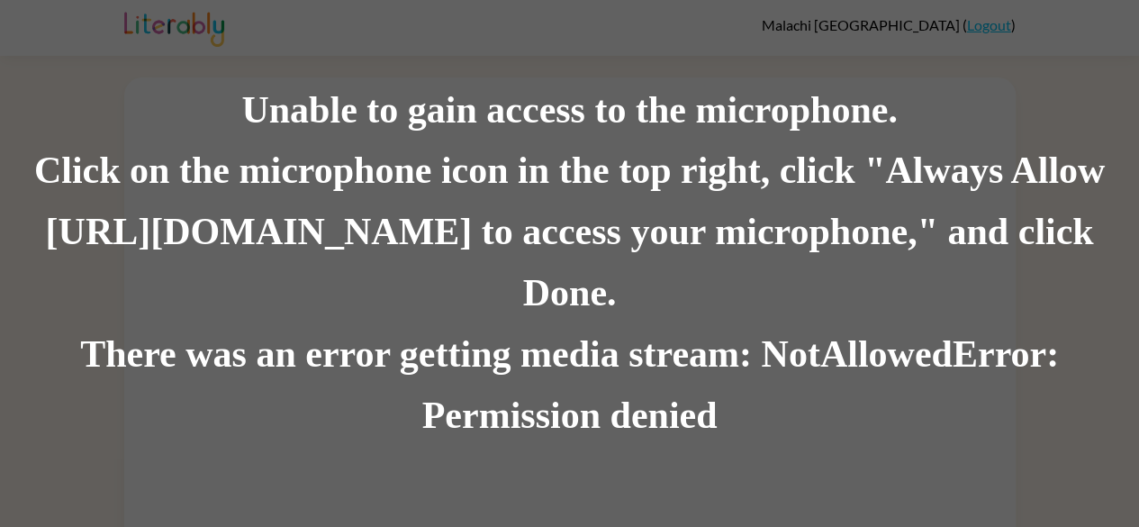
click at [391, 210] on div "Click on the microphone icon in the top right, click "Always Allow [URL][DOMAIN…" at bounding box center [569, 233] width 1139 height 184
click at [436, 324] on div "There was an error getting media stream: NotAllowedError: Permission denied" at bounding box center [569, 385] width 1139 height 122
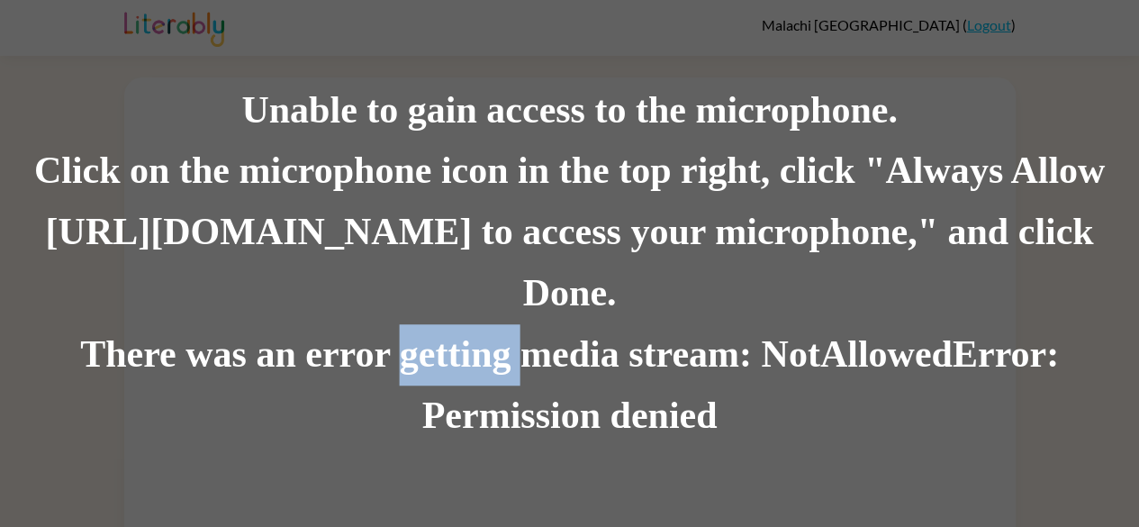
click at [436, 324] on div "There was an error getting media stream: NotAllowedError: Permission denied" at bounding box center [569, 385] width 1139 height 122
click at [445, 338] on div "There was an error getting media stream: NotAllowedError: Permission denied" at bounding box center [569, 385] width 1139 height 122
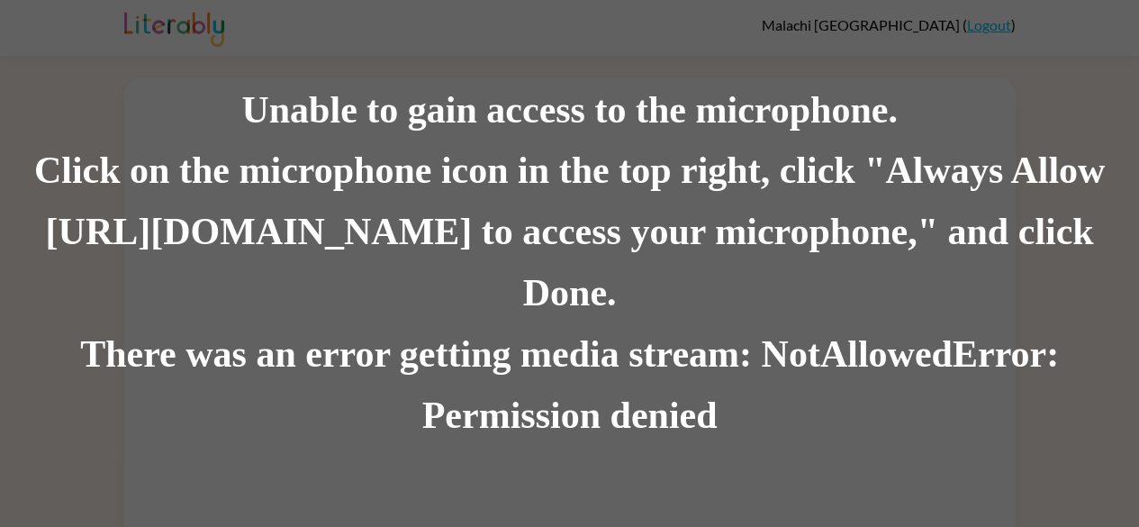
click at [899, 385] on div "There was an error getting media stream: NotAllowedError: Permission denied" at bounding box center [569, 385] width 1139 height 122
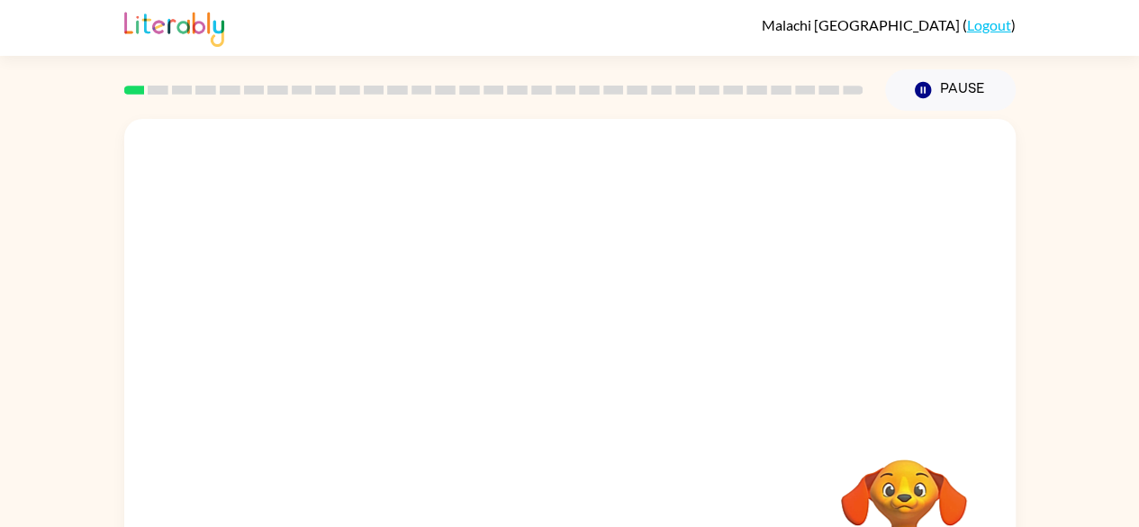
click at [468, 115] on div at bounding box center [493, 90] width 761 height 63
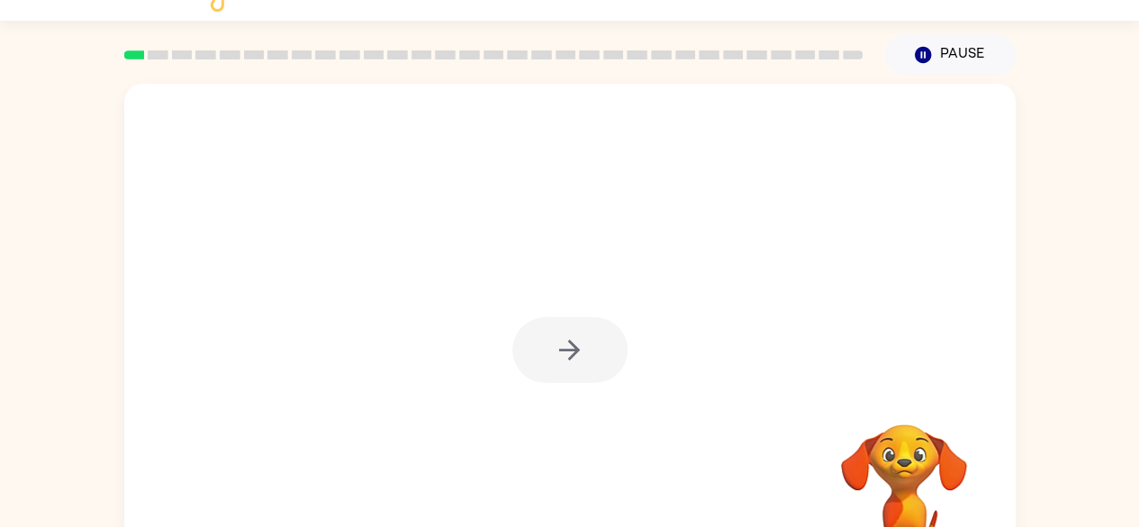
scroll to position [106, 0]
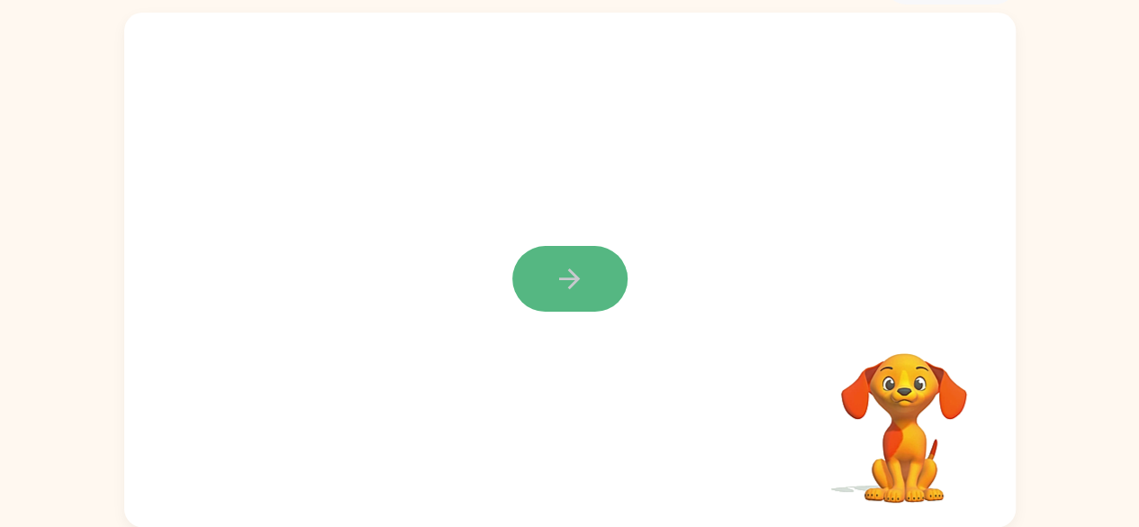
click at [556, 256] on button "button" at bounding box center [569, 279] width 115 height 66
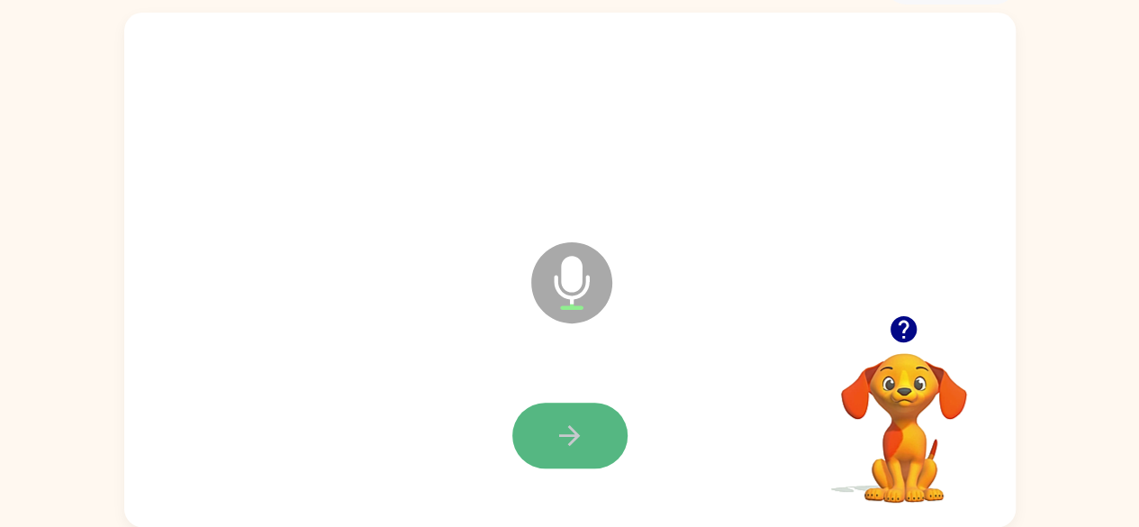
click at [544, 422] on button "button" at bounding box center [569, 435] width 115 height 66
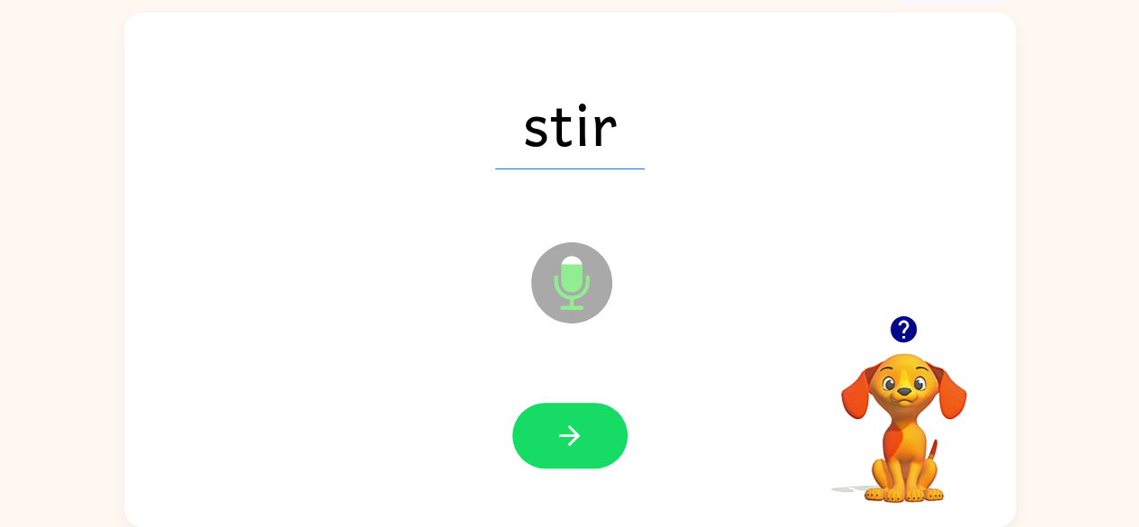
click at [544, 422] on button "button" at bounding box center [569, 435] width 115 height 66
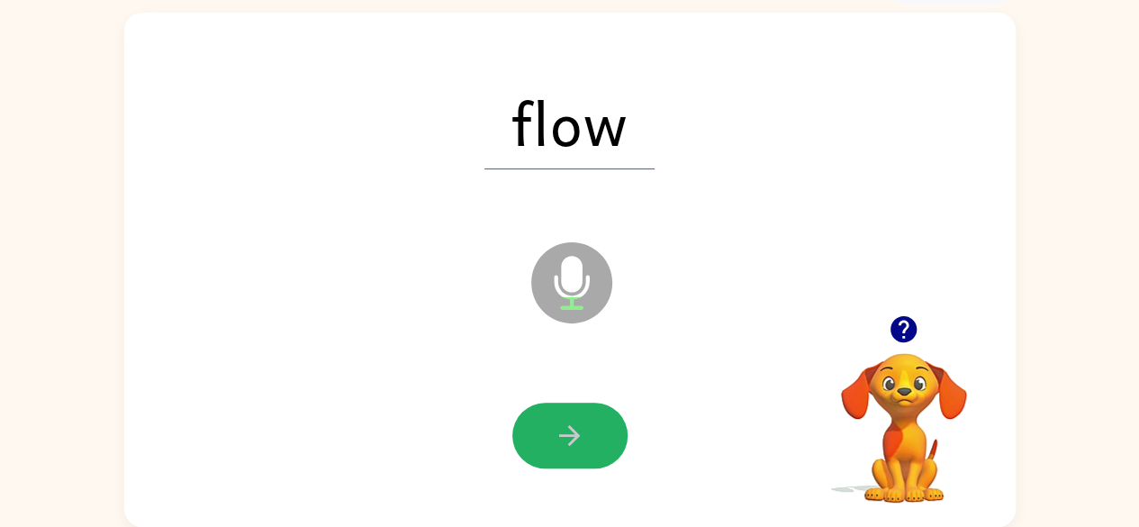
click at [544, 422] on button "button" at bounding box center [569, 435] width 115 height 66
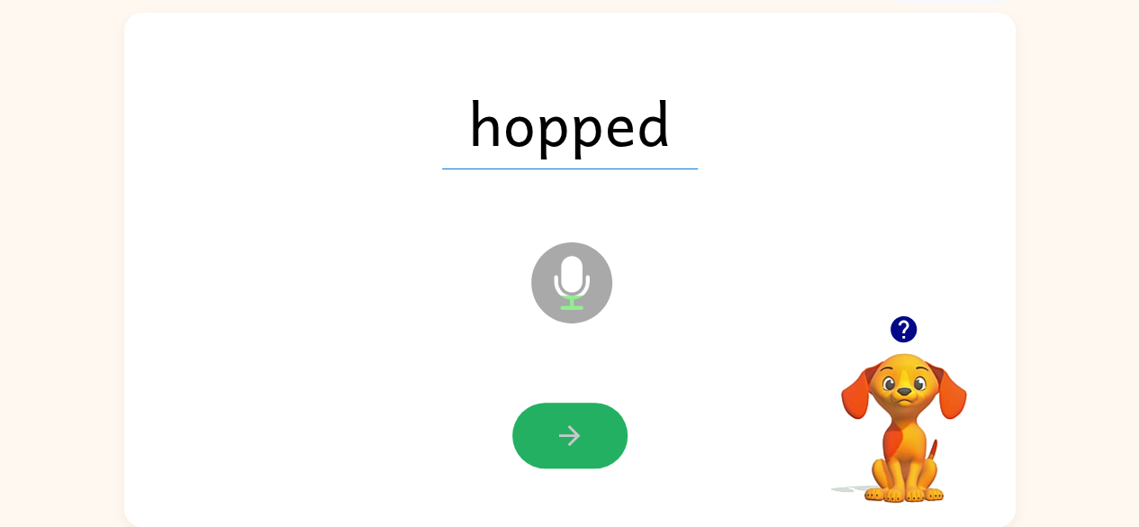
click at [544, 422] on button "button" at bounding box center [569, 435] width 115 height 66
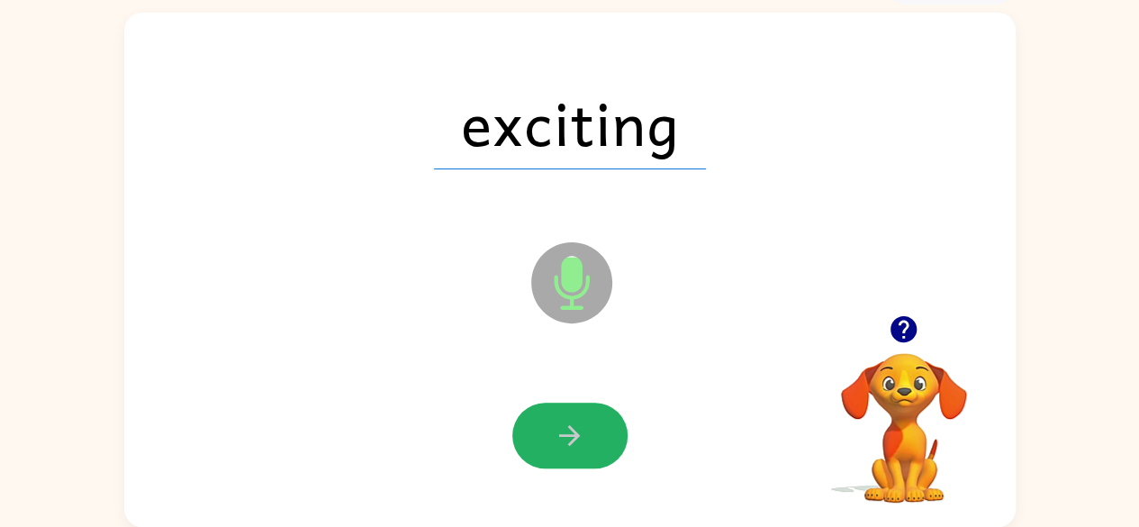
click at [544, 422] on button "button" at bounding box center [569, 435] width 115 height 66
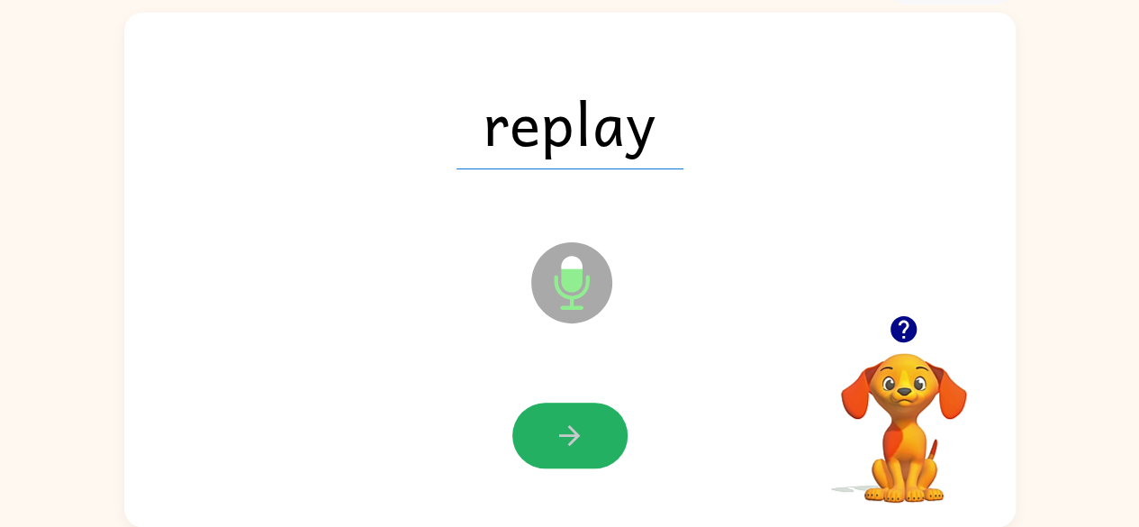
click at [544, 422] on button "button" at bounding box center [569, 435] width 115 height 66
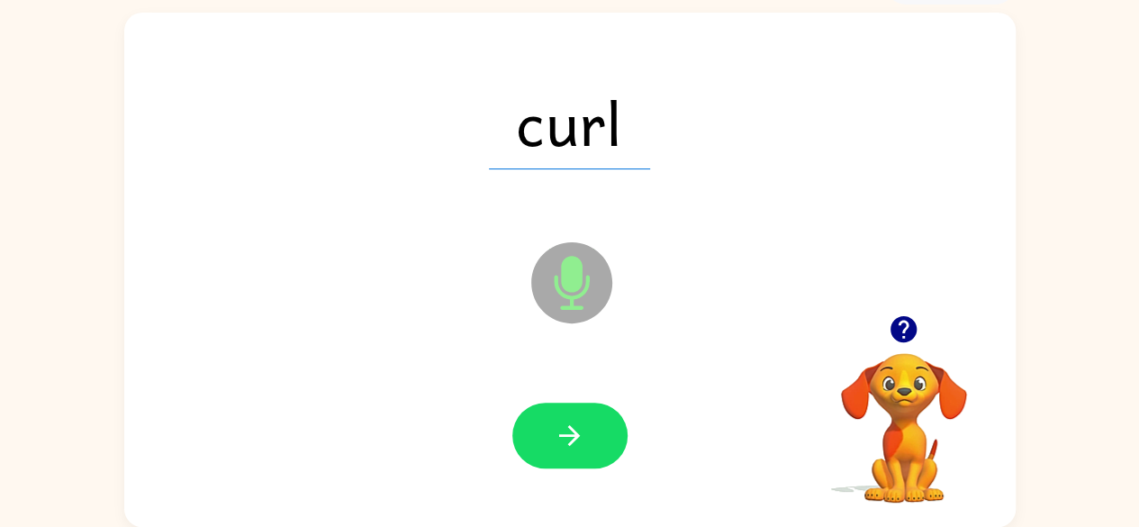
click at [544, 422] on button "button" at bounding box center [569, 435] width 115 height 66
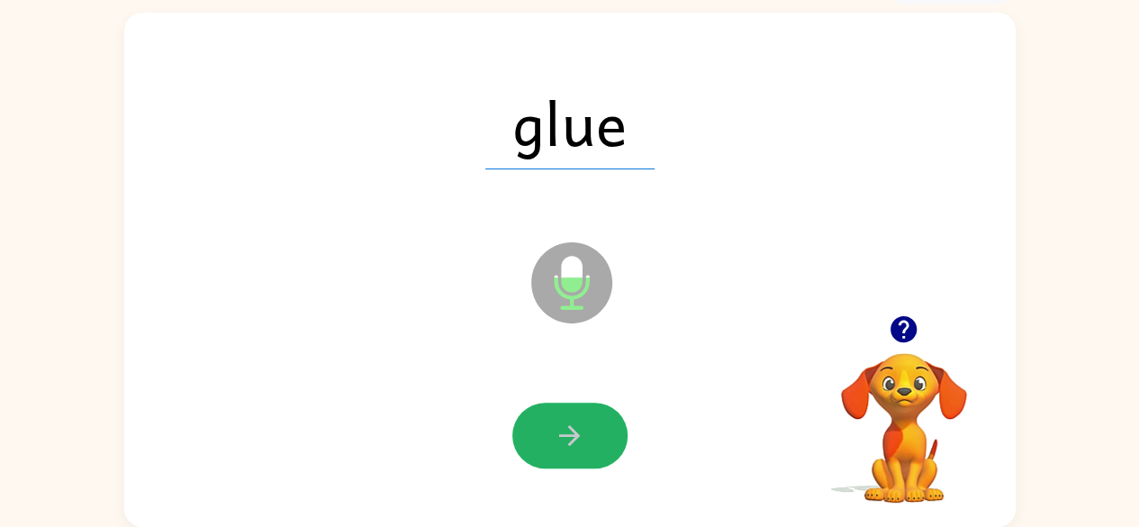
click at [544, 422] on button "button" at bounding box center [569, 435] width 115 height 66
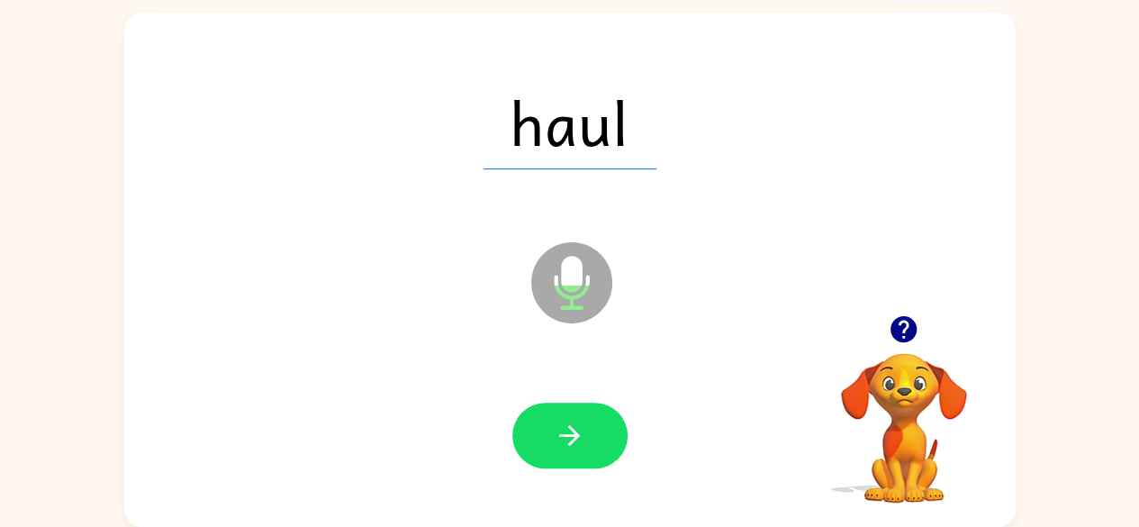
click at [905, 318] on icon "button" at bounding box center [903, 329] width 26 height 26
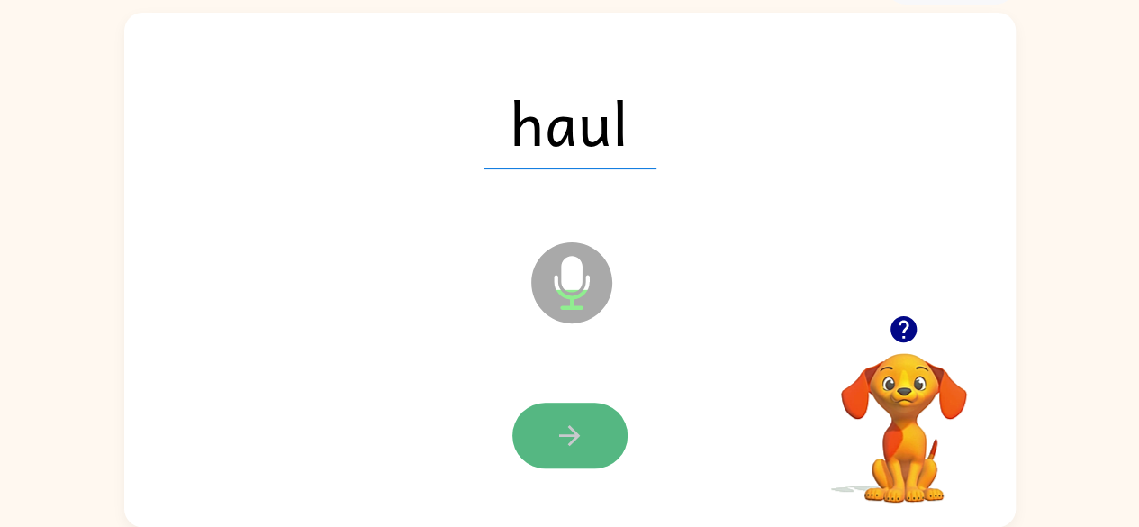
click at [569, 426] on icon "button" at bounding box center [569, 435] width 21 height 21
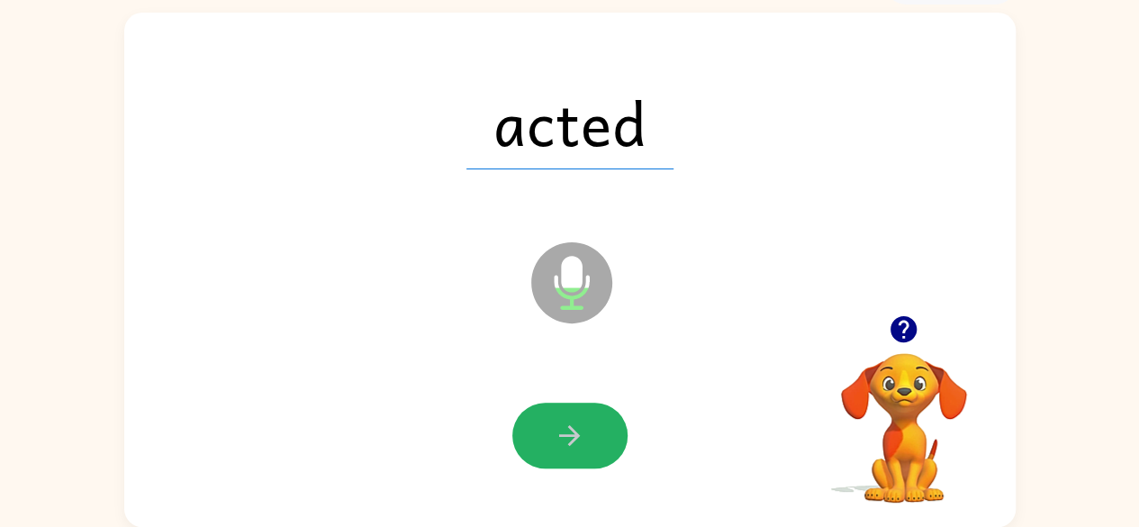
click at [569, 426] on icon "button" at bounding box center [569, 435] width 21 height 21
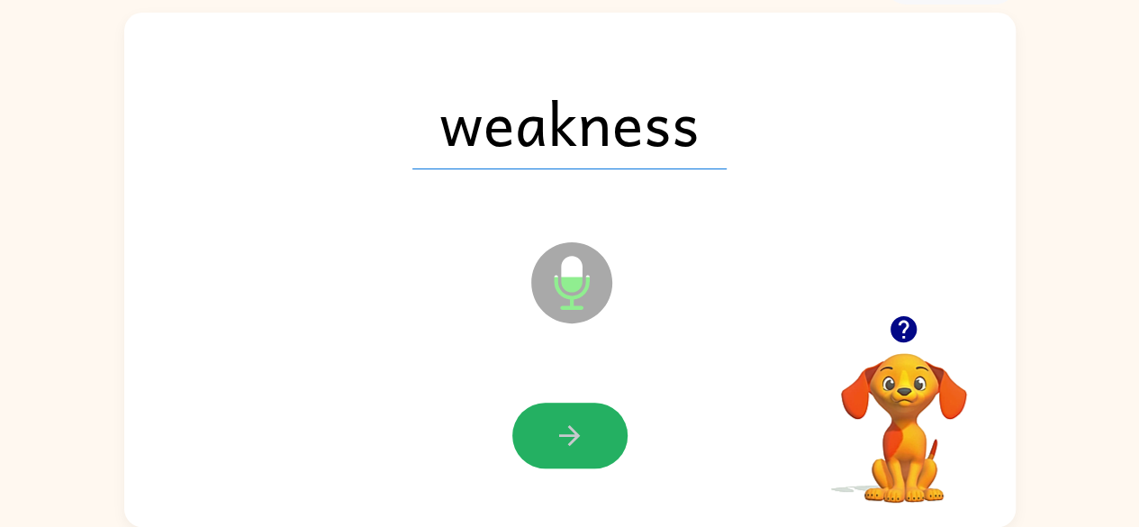
click at [569, 426] on icon "button" at bounding box center [569, 435] width 21 height 21
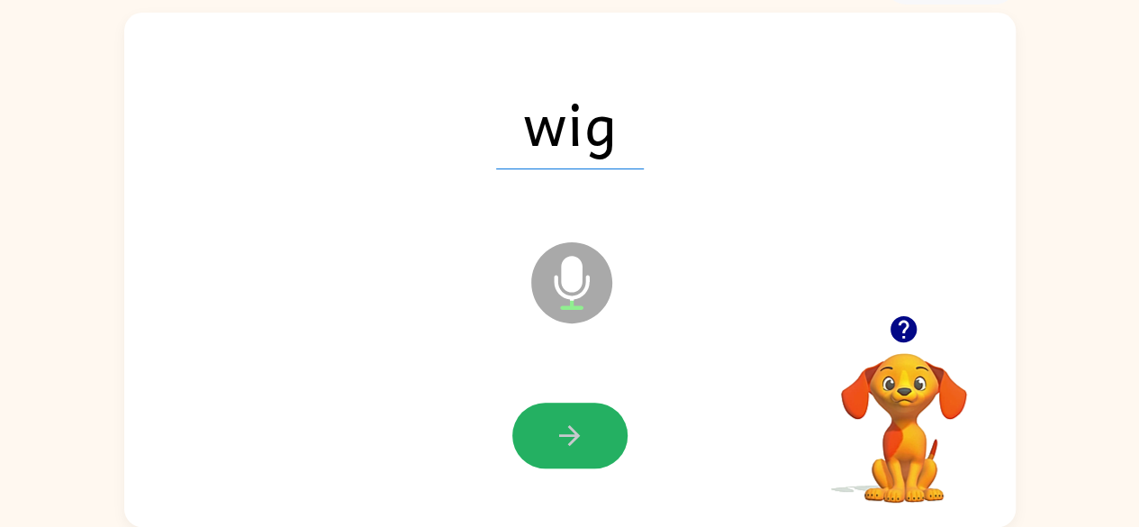
click at [569, 426] on icon "button" at bounding box center [569, 435] width 21 height 21
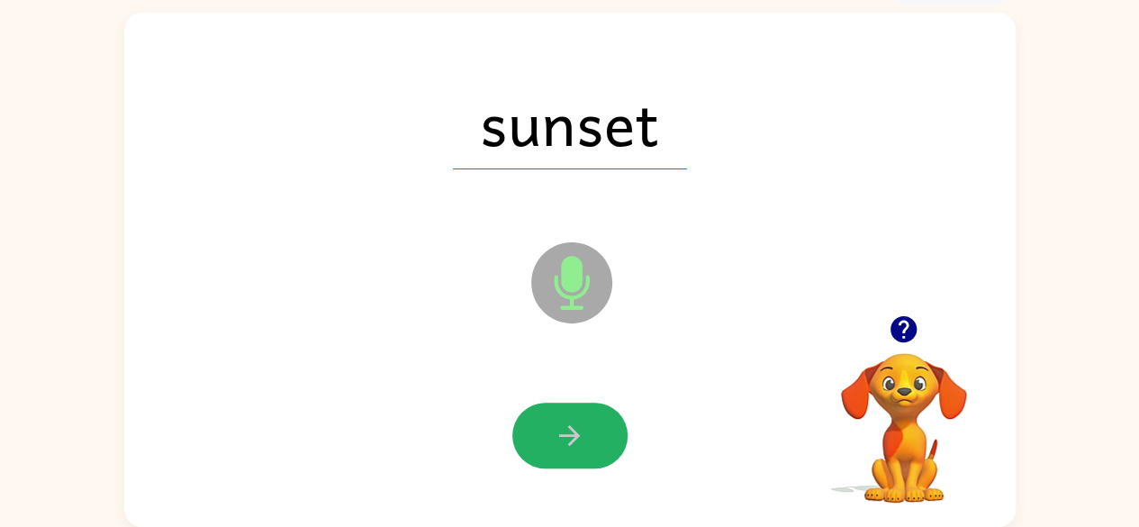
click at [569, 426] on icon "button" at bounding box center [569, 435] width 21 height 21
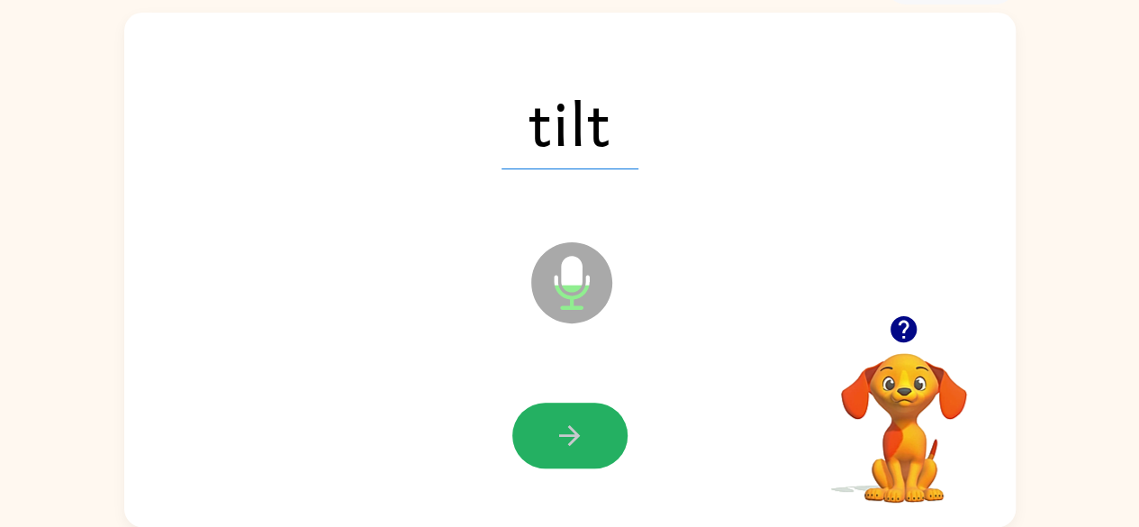
click at [569, 426] on icon "button" at bounding box center [569, 435] width 21 height 21
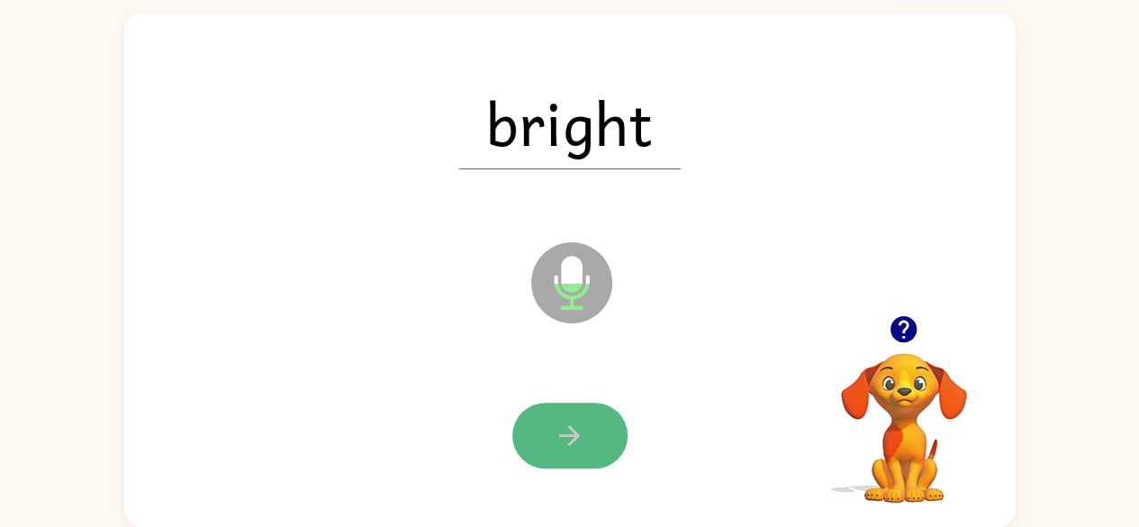
click at [561, 450] on icon "button" at bounding box center [570, 435] width 32 height 32
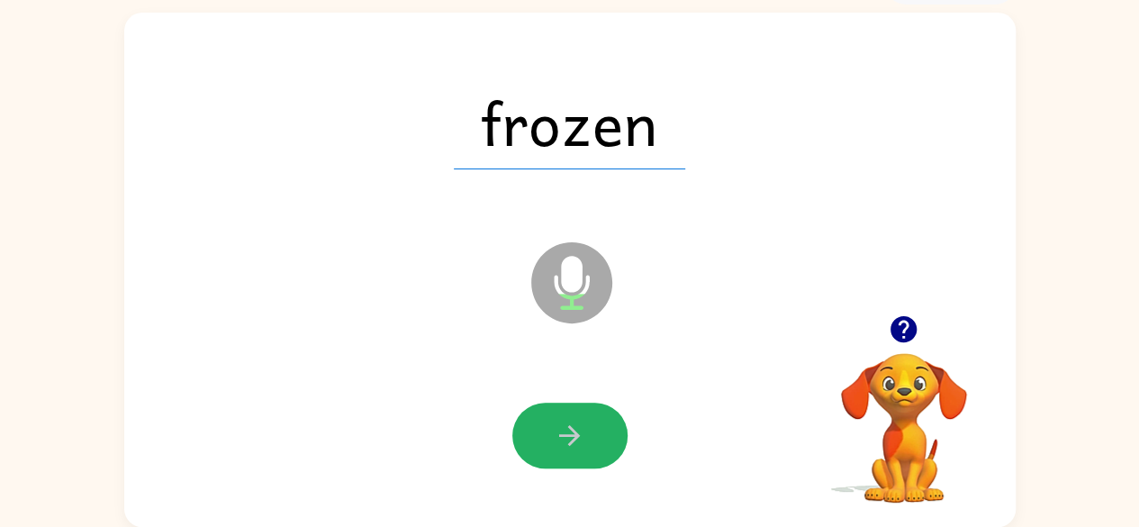
click at [612, 440] on button "button" at bounding box center [569, 435] width 115 height 66
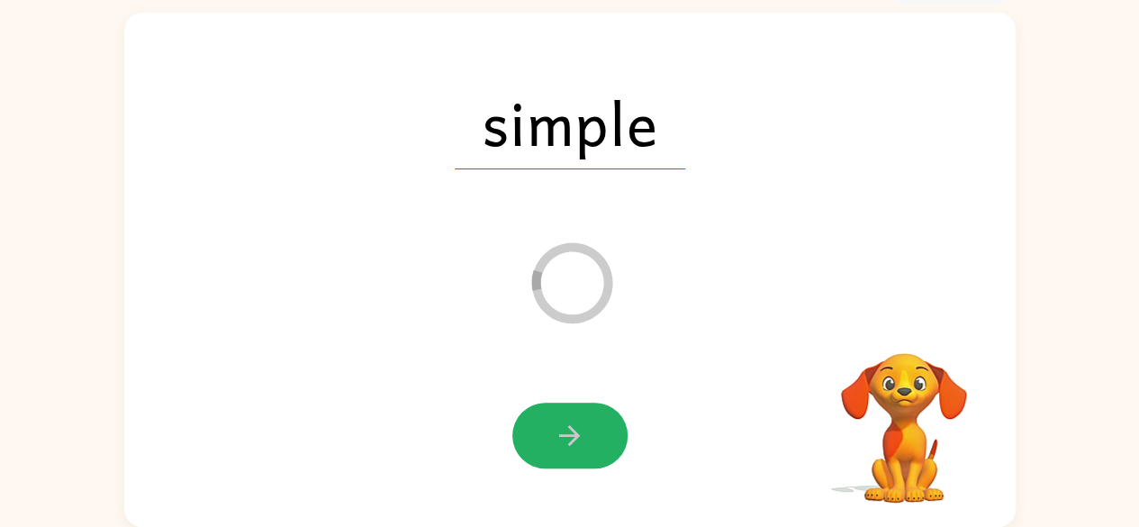
click at [612, 440] on button "button" at bounding box center [569, 435] width 115 height 66
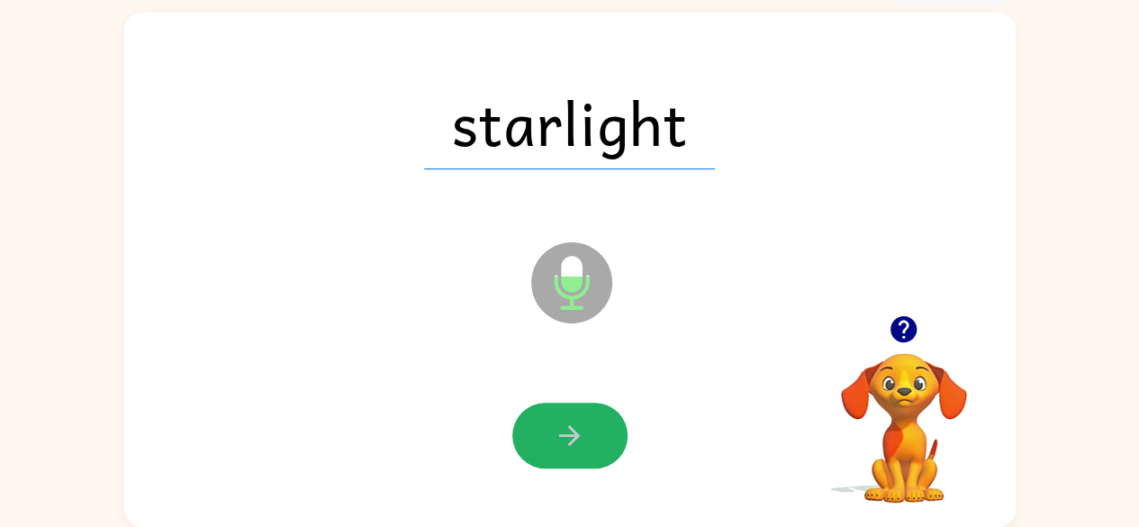
click at [612, 440] on button "button" at bounding box center [569, 435] width 115 height 66
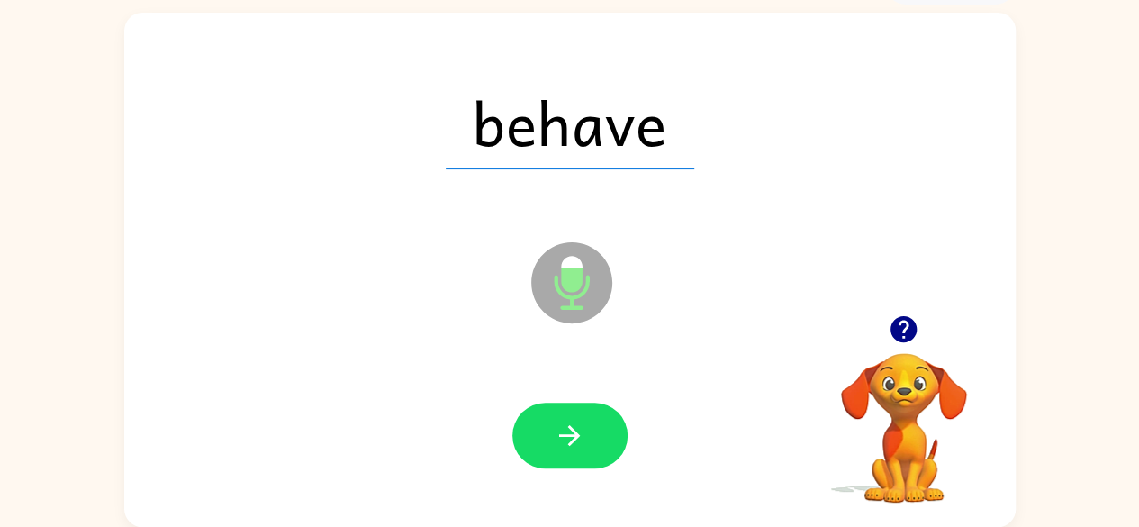
click at [612, 440] on button "button" at bounding box center [569, 435] width 115 height 66
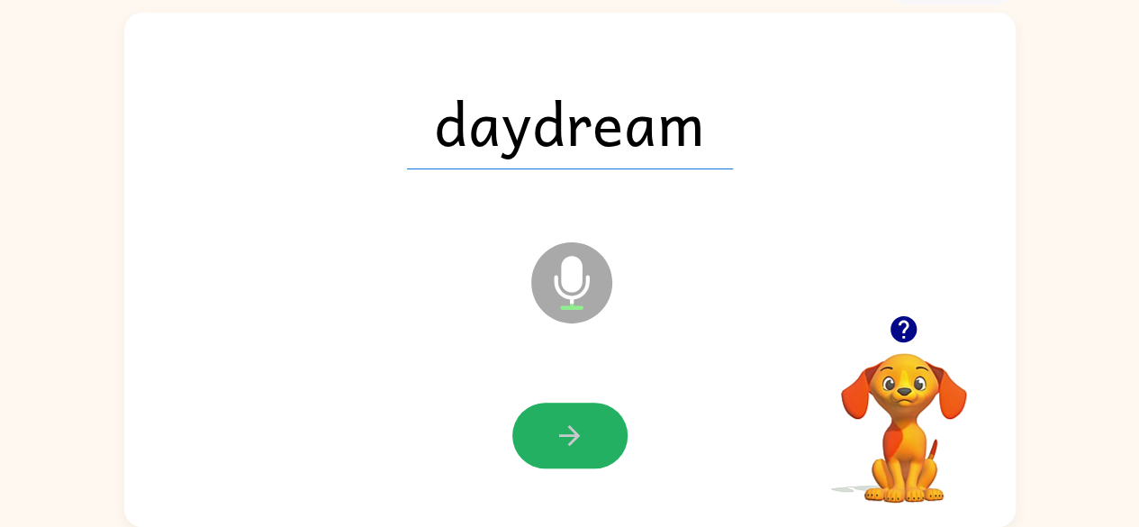
click at [612, 440] on button "button" at bounding box center [569, 435] width 115 height 66
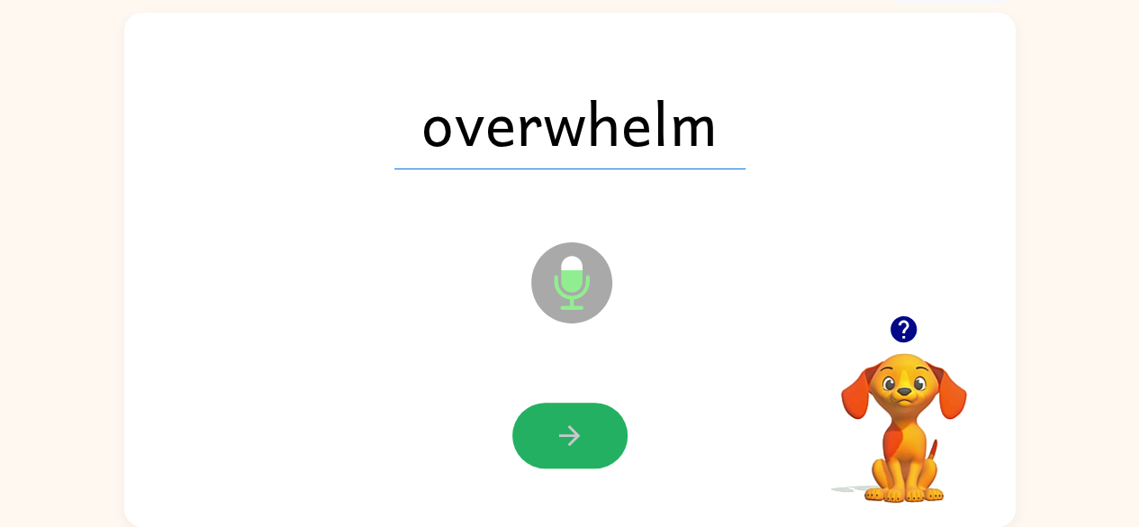
click at [612, 440] on button "button" at bounding box center [569, 435] width 115 height 66
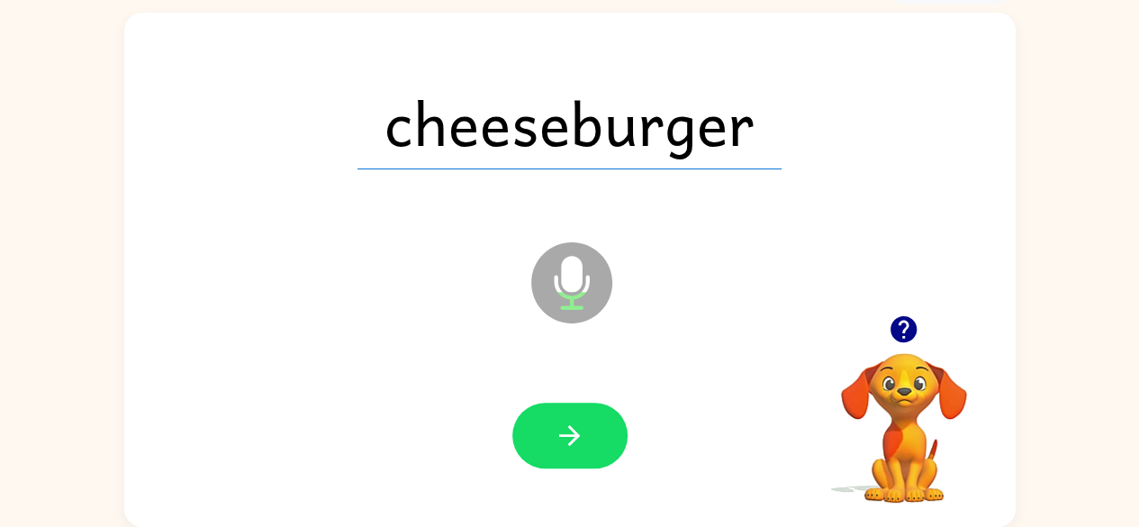
click at [612, 440] on button "button" at bounding box center [569, 435] width 115 height 66
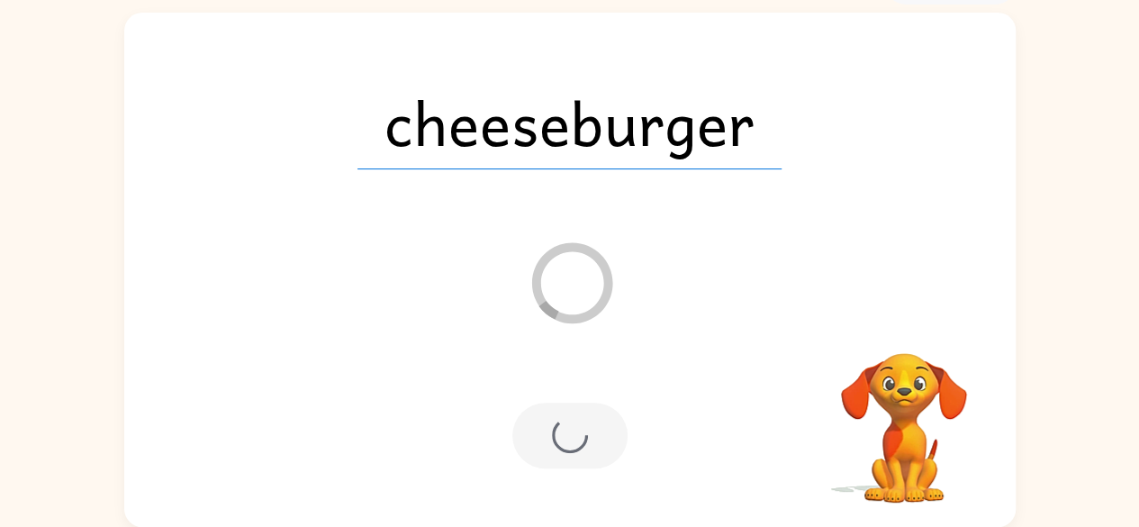
scroll to position [74, 0]
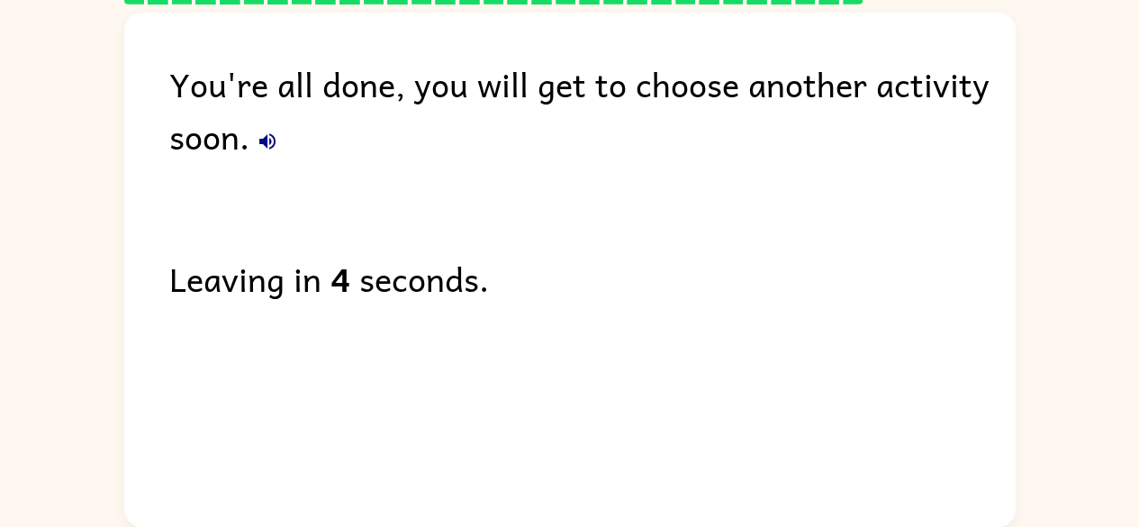
click at [270, 134] on icon "button" at bounding box center [267, 141] width 16 height 16
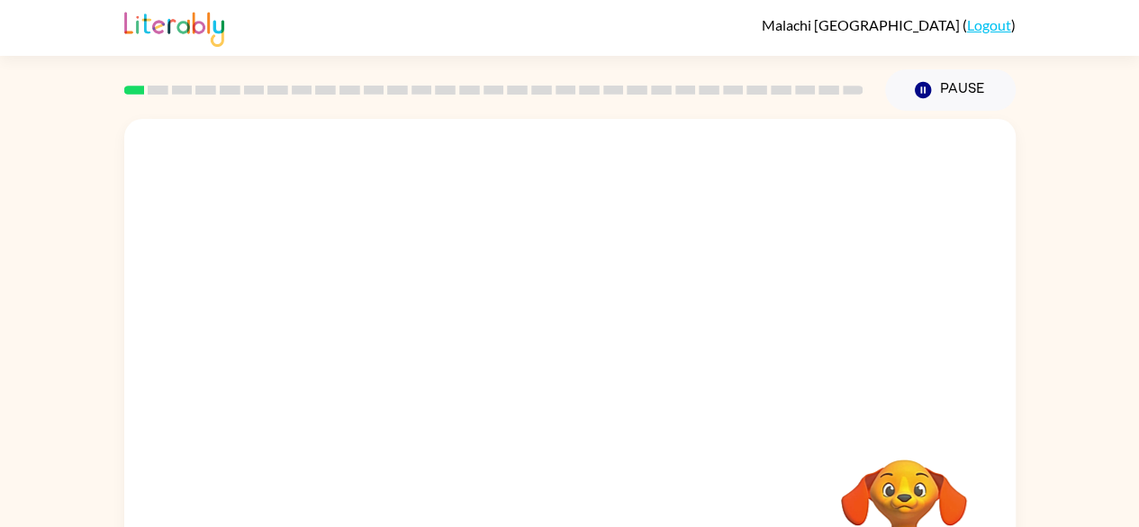
scroll to position [106, 0]
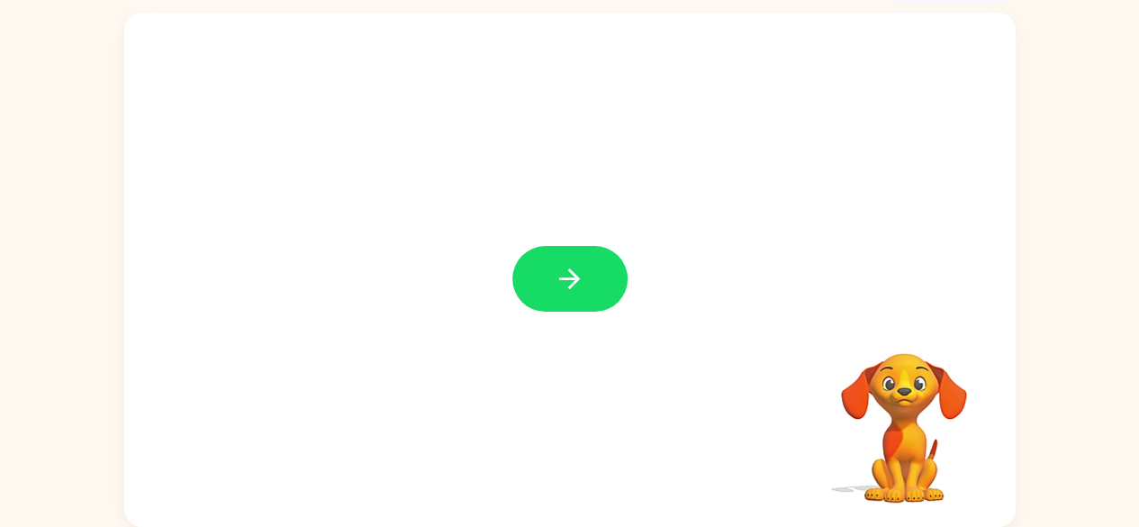
click at [1098, 273] on div "Your browser must support playing .mp4 files to use Literably. Please try using…" at bounding box center [569, 266] width 1139 height 522
click at [572, 300] on button "button" at bounding box center [569, 279] width 115 height 66
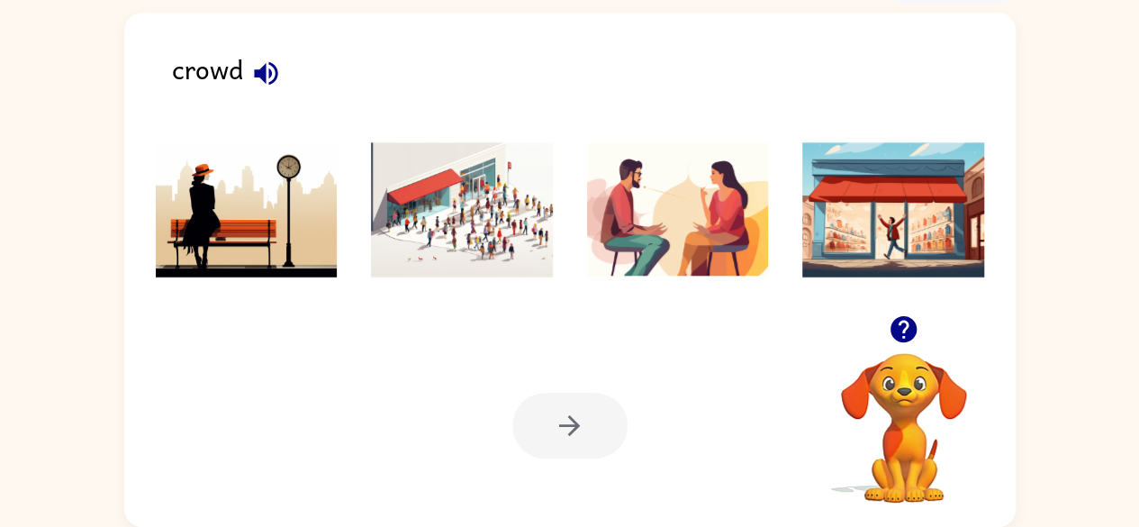
click at [841, 221] on img at bounding box center [893, 209] width 182 height 135
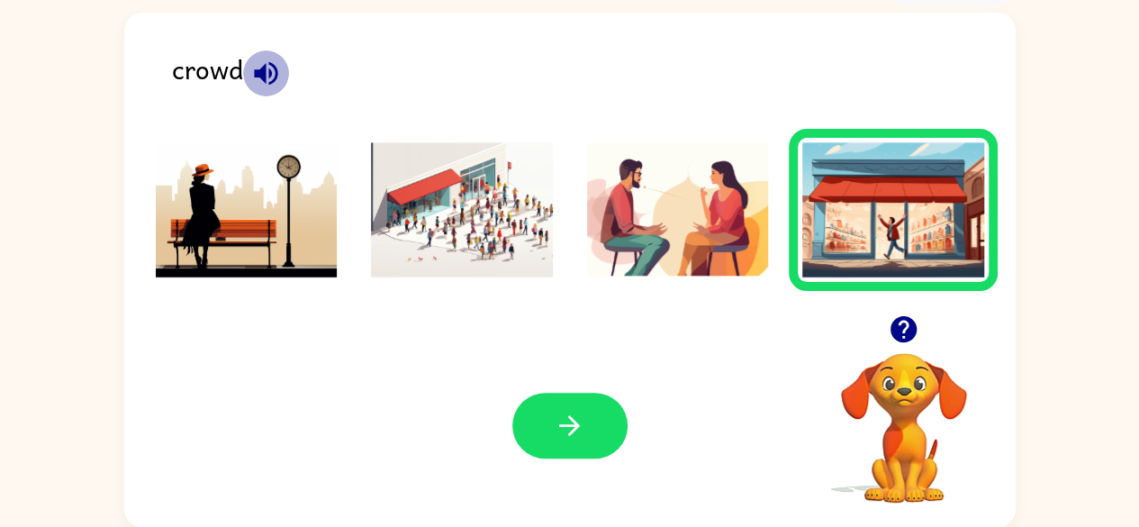
click at [259, 58] on icon "button" at bounding box center [266, 74] width 32 height 32
click at [504, 343] on div "Your browser must support playing .mp4 files to use Literably. Please try using…" at bounding box center [569, 425] width 891 height 203
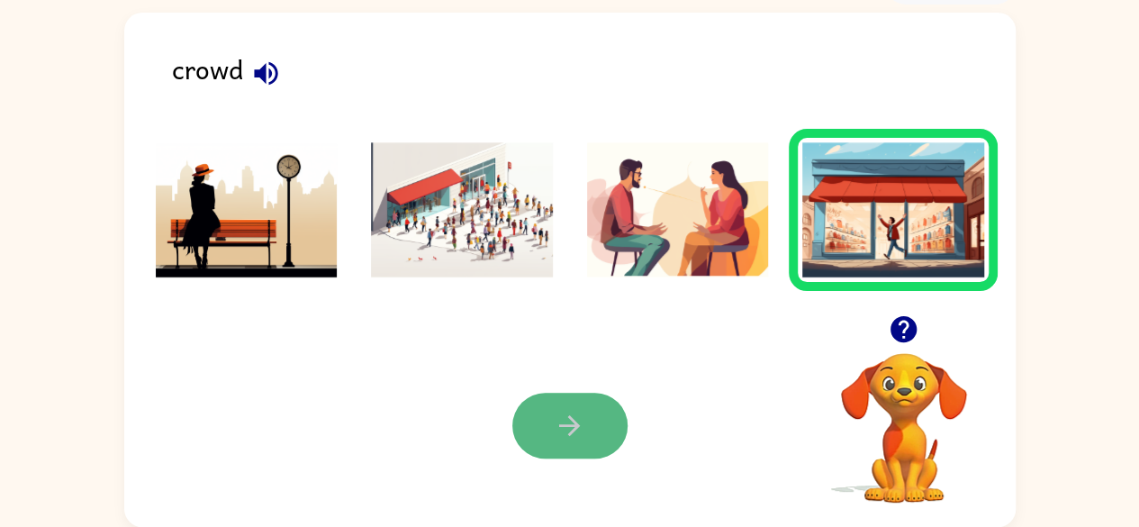
click at [527, 416] on button "button" at bounding box center [569, 425] width 115 height 66
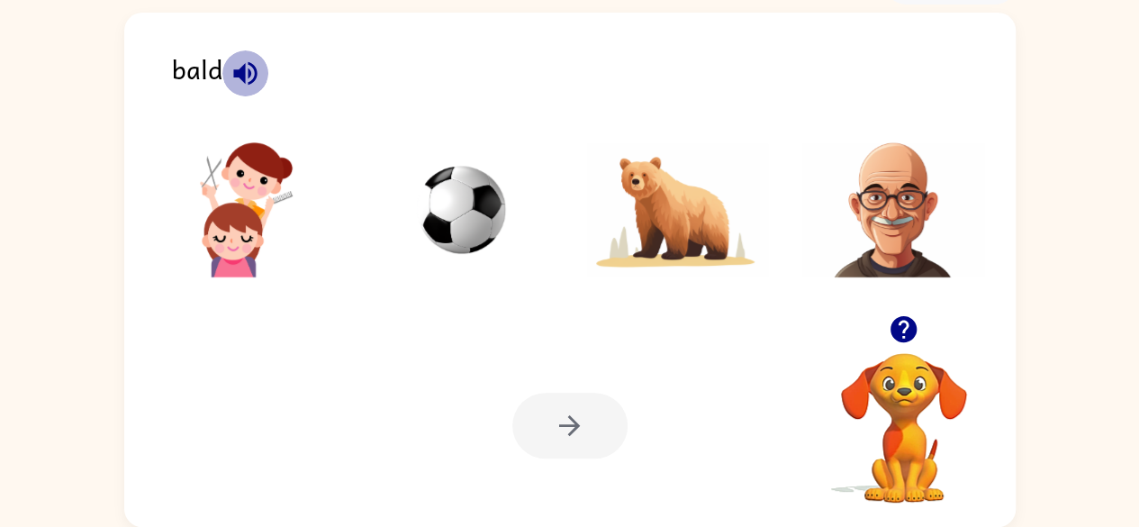
click at [243, 60] on icon "button" at bounding box center [246, 74] width 32 height 32
click at [881, 188] on img at bounding box center [893, 209] width 182 height 135
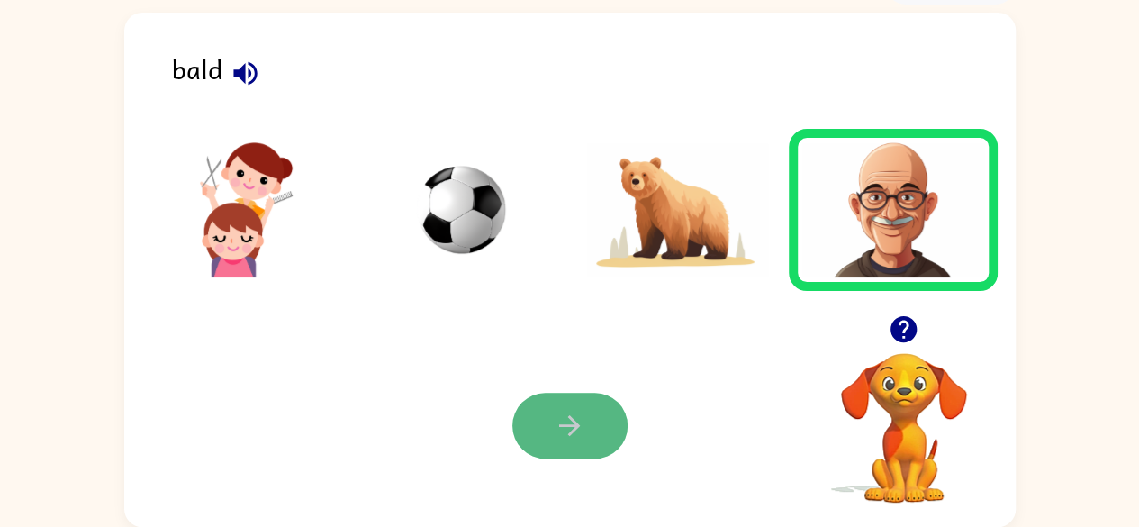
click at [607, 401] on button "button" at bounding box center [569, 425] width 115 height 66
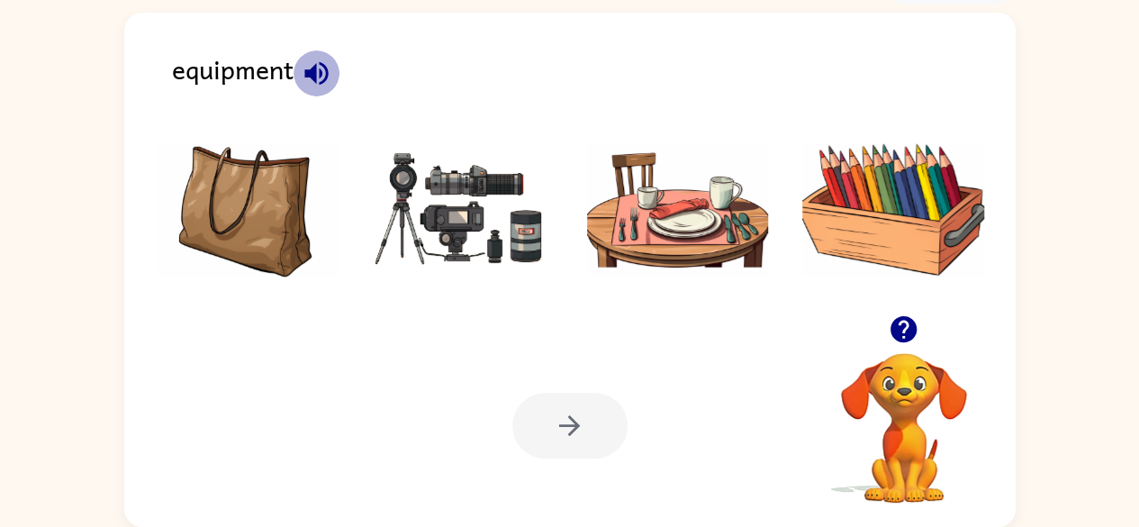
click at [303, 64] on icon "button" at bounding box center [317, 74] width 32 height 32
click at [634, 177] on img at bounding box center [678, 209] width 182 height 135
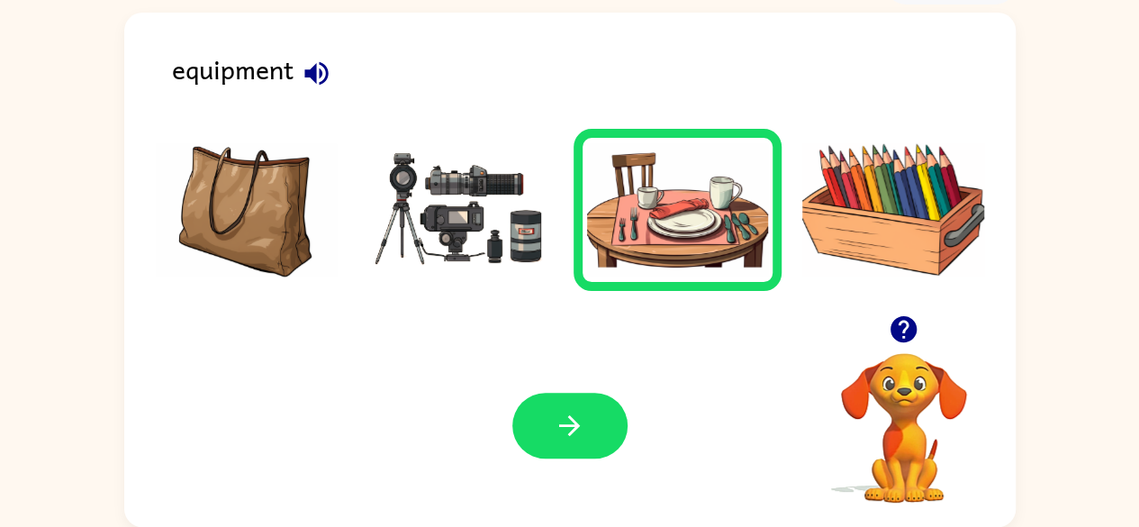
click at [572, 386] on div "Your browser must support playing .mp4 files to use Literably. Please try using…" at bounding box center [569, 425] width 891 height 203
click at [572, 417] on icon "button" at bounding box center [570, 426] width 32 height 32
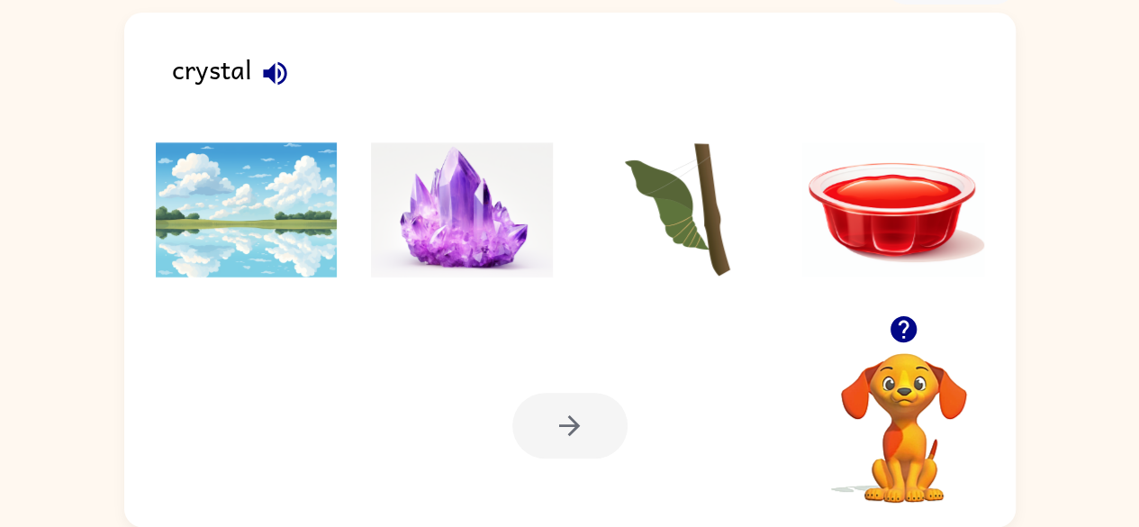
click at [273, 70] on icon "button" at bounding box center [274, 72] width 23 height 23
click at [439, 176] on img at bounding box center [462, 209] width 182 height 135
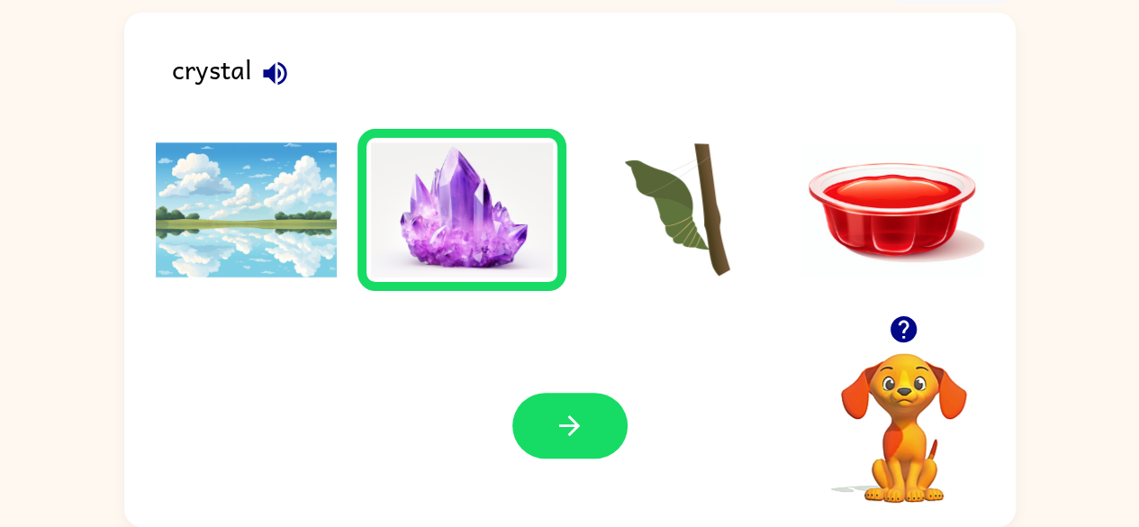
drag, startPoint x: 566, startPoint y: 429, endPoint x: 492, endPoint y: 446, distance: 75.6
click at [492, 446] on div "Your browser must support playing .mp4 files to use Literably. Please try using…" at bounding box center [569, 425] width 891 height 203
click at [572, 418] on icon "button" at bounding box center [570, 426] width 32 height 32
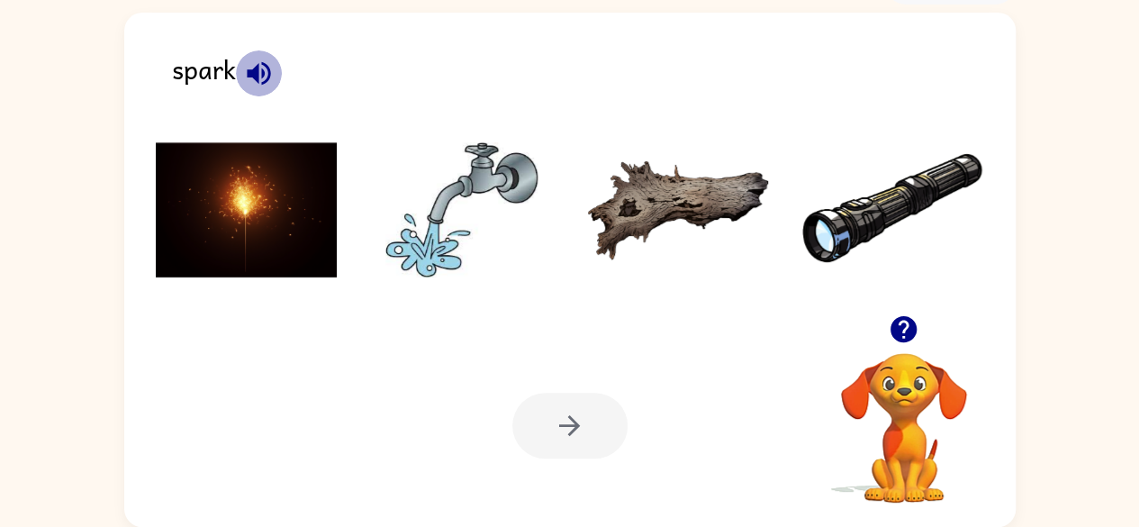
click at [248, 77] on icon "button" at bounding box center [258, 72] width 23 height 23
drag, startPoint x: 183, startPoint y: 198, endPoint x: 482, endPoint y: 266, distance: 306.6
click at [482, 266] on img at bounding box center [462, 209] width 182 height 135
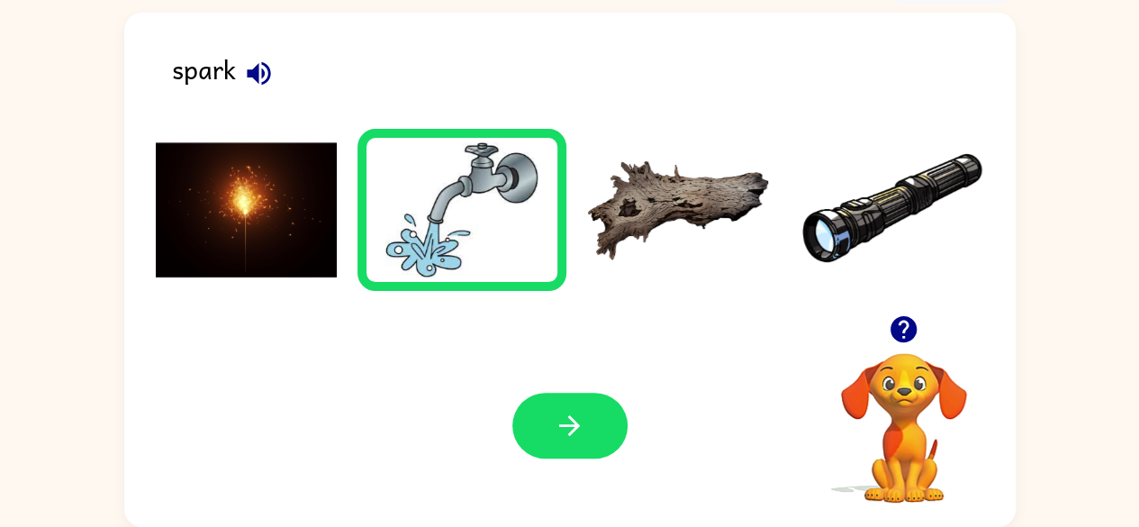
click at [280, 201] on img at bounding box center [247, 209] width 182 height 135
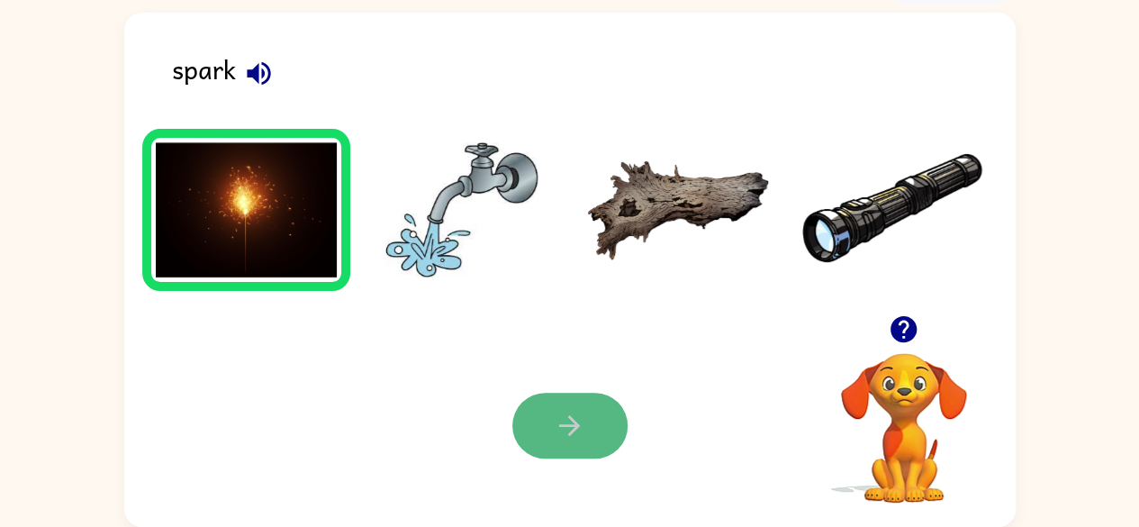
click at [551, 421] on button "button" at bounding box center [569, 425] width 115 height 66
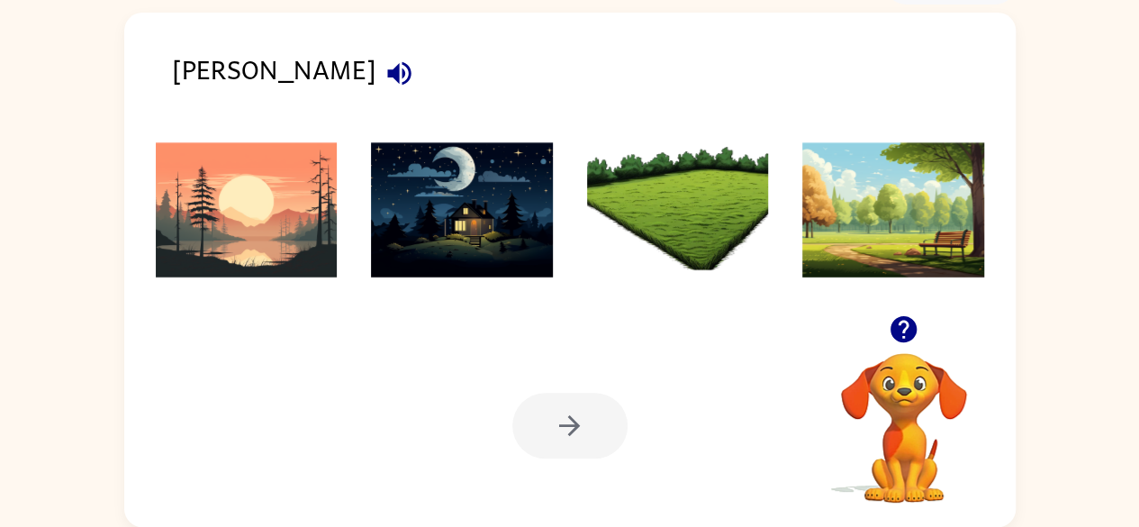
click at [387, 77] on icon "button" at bounding box center [398, 72] width 23 height 23
click at [922, 247] on img at bounding box center [893, 209] width 182 height 135
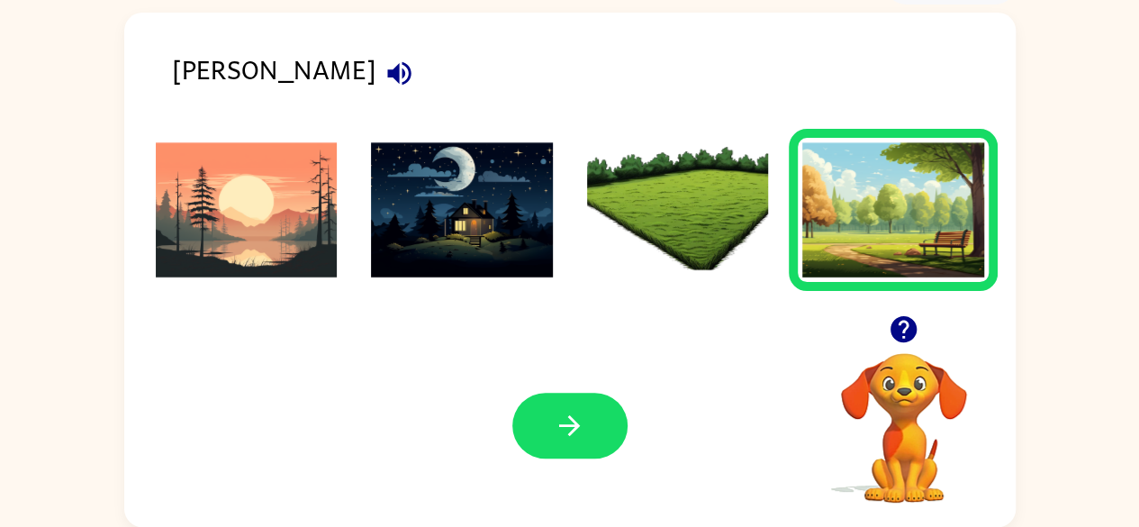
click at [536, 458] on div "Your browser must support playing .mp4 files to use Literably. Please try using…" at bounding box center [569, 425] width 891 height 203
click at [536, 455] on button "button" at bounding box center [569, 425] width 115 height 66
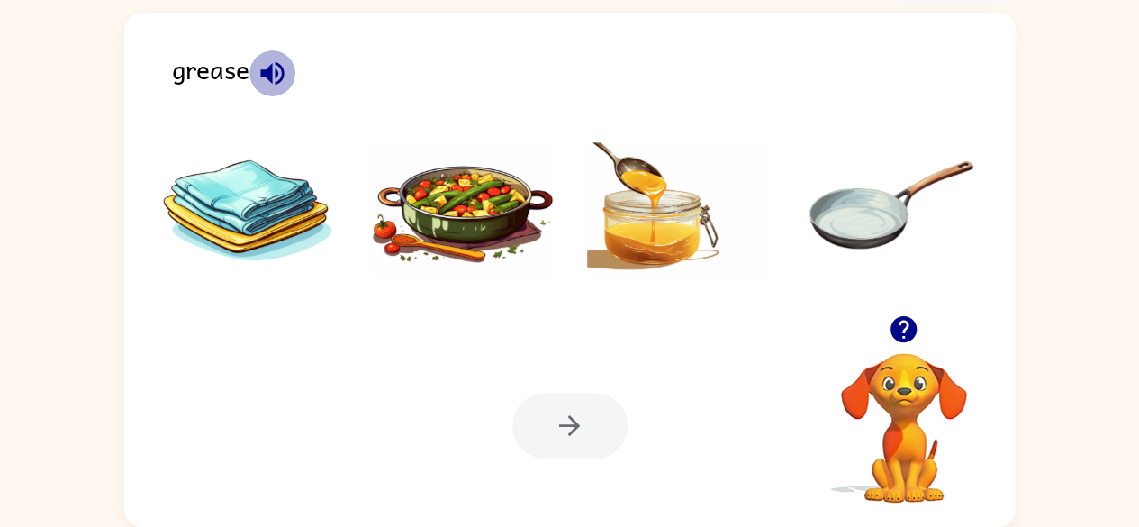
click at [266, 69] on icon "button" at bounding box center [271, 72] width 23 height 23
click at [654, 212] on img at bounding box center [678, 209] width 182 height 135
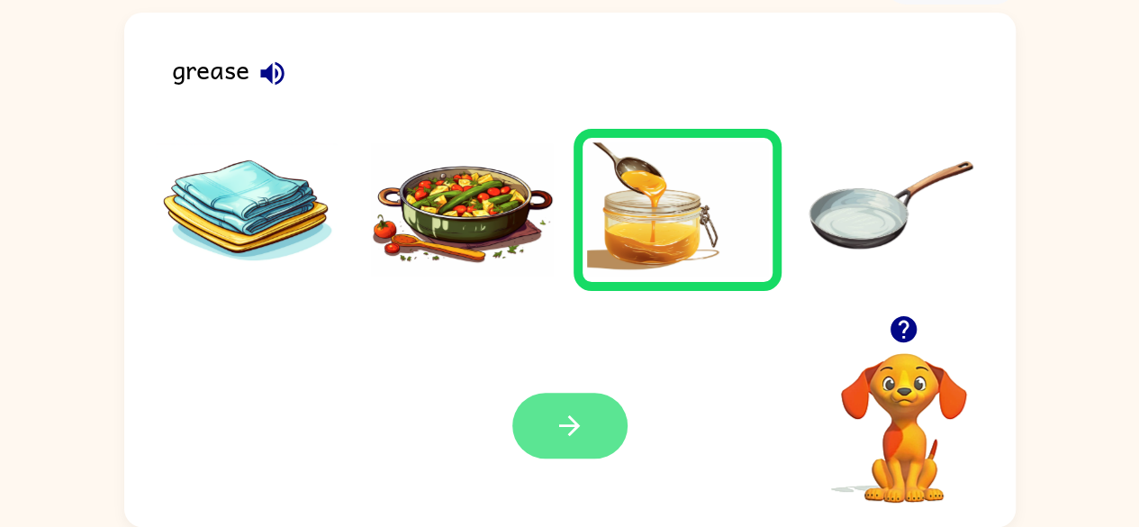
click at [538, 420] on button "button" at bounding box center [569, 425] width 115 height 66
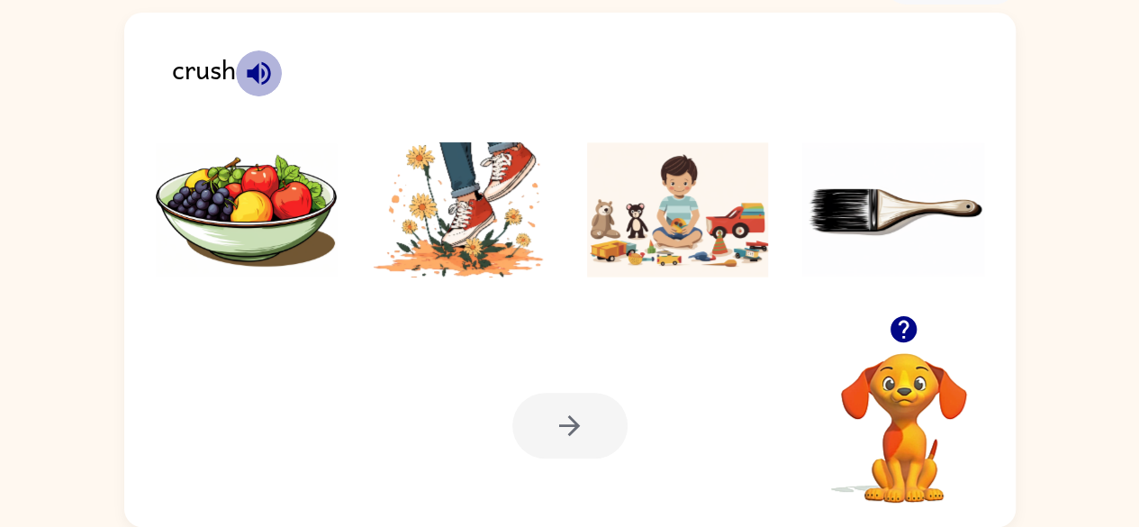
click at [248, 65] on icon "button" at bounding box center [259, 74] width 32 height 32
click at [450, 223] on img at bounding box center [462, 209] width 182 height 135
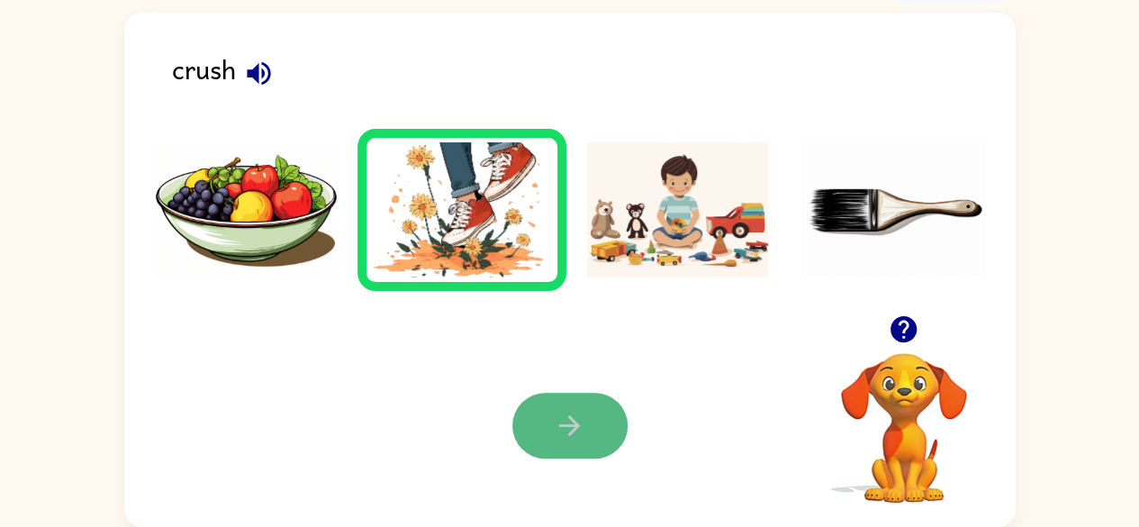
click at [560, 415] on icon "button" at bounding box center [570, 426] width 32 height 32
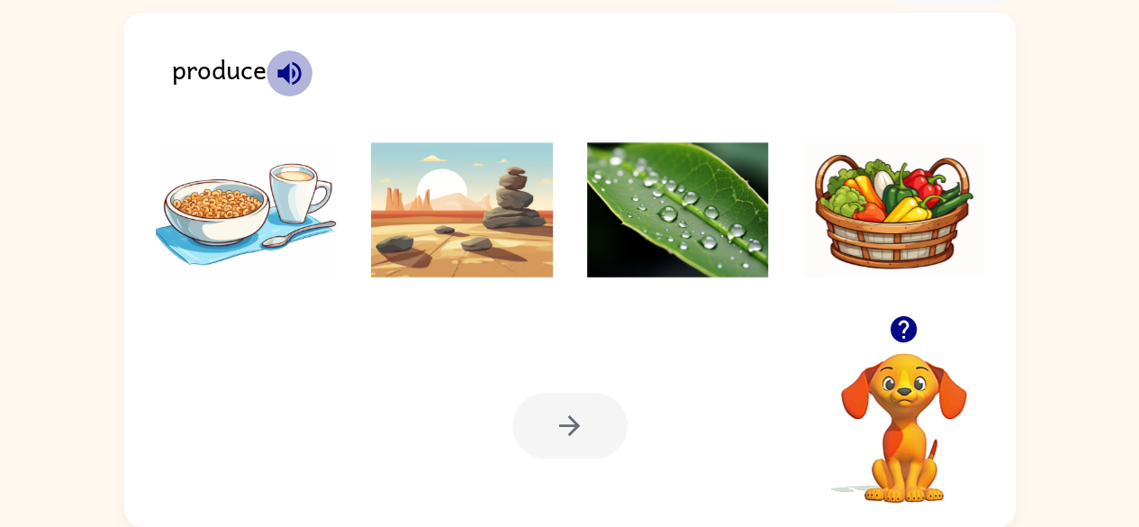
click at [274, 64] on icon "button" at bounding box center [290, 74] width 32 height 32
click at [271, 197] on img at bounding box center [247, 209] width 182 height 135
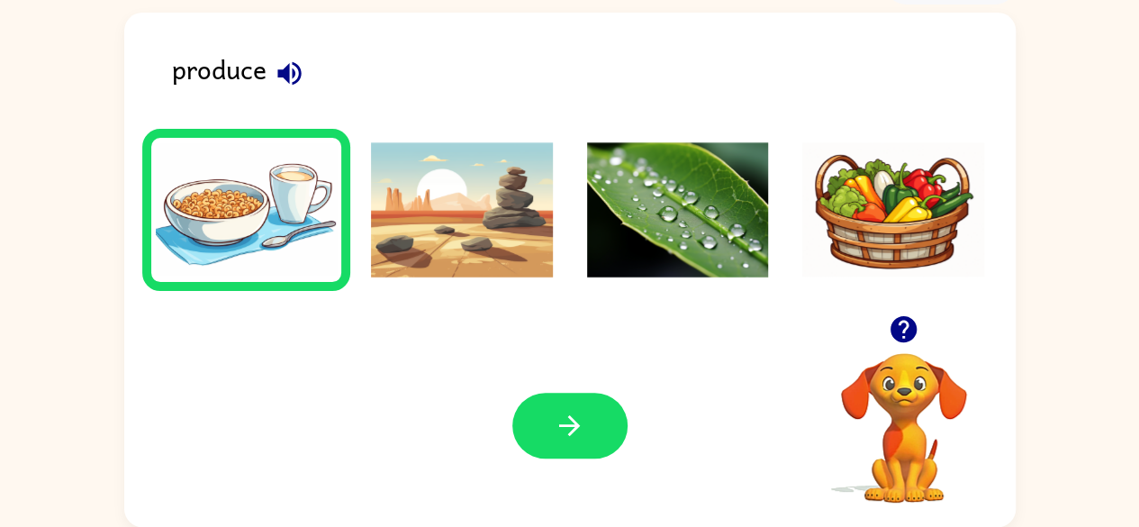
click at [526, 393] on div at bounding box center [569, 425] width 115 height 66
click at [566, 436] on icon "button" at bounding box center [570, 426] width 32 height 32
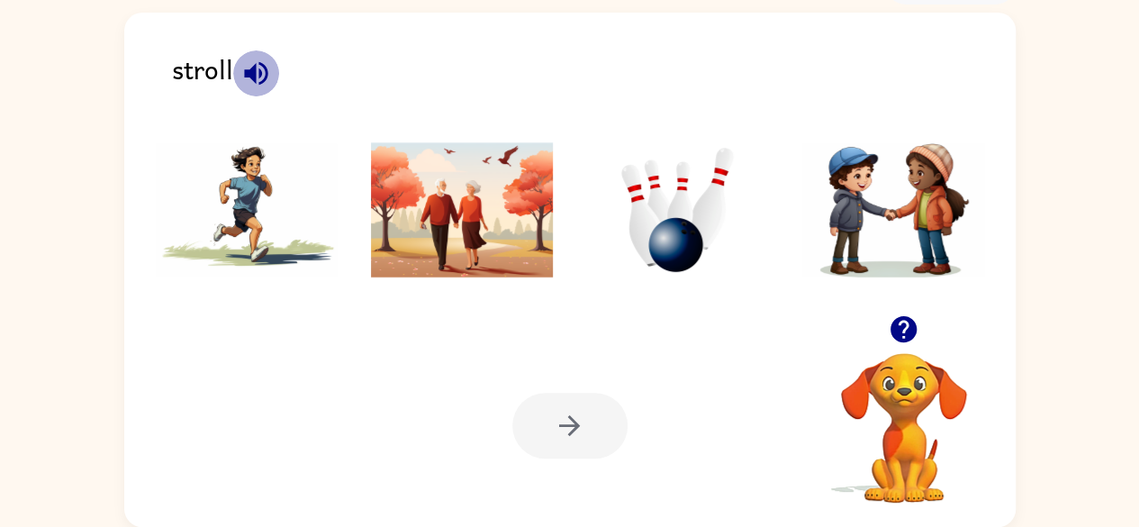
click at [252, 69] on icon "button" at bounding box center [255, 72] width 23 height 23
click at [476, 184] on img at bounding box center [462, 209] width 182 height 135
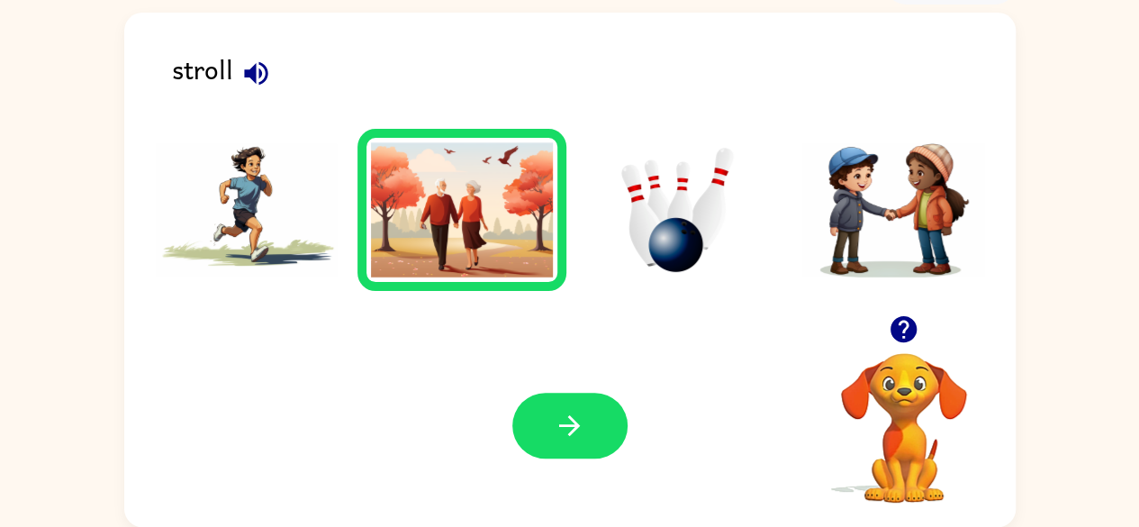
click at [558, 386] on div "Your browser must support playing .mp4 files to use Literably. Please try using…" at bounding box center [569, 425] width 891 height 203
click at [560, 397] on button "button" at bounding box center [569, 425] width 115 height 66
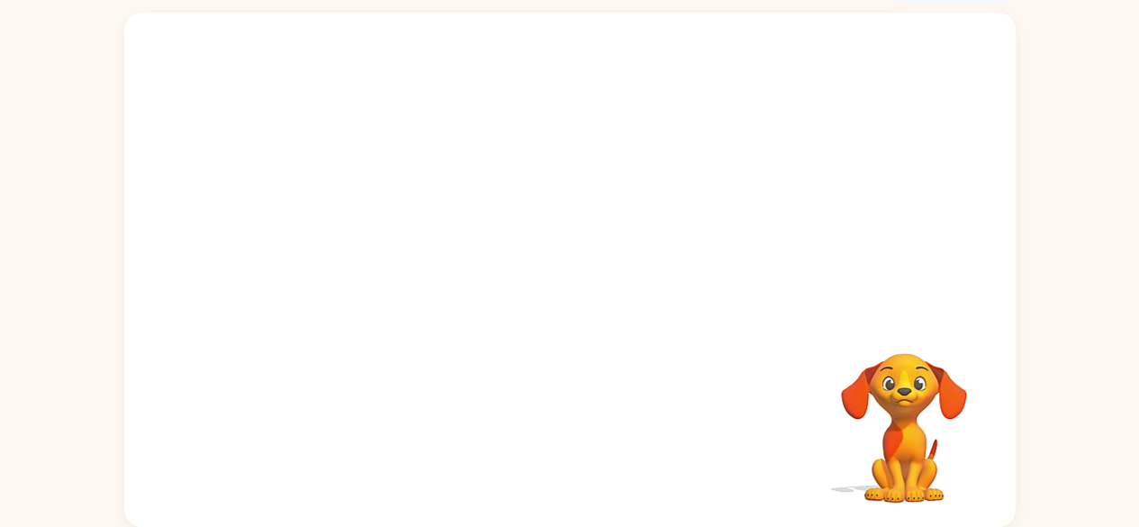
click at [654, 125] on video "Your browser must support playing .mp4 files to use Literably. Please try using…" at bounding box center [569, 164] width 891 height 302
click at [801, 58] on video "Your browser must support playing .mp4 files to use Literably. Please try using…" at bounding box center [569, 164] width 891 height 302
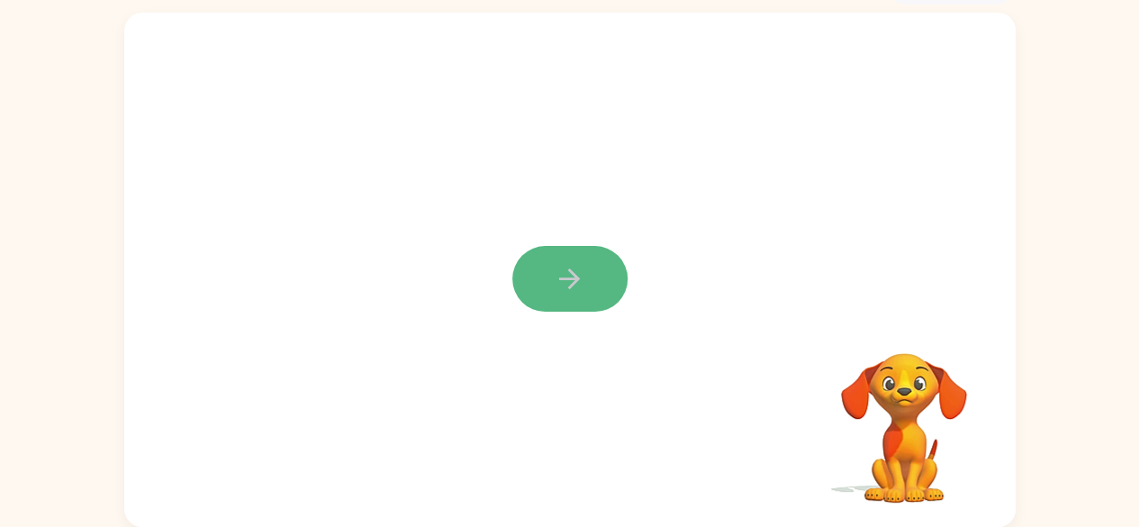
click at [587, 268] on button "button" at bounding box center [569, 279] width 115 height 66
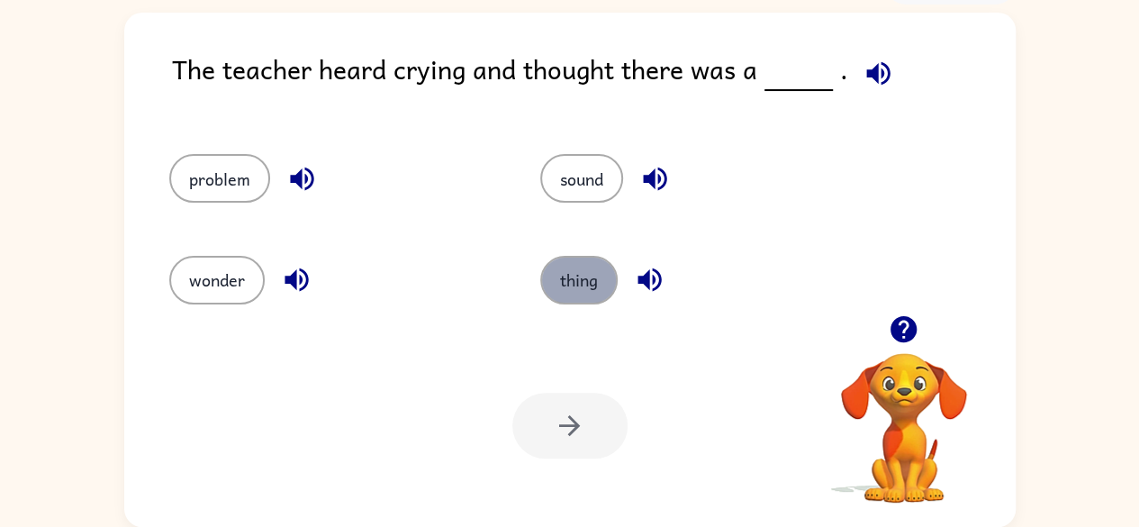
click at [556, 277] on button "thing" at bounding box center [578, 280] width 77 height 49
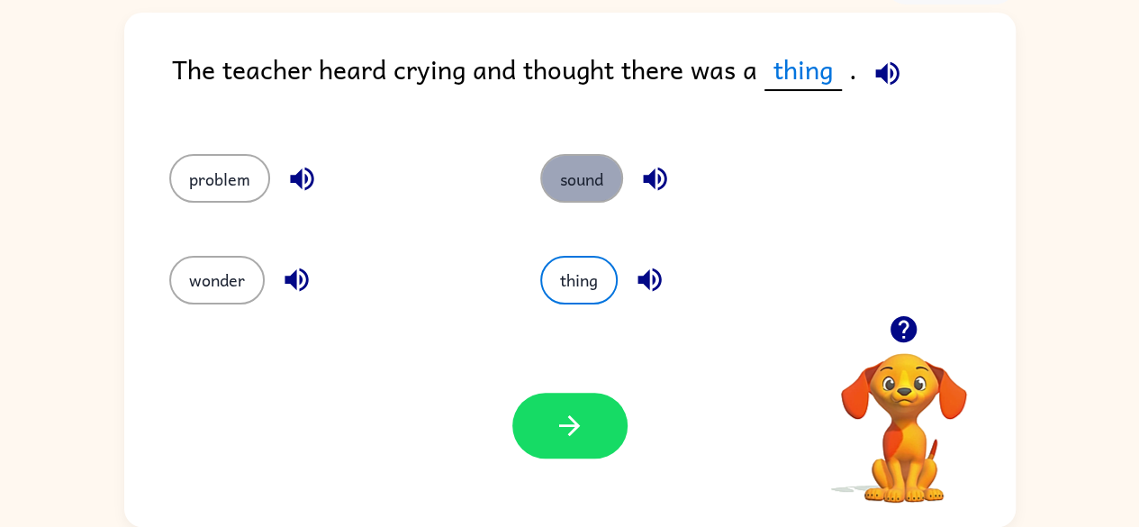
click at [604, 164] on button "sound" at bounding box center [581, 178] width 83 height 49
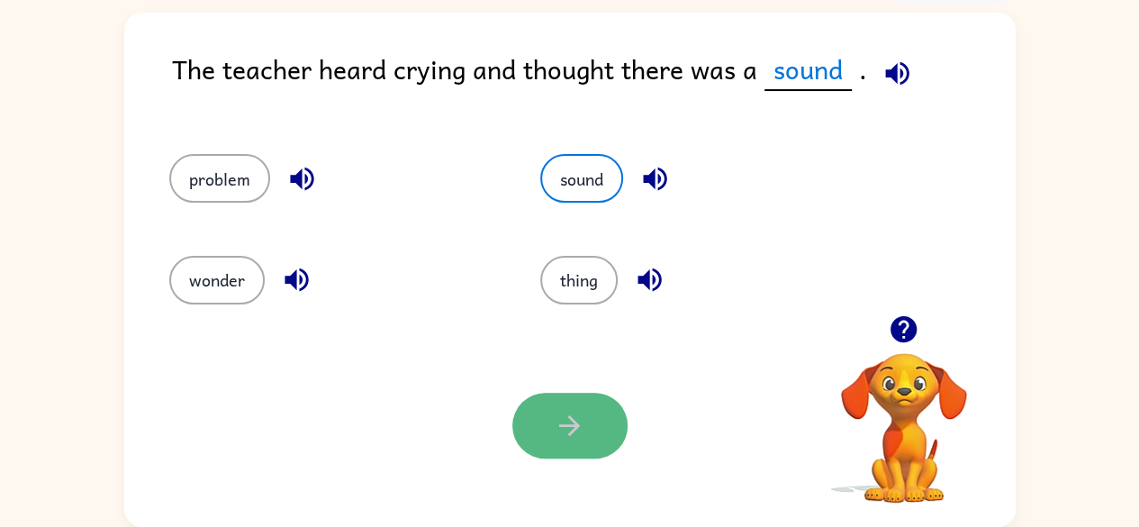
click at [552, 399] on button "button" at bounding box center [569, 425] width 115 height 66
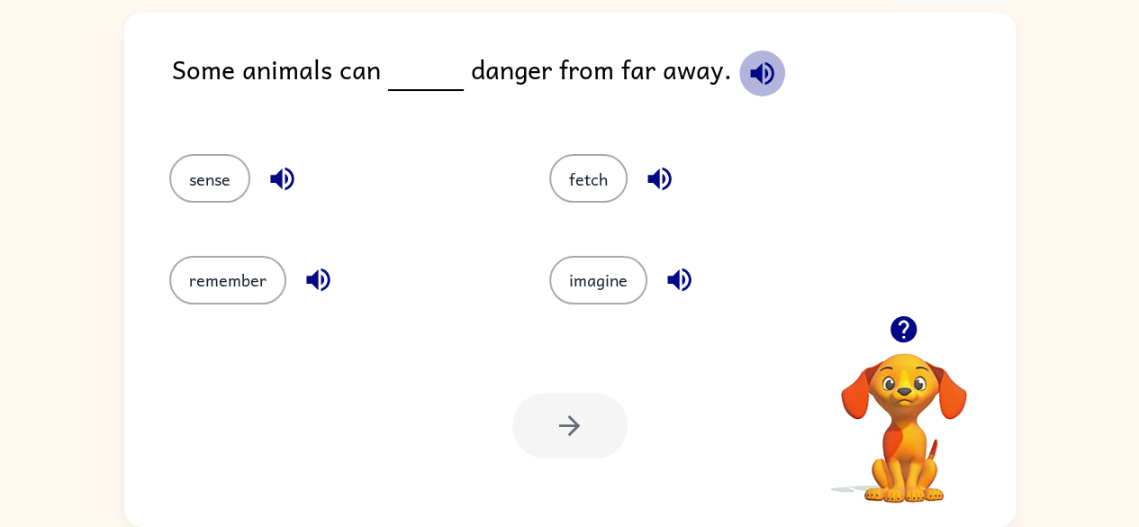
click at [754, 65] on icon "button" at bounding box center [762, 74] width 32 height 32
click at [758, 59] on icon "button" at bounding box center [762, 74] width 32 height 32
click at [557, 295] on button "imagine" at bounding box center [598, 280] width 98 height 49
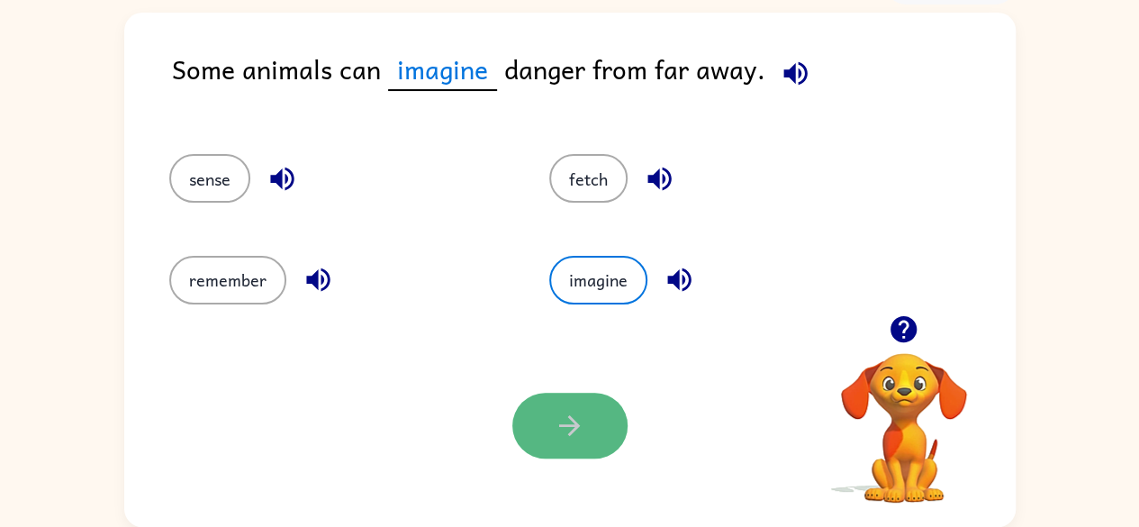
click at [519, 413] on button "button" at bounding box center [569, 425] width 115 height 66
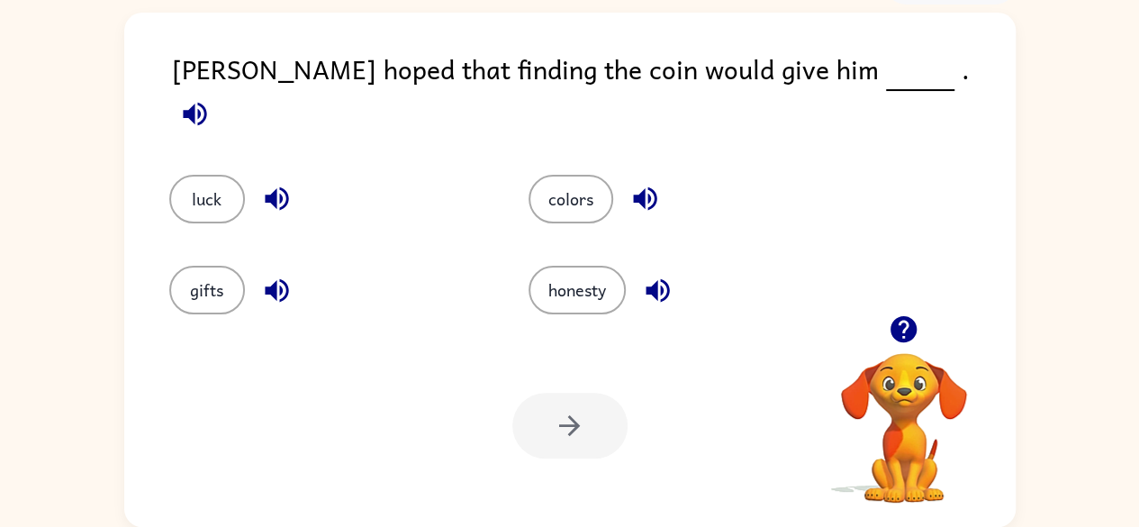
click at [206, 102] on icon "button" at bounding box center [194, 113] width 23 height 23
click at [634, 193] on icon "button" at bounding box center [645, 199] width 32 height 32
click at [672, 267] on button "button" at bounding box center [658, 290] width 46 height 46
click at [290, 186] on icon "button" at bounding box center [277, 199] width 32 height 32
click at [275, 278] on icon "button" at bounding box center [276, 289] width 23 height 23
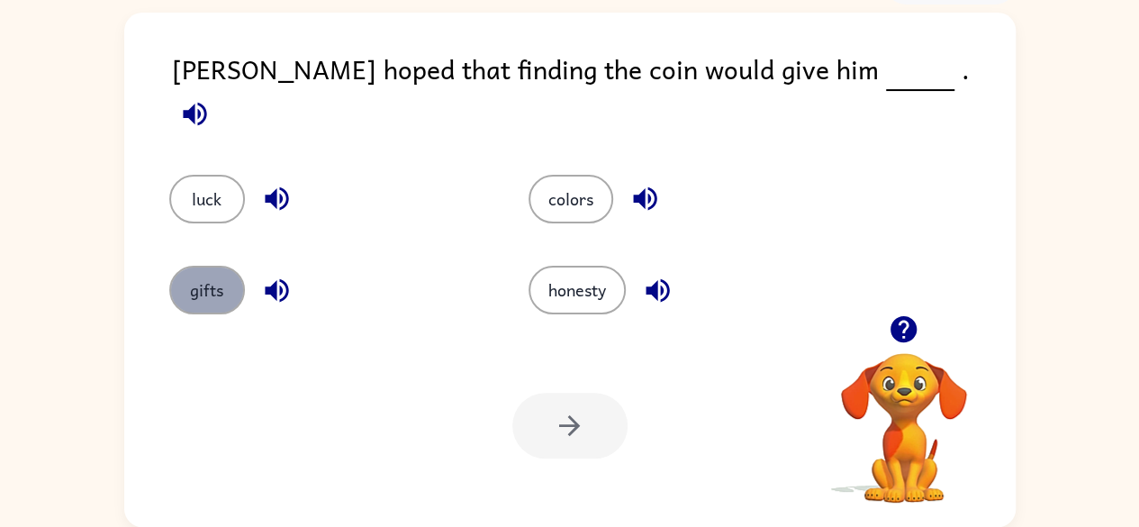
click at [230, 281] on button "gifts" at bounding box center [207, 290] width 76 height 49
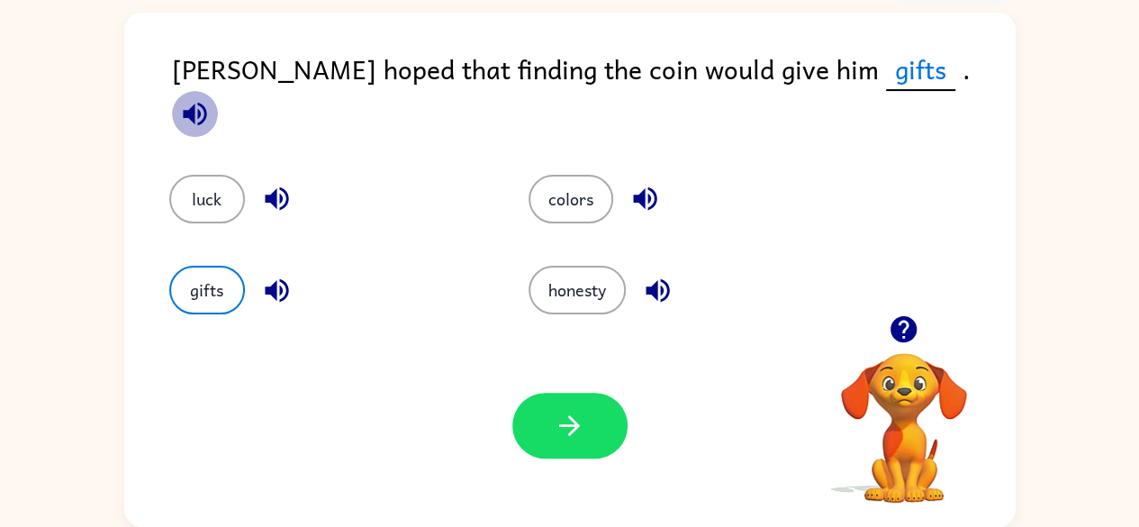
click at [211, 98] on icon "button" at bounding box center [195, 114] width 32 height 32
click at [565, 175] on button "colors" at bounding box center [570, 199] width 85 height 49
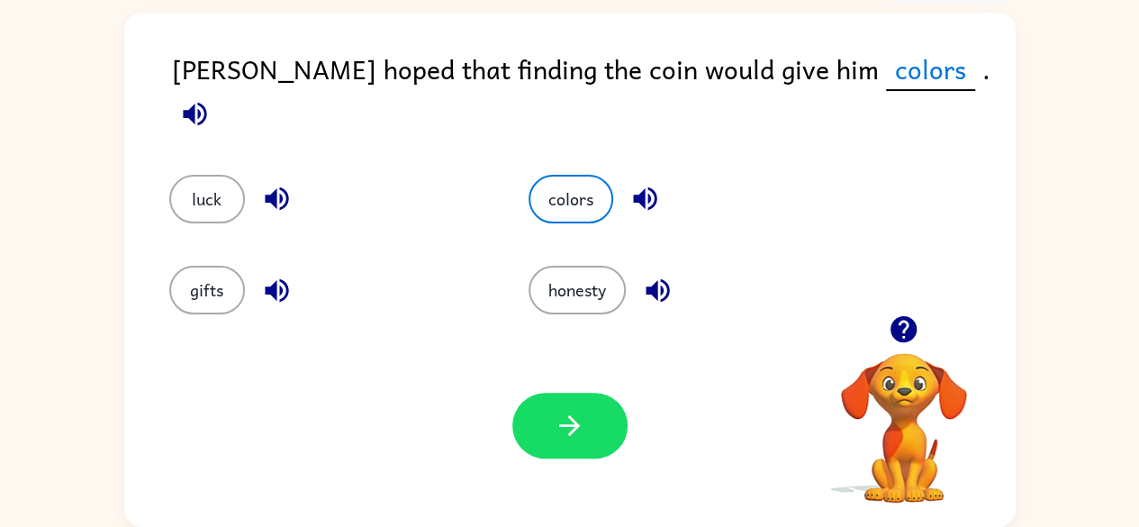
click at [570, 514] on div "Your browser must support playing .mp4 files to use Literably. Please try using…" at bounding box center [569, 425] width 891 height 203
click at [573, 425] on icon "button" at bounding box center [569, 425] width 21 height 21
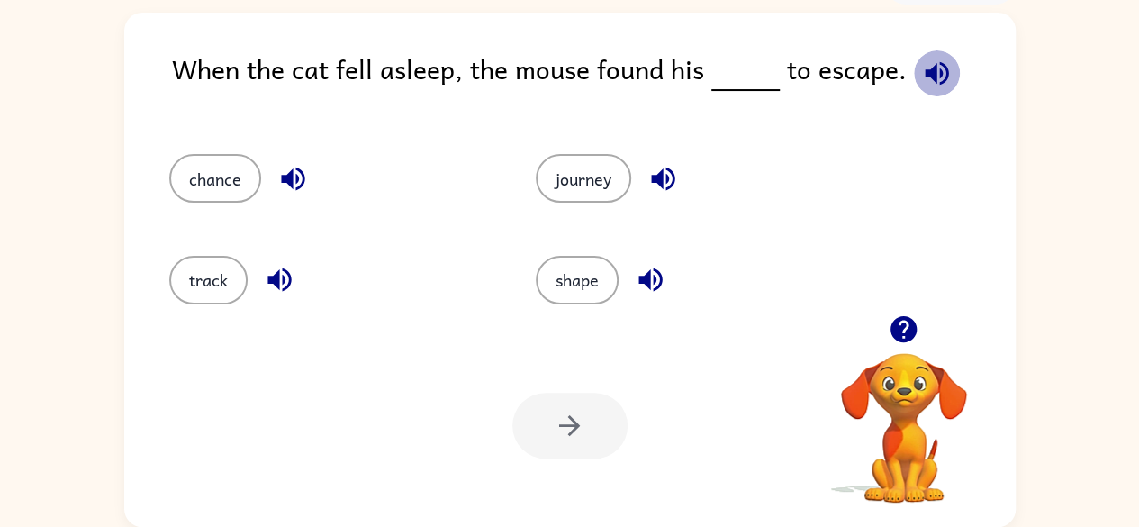
click at [929, 68] on icon "button" at bounding box center [937, 74] width 32 height 32
click at [581, 272] on button "shape" at bounding box center [577, 280] width 83 height 49
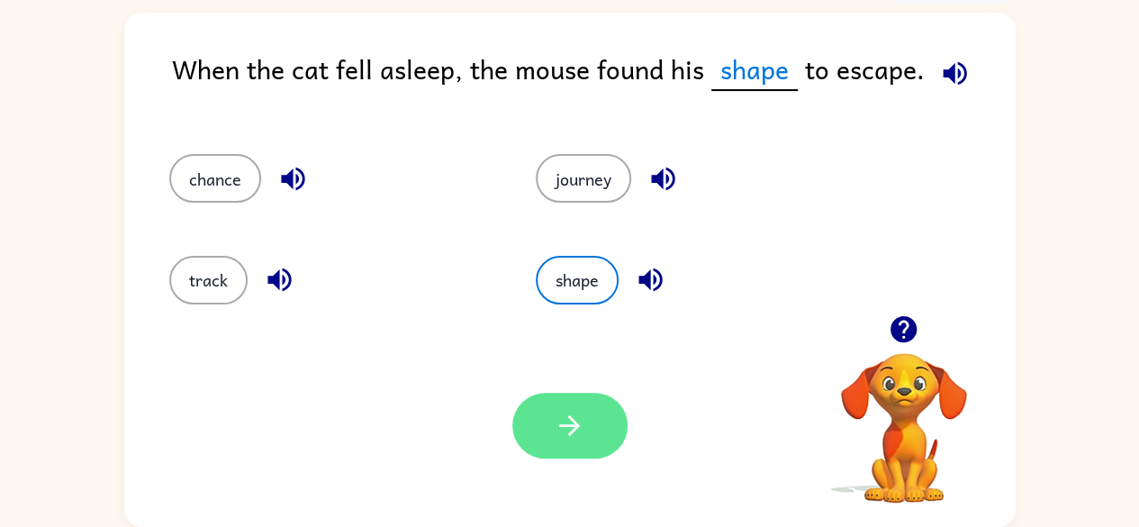
click at [586, 428] on button "button" at bounding box center [569, 425] width 115 height 66
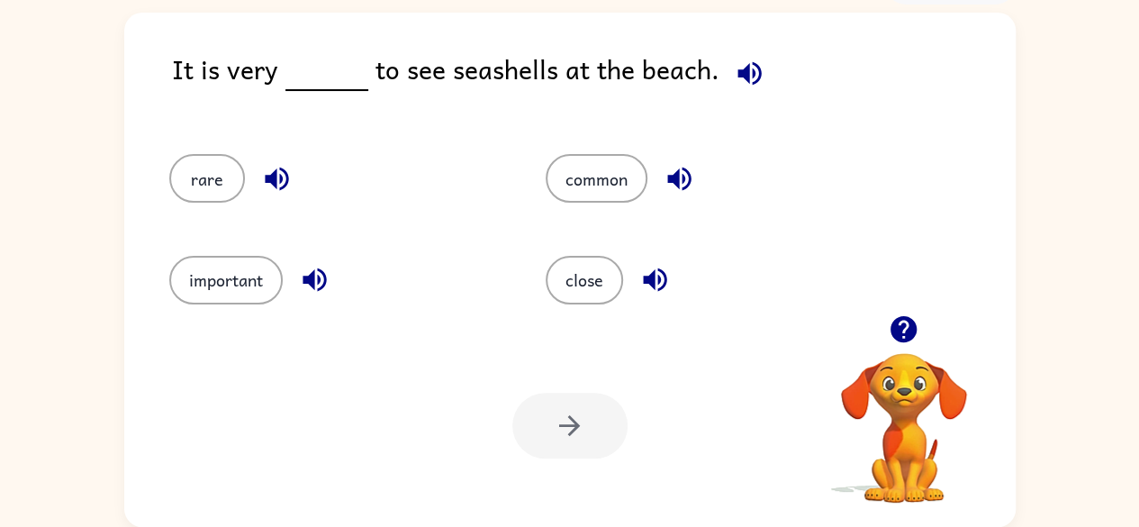
click at [742, 72] on icon "button" at bounding box center [750, 74] width 32 height 32
click at [737, 76] on icon "button" at bounding box center [748, 72] width 23 height 23
click at [579, 266] on button "close" at bounding box center [583, 280] width 77 height 49
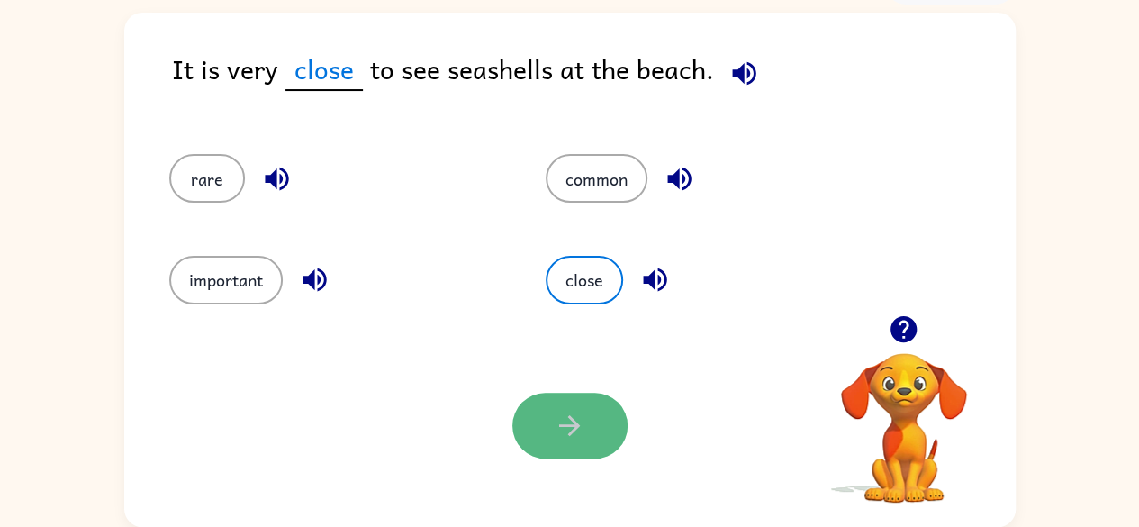
click at [560, 428] on icon "button" at bounding box center [570, 426] width 32 height 32
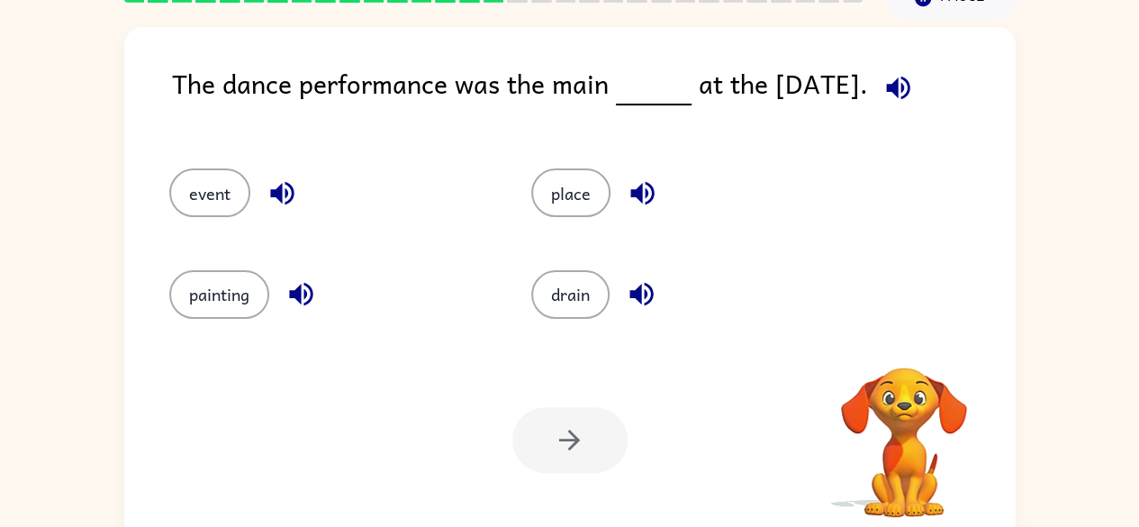
scroll to position [83, 0]
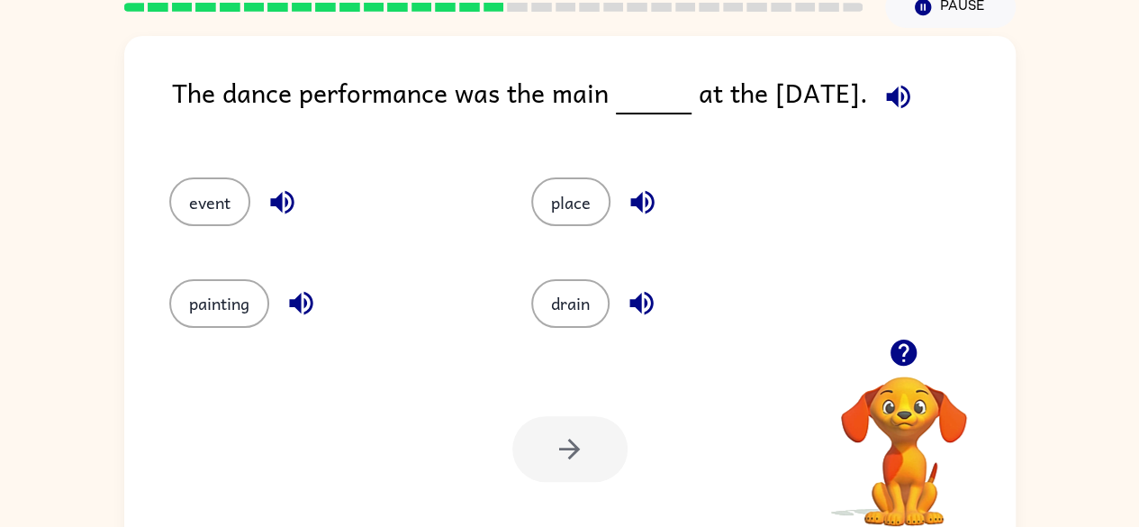
click at [899, 104] on icon "button" at bounding box center [898, 97] width 32 height 32
click at [890, 112] on button "button" at bounding box center [898, 97] width 46 height 46
click at [561, 182] on button "place" at bounding box center [570, 201] width 79 height 49
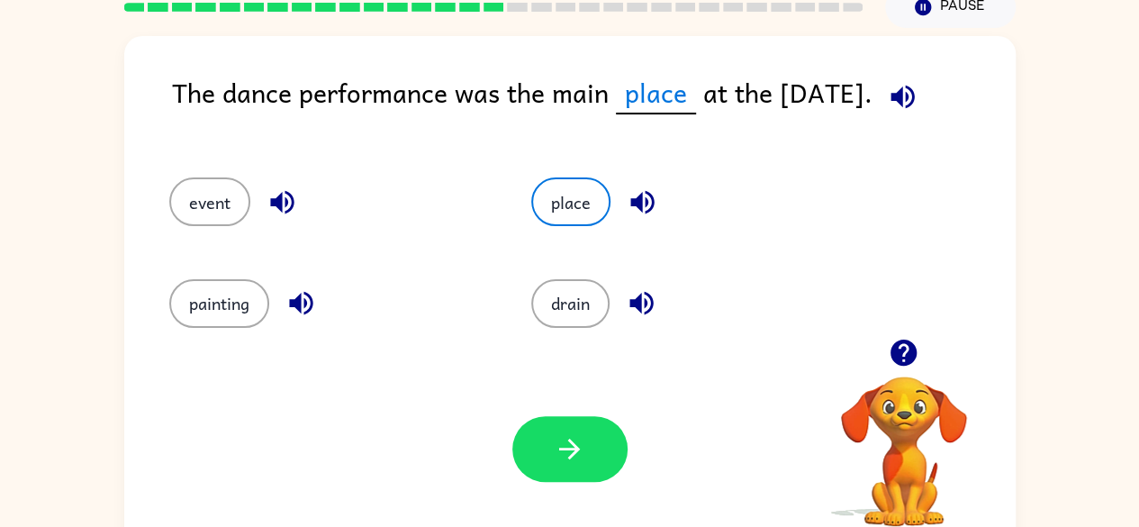
click at [915, 95] on icon "button" at bounding box center [903, 97] width 32 height 32
click at [907, 92] on icon "button" at bounding box center [903, 97] width 32 height 32
click at [306, 313] on icon "button" at bounding box center [301, 303] width 32 height 32
click at [655, 201] on icon "button" at bounding box center [643, 202] width 32 height 32
click at [636, 296] on icon "button" at bounding box center [642, 303] width 32 height 32
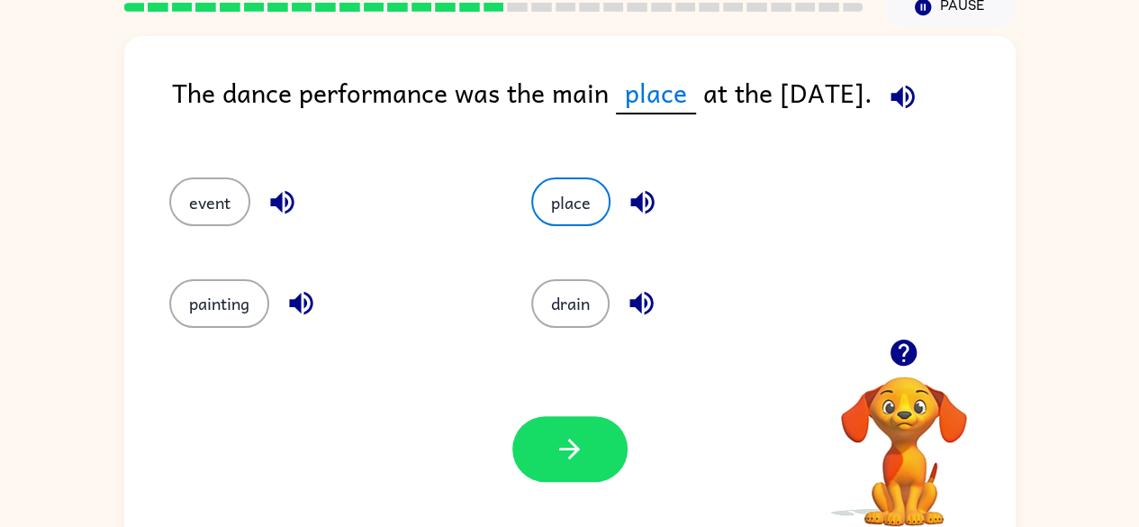
click at [293, 187] on icon "button" at bounding box center [282, 202] width 32 height 32
click at [218, 191] on button "event" at bounding box center [209, 201] width 81 height 49
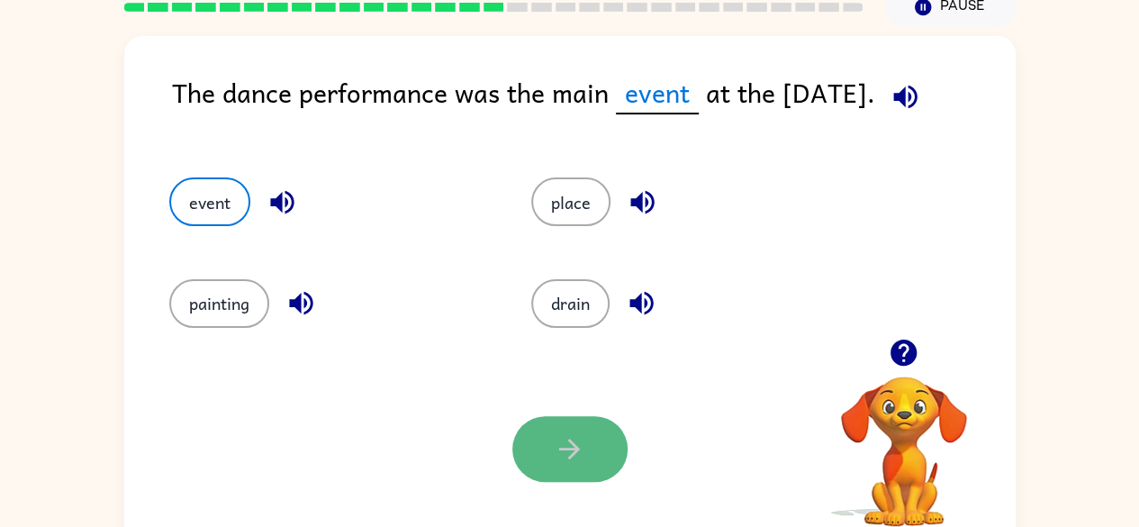
click at [588, 439] on button "button" at bounding box center [569, 449] width 115 height 66
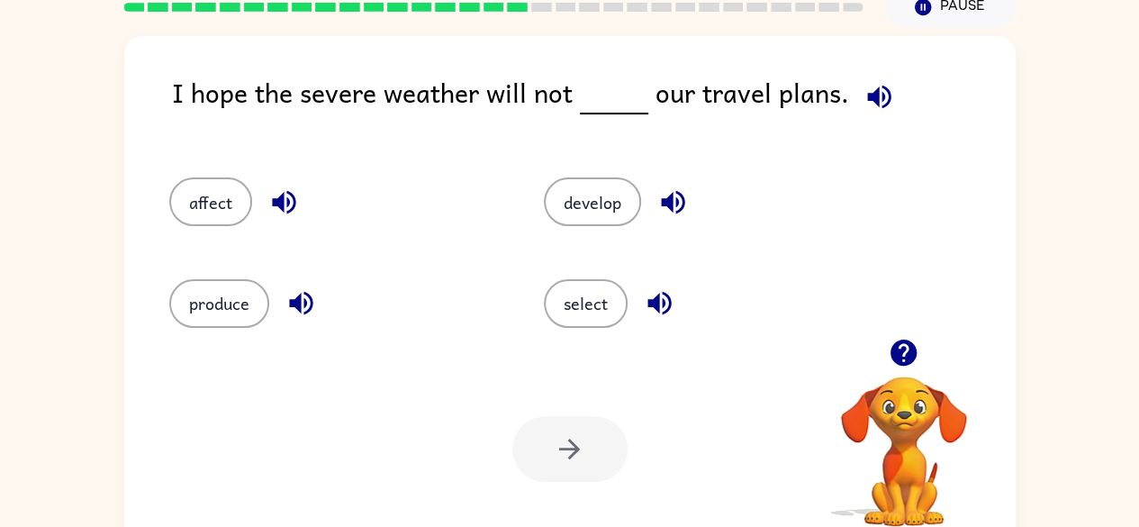
click at [870, 95] on icon "button" at bounding box center [878, 96] width 23 height 23
click at [672, 202] on icon "button" at bounding box center [672, 202] width 23 height 23
click at [673, 204] on icon "button" at bounding box center [673, 202] width 32 height 32
click at [668, 302] on icon "button" at bounding box center [658, 303] width 23 height 23
click at [292, 212] on icon "button" at bounding box center [284, 202] width 32 height 32
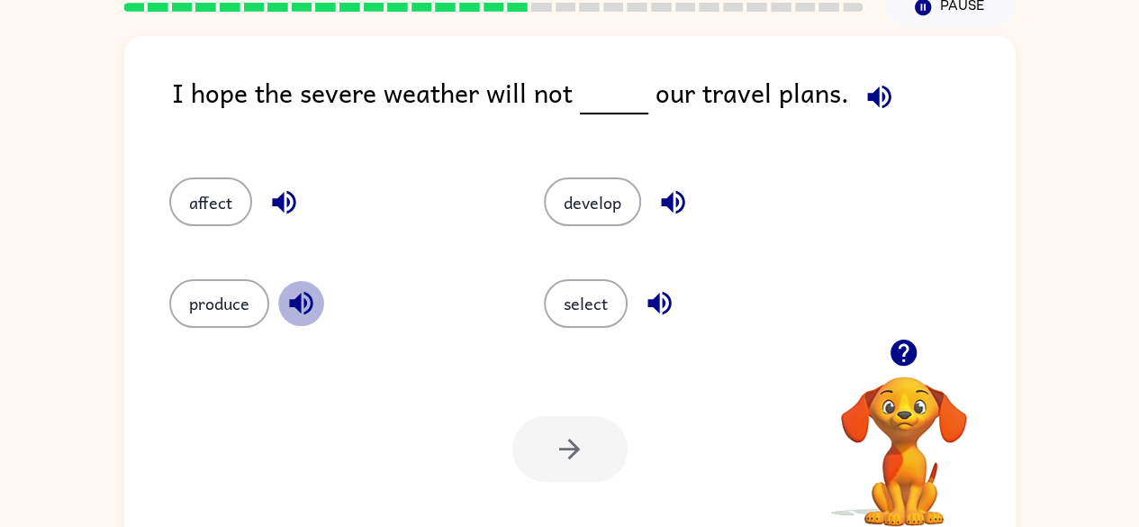
click at [303, 306] on icon "button" at bounding box center [301, 303] width 32 height 32
click at [871, 104] on icon "button" at bounding box center [879, 97] width 32 height 32
click at [233, 302] on button "produce" at bounding box center [219, 303] width 100 height 49
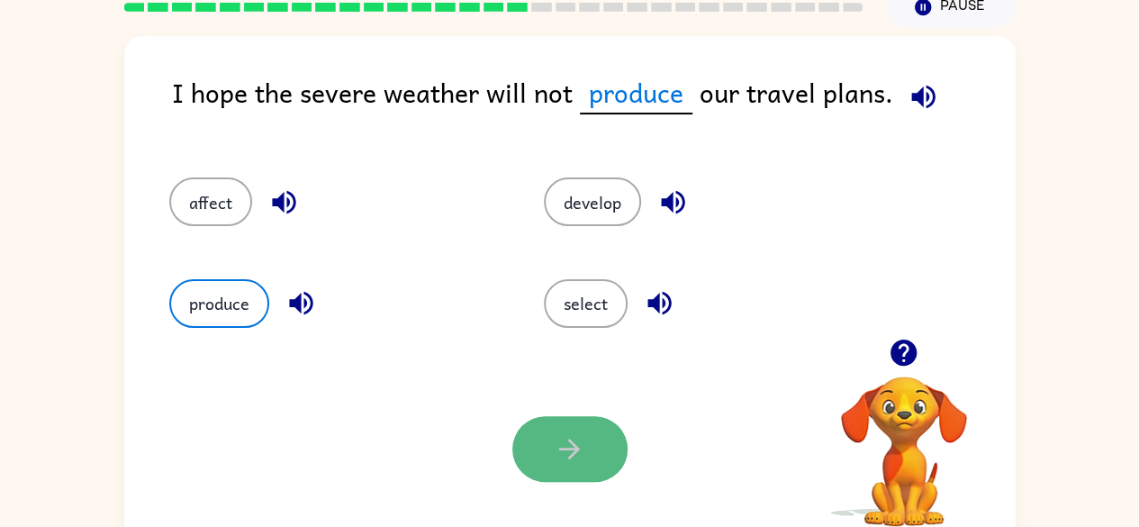
click at [526, 432] on button "button" at bounding box center [569, 449] width 115 height 66
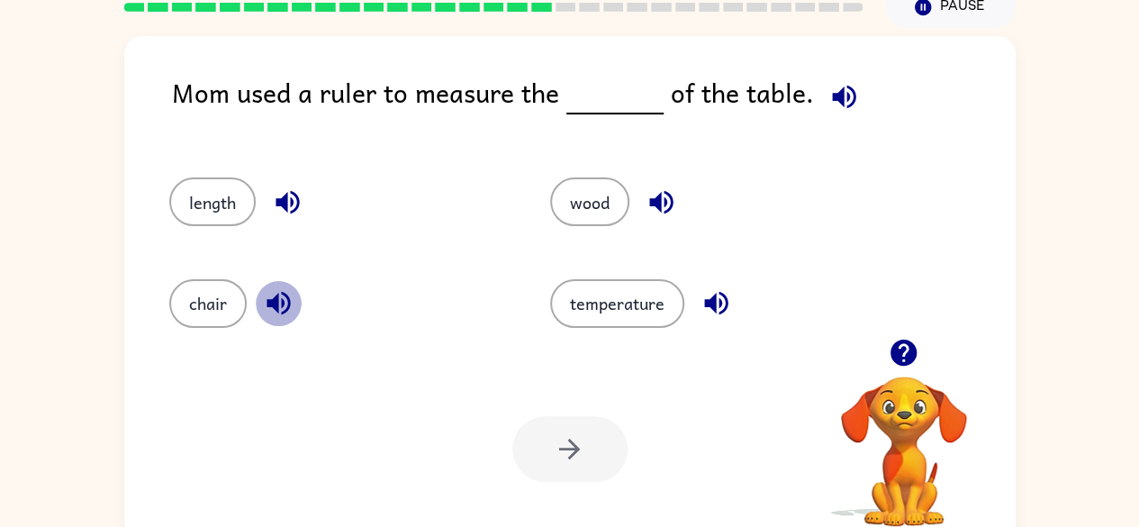
click at [288, 311] on icon "button" at bounding box center [279, 303] width 32 height 32
click at [288, 214] on icon "button" at bounding box center [288, 202] width 32 height 32
click at [668, 194] on icon "button" at bounding box center [660, 202] width 23 height 23
click at [723, 313] on icon "button" at bounding box center [716, 303] width 32 height 32
click at [828, 103] on icon "button" at bounding box center [844, 97] width 32 height 32
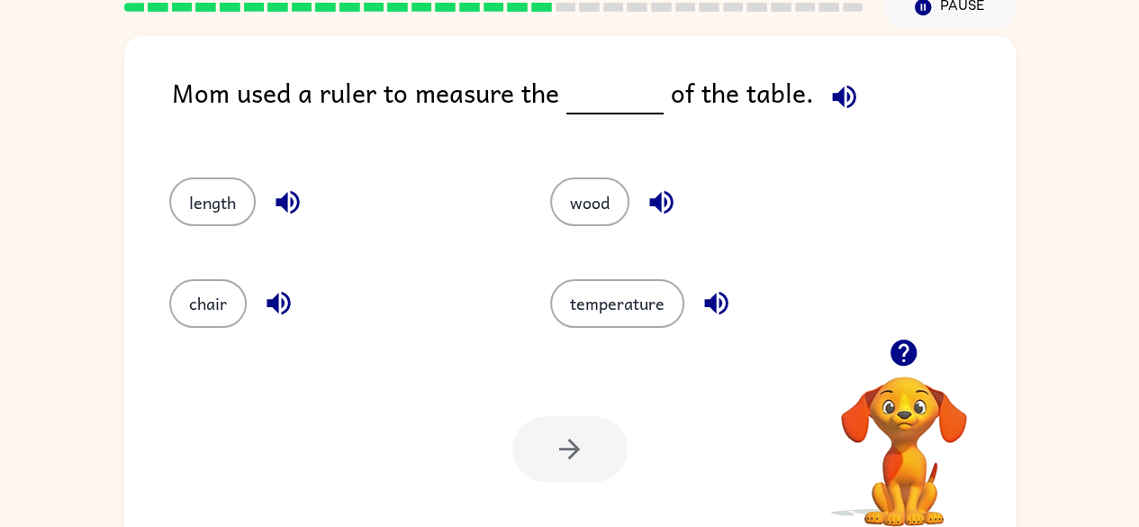
click at [837, 95] on icon "button" at bounding box center [843, 96] width 23 height 23
click at [282, 196] on icon "button" at bounding box center [288, 202] width 32 height 32
click at [290, 318] on icon "button" at bounding box center [279, 303] width 32 height 32
click at [668, 195] on icon "button" at bounding box center [661, 202] width 32 height 32
click at [700, 305] on icon "button" at bounding box center [716, 303] width 32 height 32
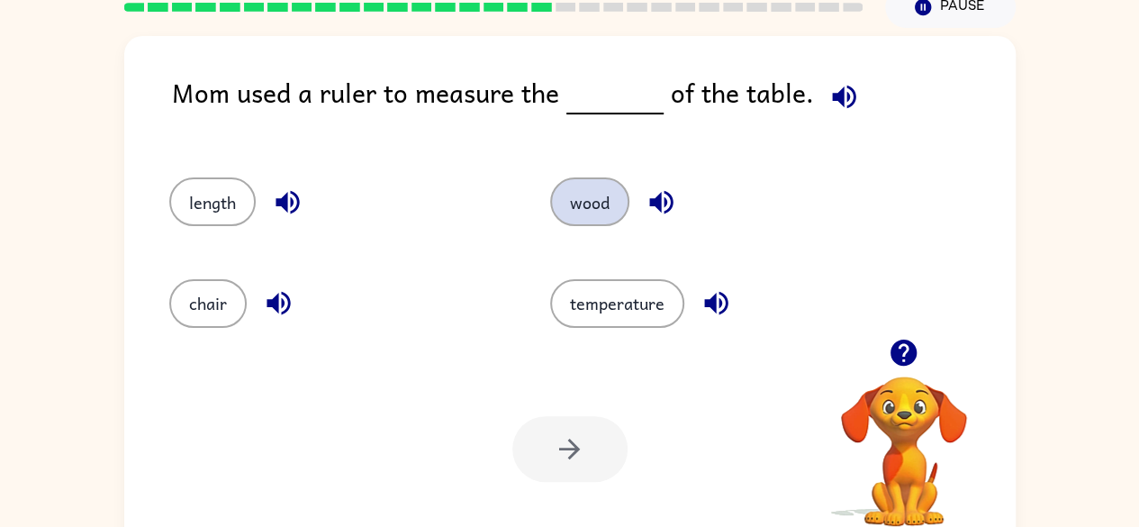
click at [590, 210] on button "wood" at bounding box center [589, 201] width 79 height 49
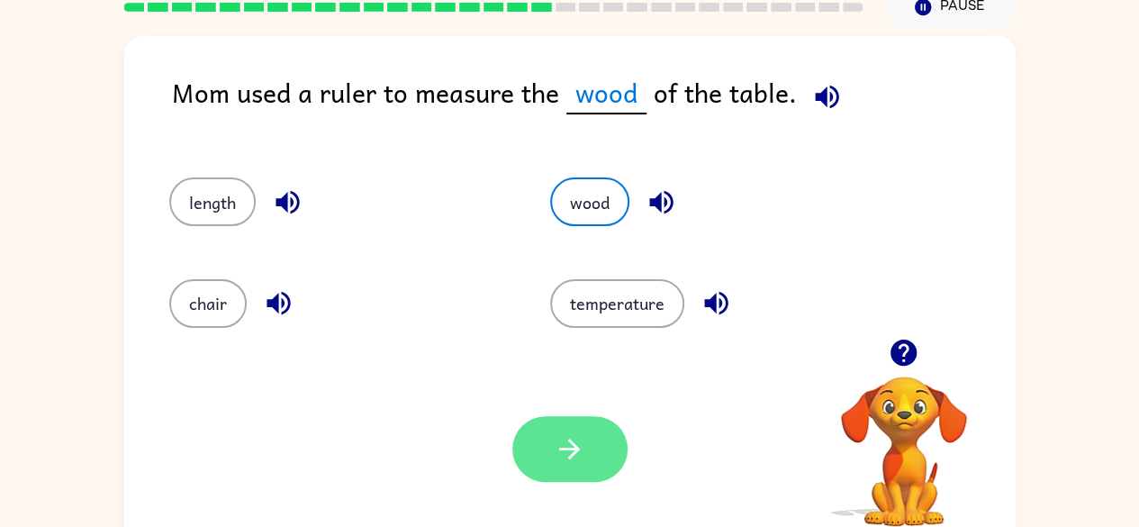
click at [570, 444] on icon "button" at bounding box center [570, 449] width 32 height 32
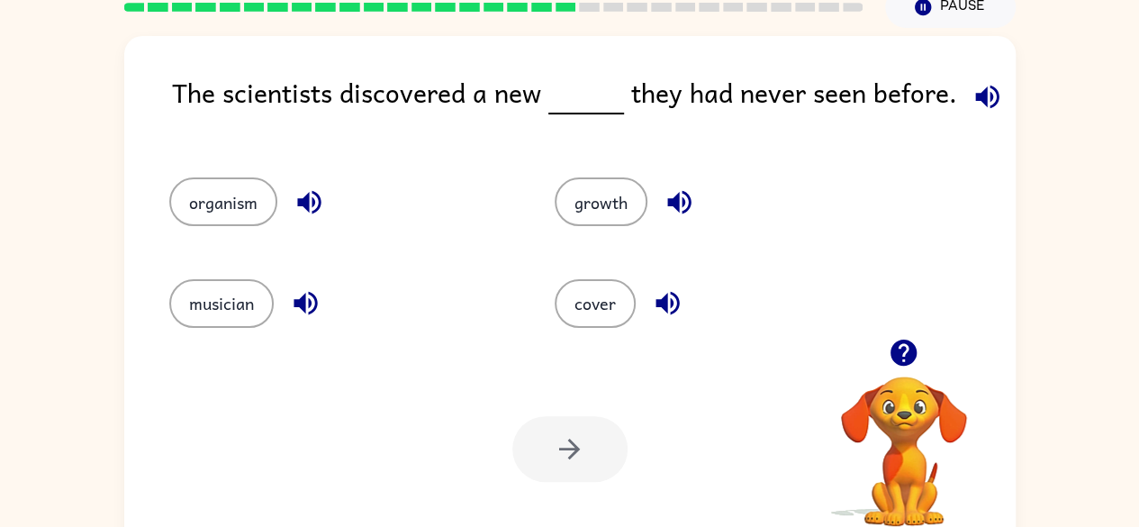
click at [984, 84] on icon "button" at bounding box center [987, 97] width 32 height 32
click at [311, 203] on icon "button" at bounding box center [309, 202] width 32 height 32
click at [310, 306] on icon "button" at bounding box center [304, 303] width 23 height 23
click at [681, 201] on icon "button" at bounding box center [679, 202] width 32 height 32
click at [666, 311] on icon "button" at bounding box center [668, 303] width 32 height 32
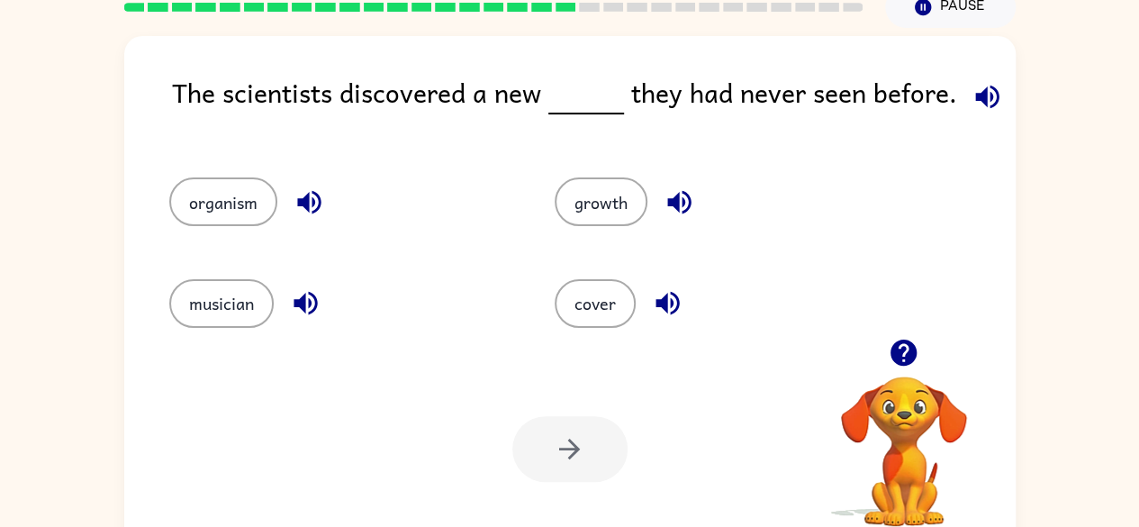
click at [971, 90] on icon "button" at bounding box center [987, 97] width 32 height 32
click at [571, 302] on button "cover" at bounding box center [594, 303] width 81 height 49
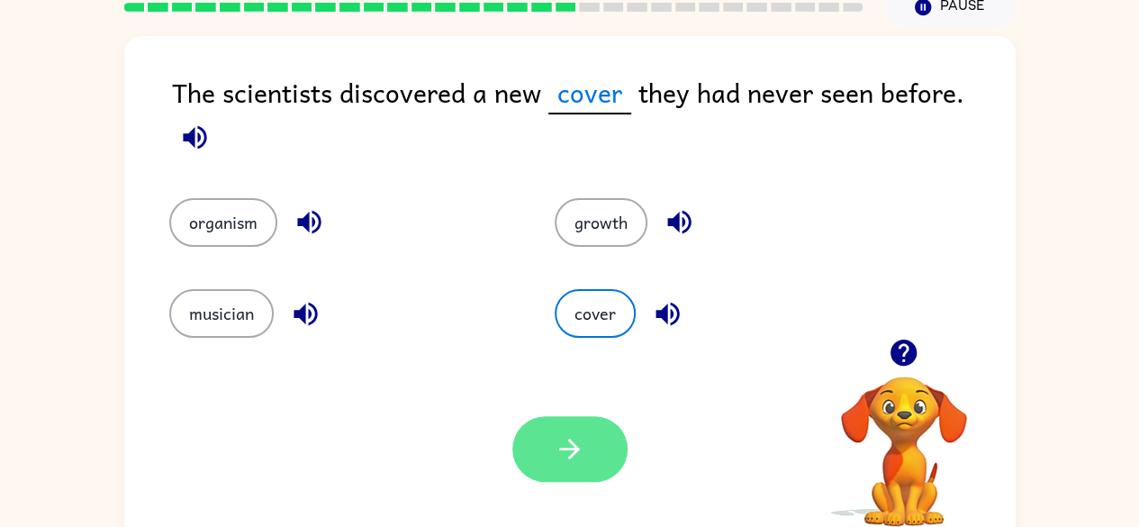
click at [582, 422] on button "button" at bounding box center [569, 449] width 115 height 66
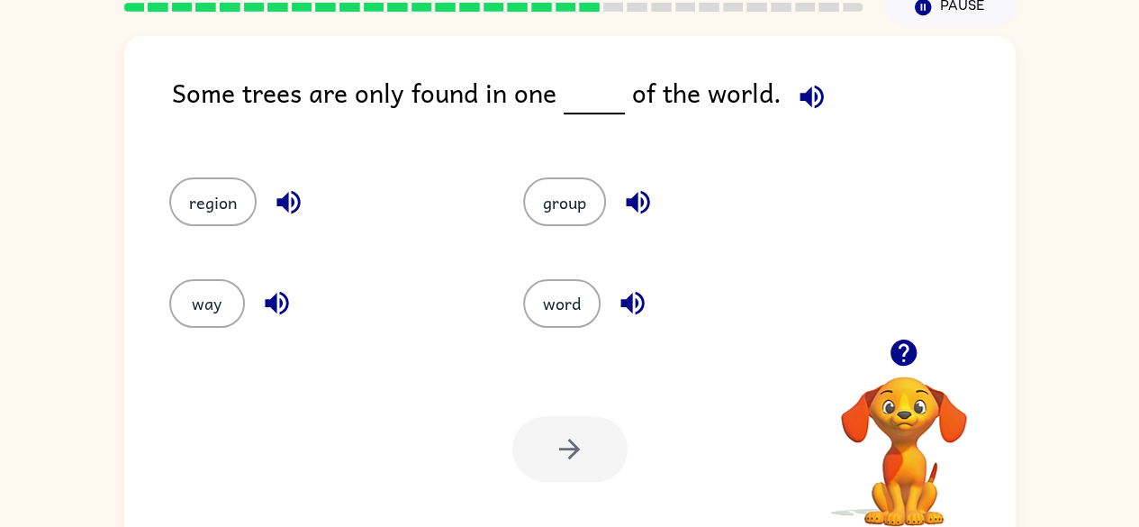
click at [292, 203] on icon "button" at bounding box center [287, 202] width 23 height 23
click at [284, 217] on button "button" at bounding box center [289, 202] width 46 height 46
click at [283, 311] on icon "button" at bounding box center [276, 303] width 23 height 23
click at [634, 194] on icon "button" at bounding box center [638, 202] width 32 height 32
click at [629, 297] on icon "button" at bounding box center [631, 303] width 23 height 23
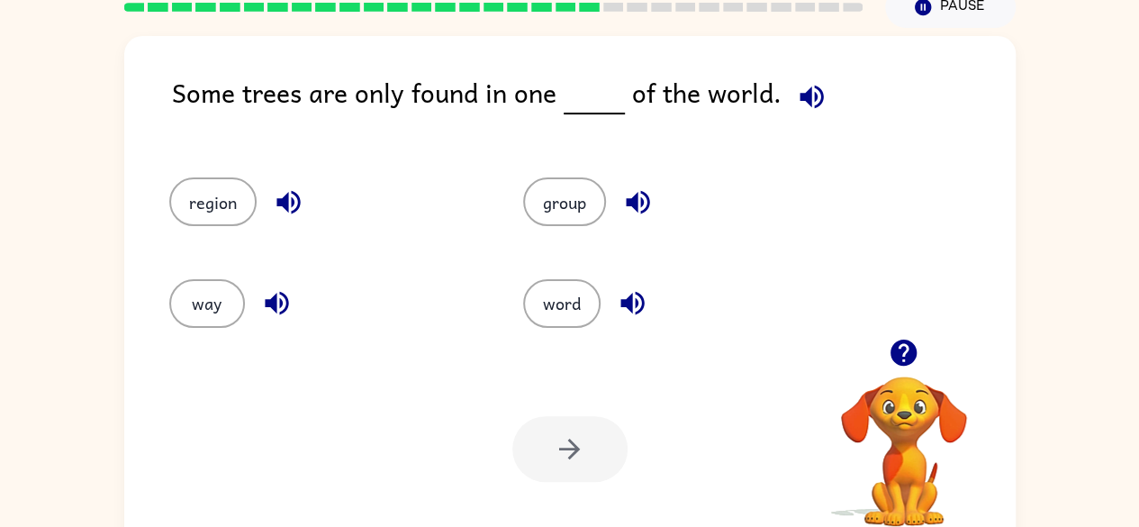
click at [812, 90] on icon "button" at bounding box center [810, 96] width 23 height 23
click at [599, 189] on button "group" at bounding box center [564, 201] width 83 height 49
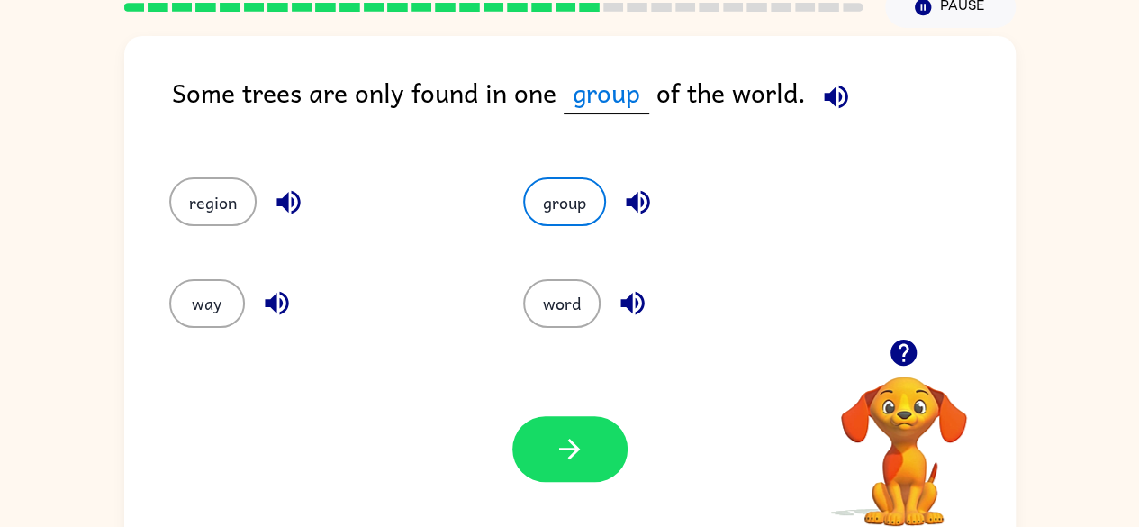
click at [648, 207] on icon "button" at bounding box center [638, 202] width 32 height 32
click at [726, 324] on div "word" at bounding box center [679, 303] width 313 height 49
click at [623, 306] on icon "button" at bounding box center [633, 303] width 32 height 32
click at [565, 455] on icon "button" at bounding box center [570, 449] width 32 height 32
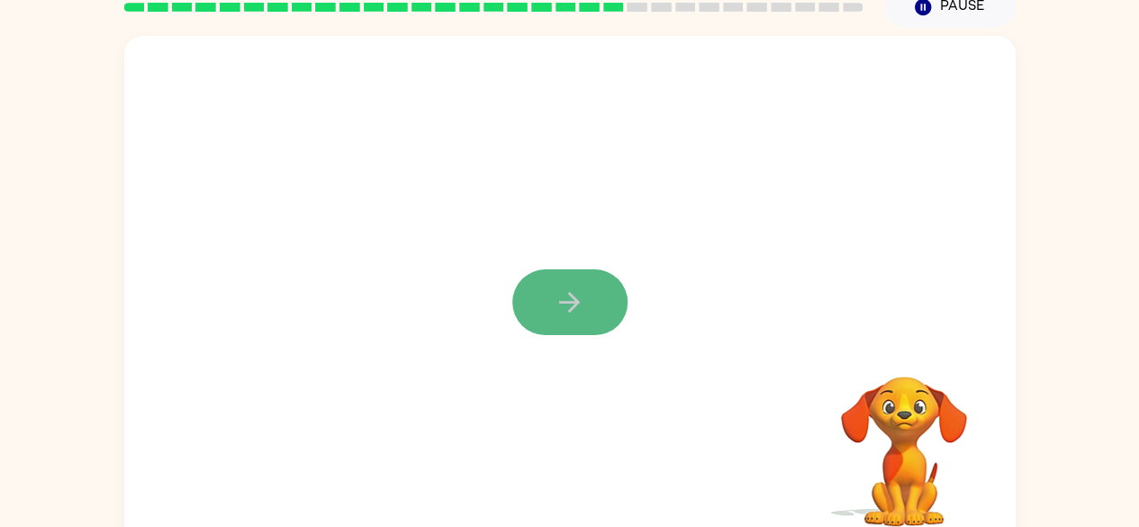
click at [599, 304] on button "button" at bounding box center [569, 302] width 115 height 66
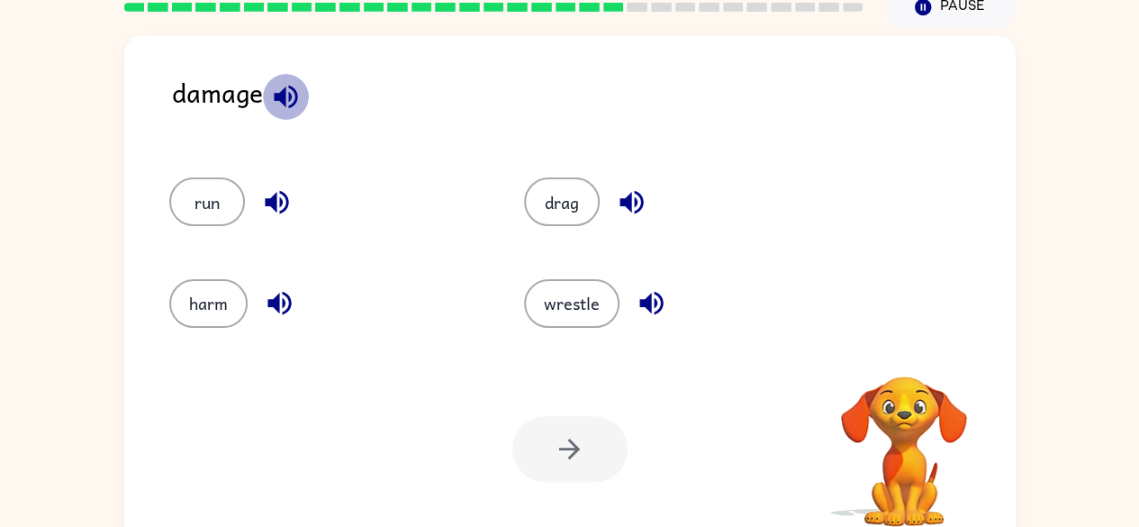
click at [297, 99] on icon "button" at bounding box center [286, 97] width 32 height 32
click at [293, 99] on icon "button" at bounding box center [286, 97] width 32 height 32
click at [206, 304] on button "harm" at bounding box center [208, 303] width 78 height 49
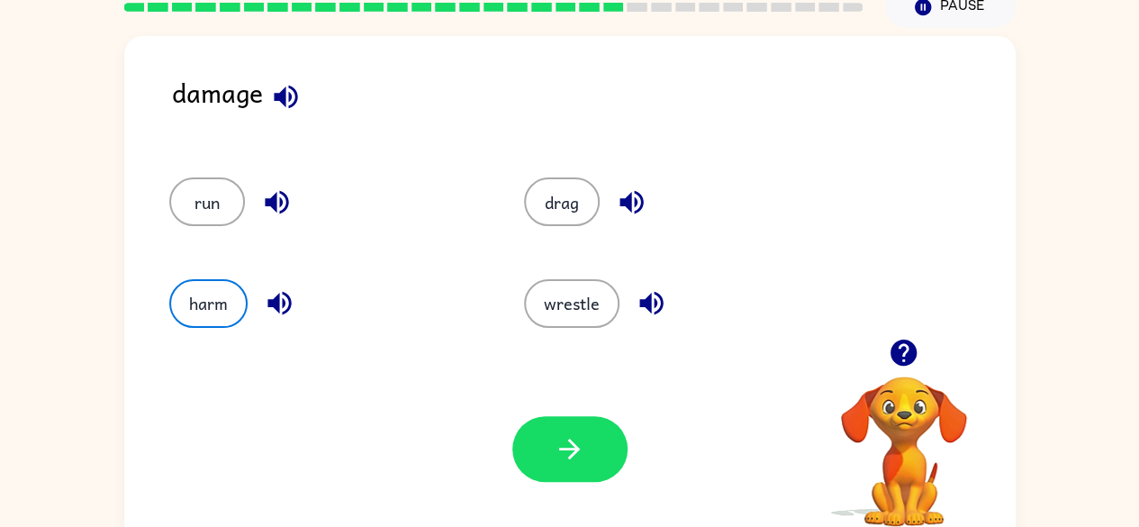
click at [542, 413] on div "Your browser must support playing .mp4 files to use Literably. Please try using…" at bounding box center [569, 448] width 891 height 203
click at [545, 419] on button "button" at bounding box center [569, 449] width 115 height 66
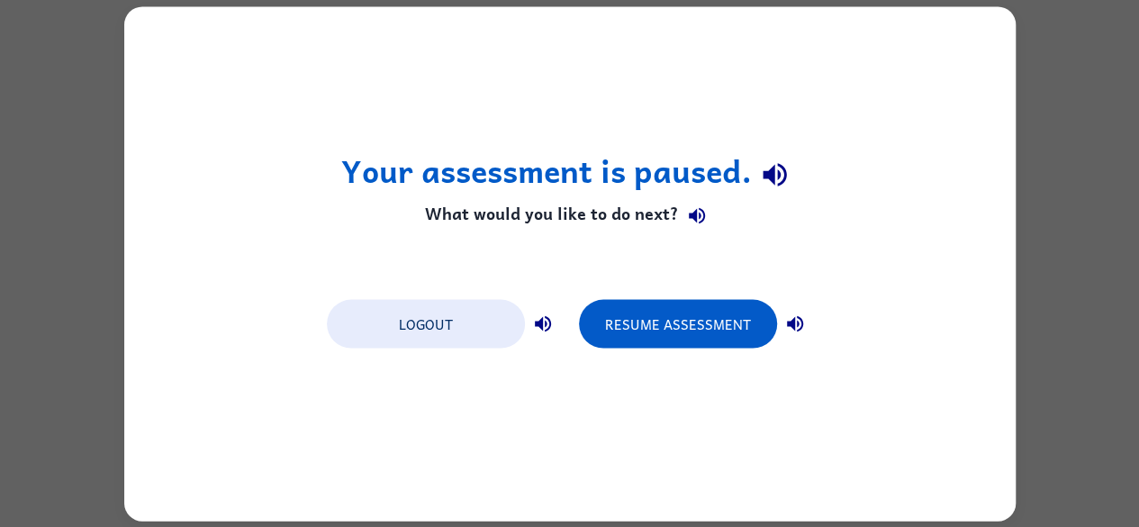
scroll to position [0, 0]
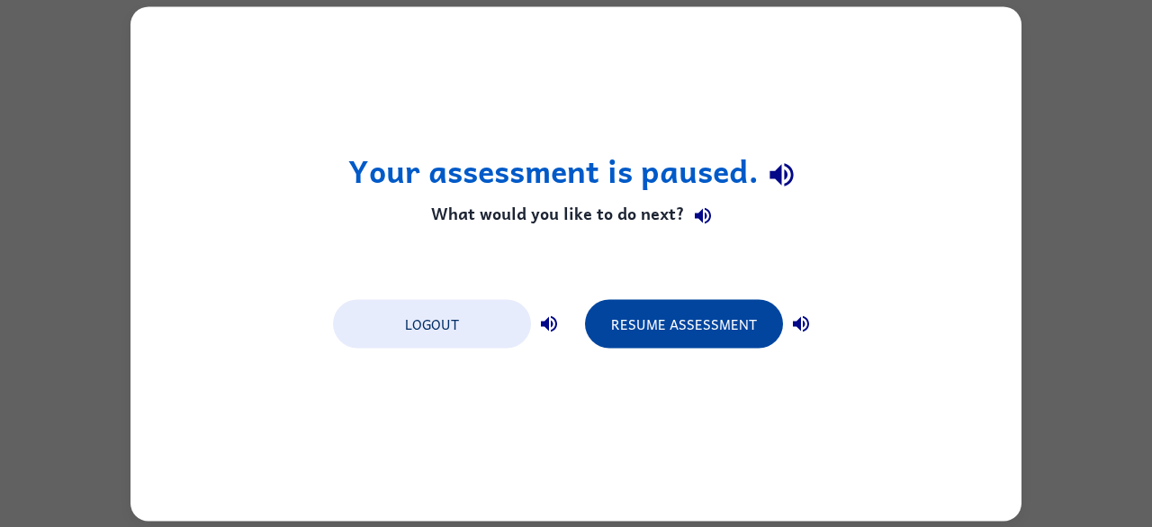
click at [744, 331] on button "Resume Assessment" at bounding box center [684, 323] width 198 height 49
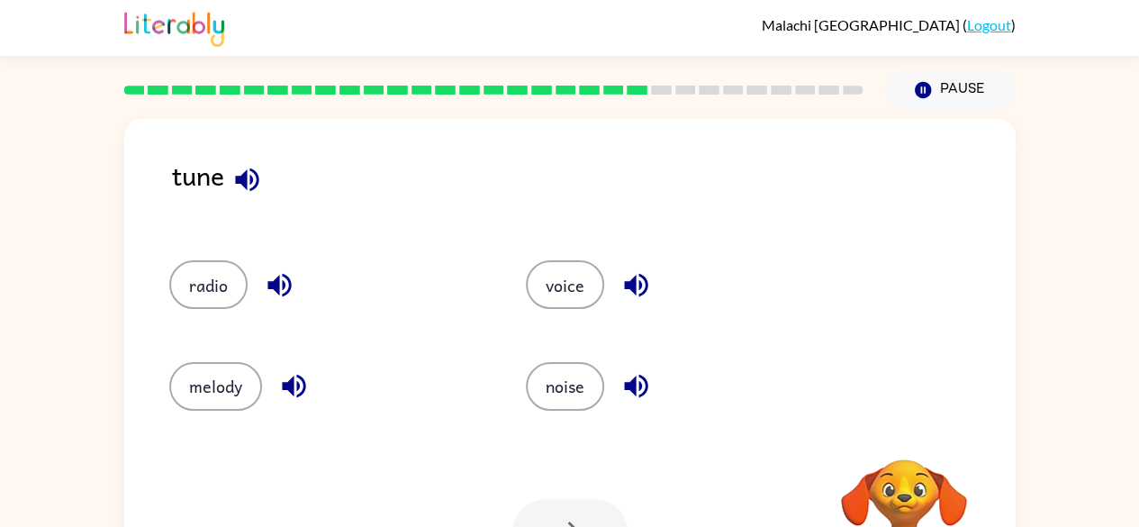
click at [277, 286] on icon "button" at bounding box center [278, 285] width 23 height 23
click at [628, 294] on icon "button" at bounding box center [636, 285] width 32 height 32
click at [252, 182] on icon "button" at bounding box center [247, 180] width 32 height 32
click at [248, 165] on icon "button" at bounding box center [247, 180] width 32 height 32
click at [281, 284] on icon "button" at bounding box center [280, 285] width 32 height 32
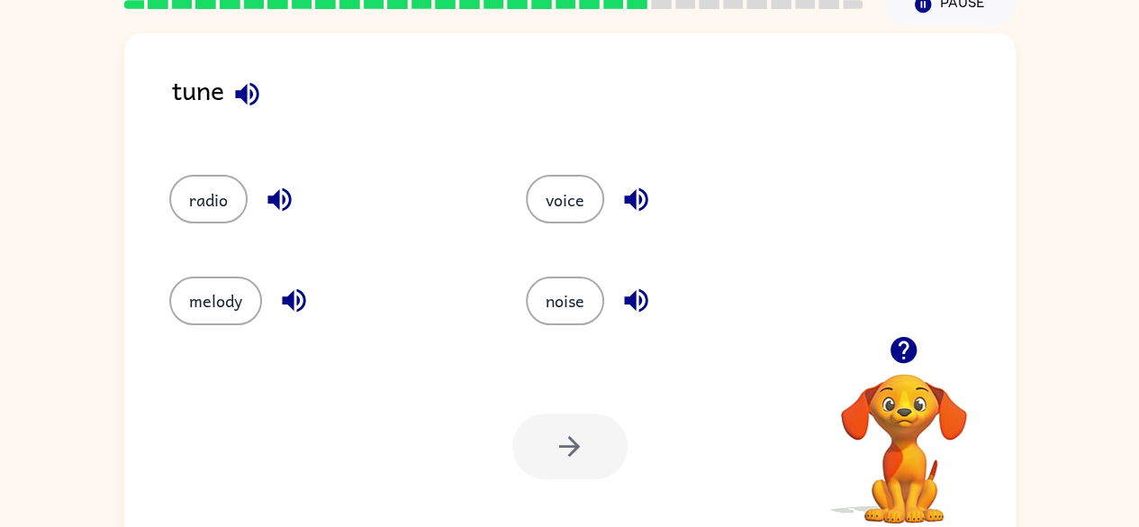
scroll to position [82, 0]
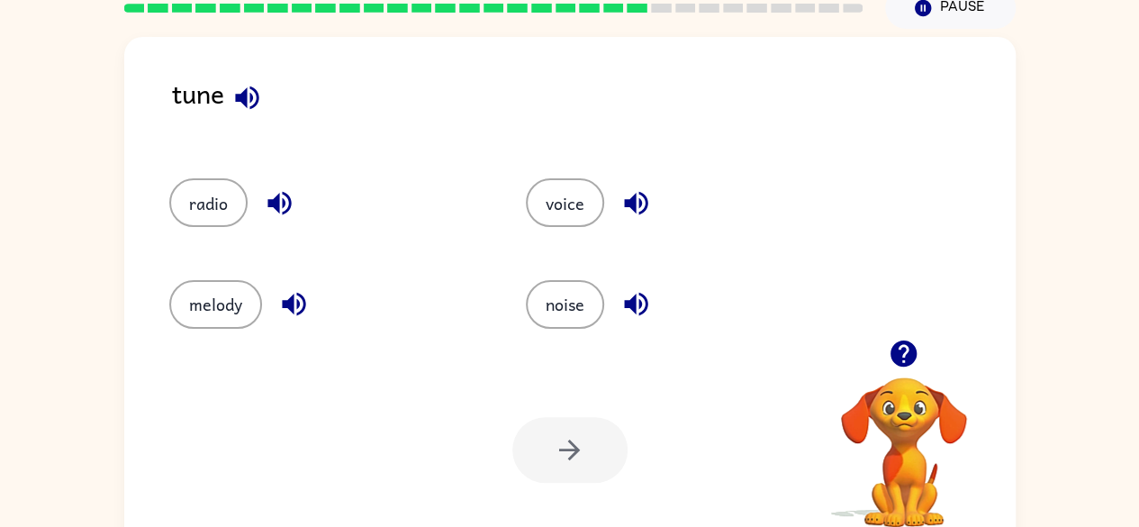
click at [918, 362] on icon "button" at bounding box center [904, 354] width 32 height 32
click at [917, 468] on video "Your browser must support playing .mp4 files to use Literably. Please try using…" at bounding box center [904, 439] width 180 height 180
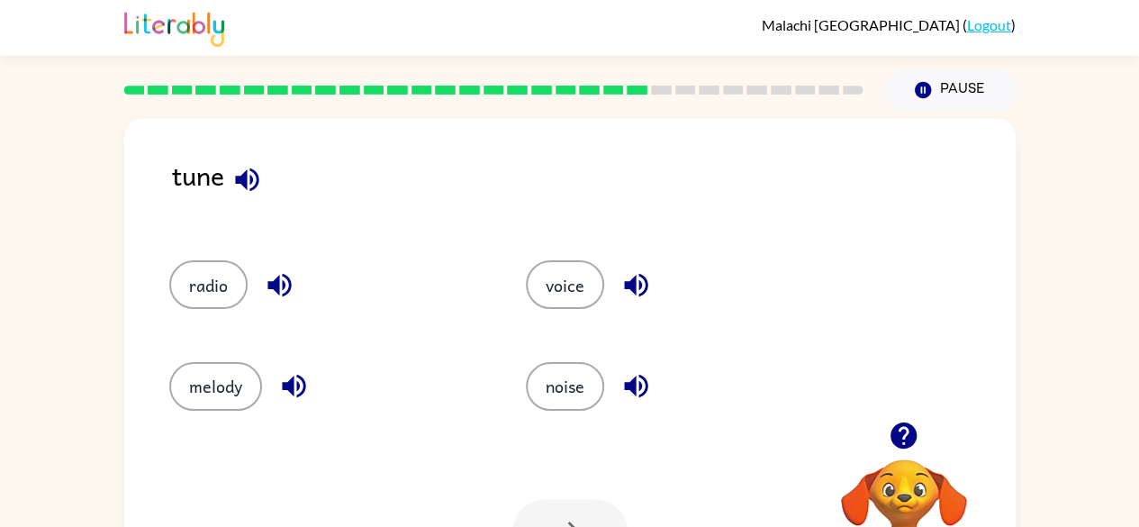
scroll to position [1, 0]
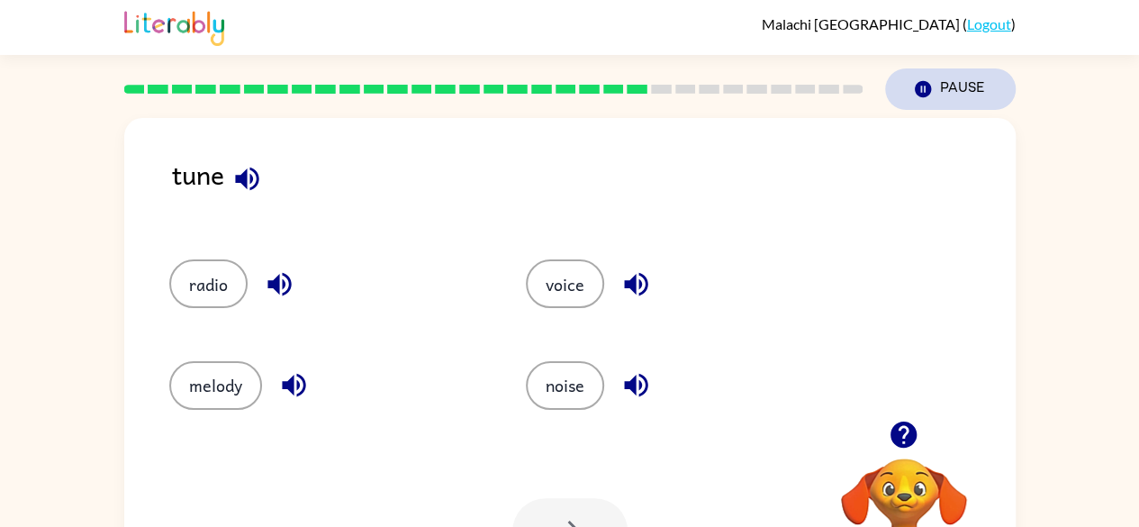
click at [967, 94] on button "Pause Pause" at bounding box center [950, 88] width 131 height 41
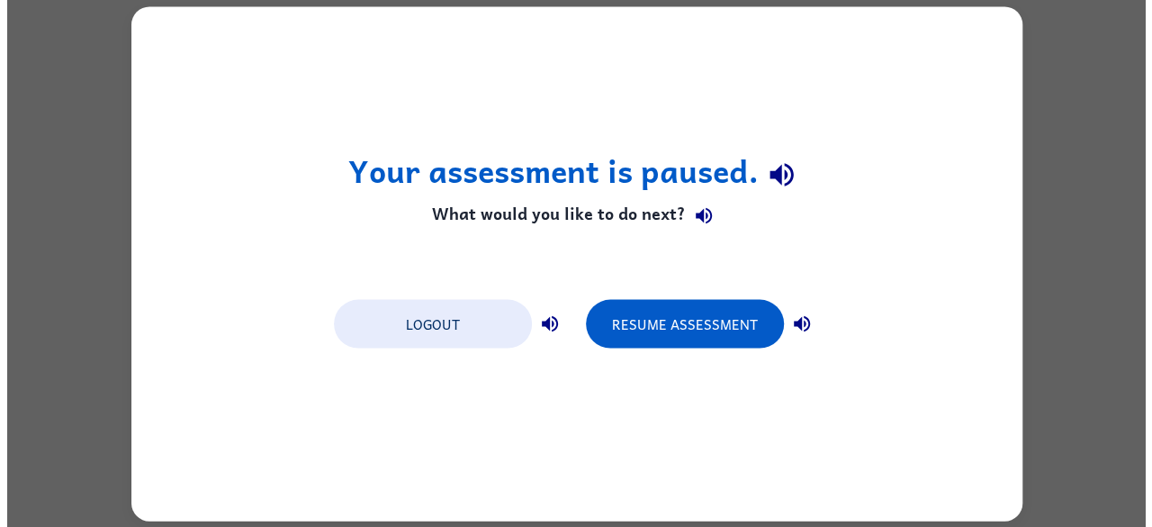
scroll to position [0, 0]
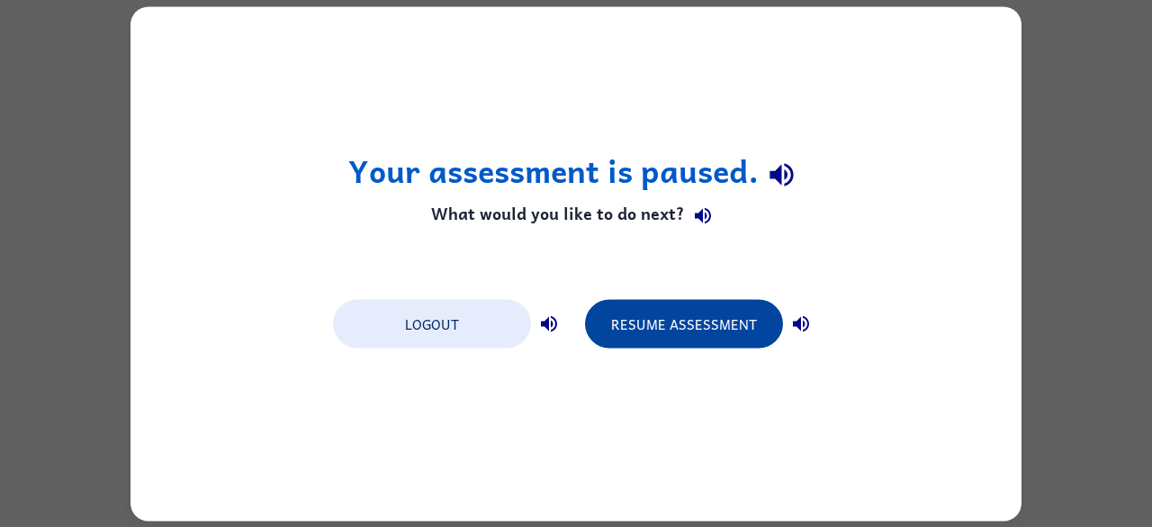
click at [732, 325] on button "Resume Assessment" at bounding box center [684, 323] width 198 height 49
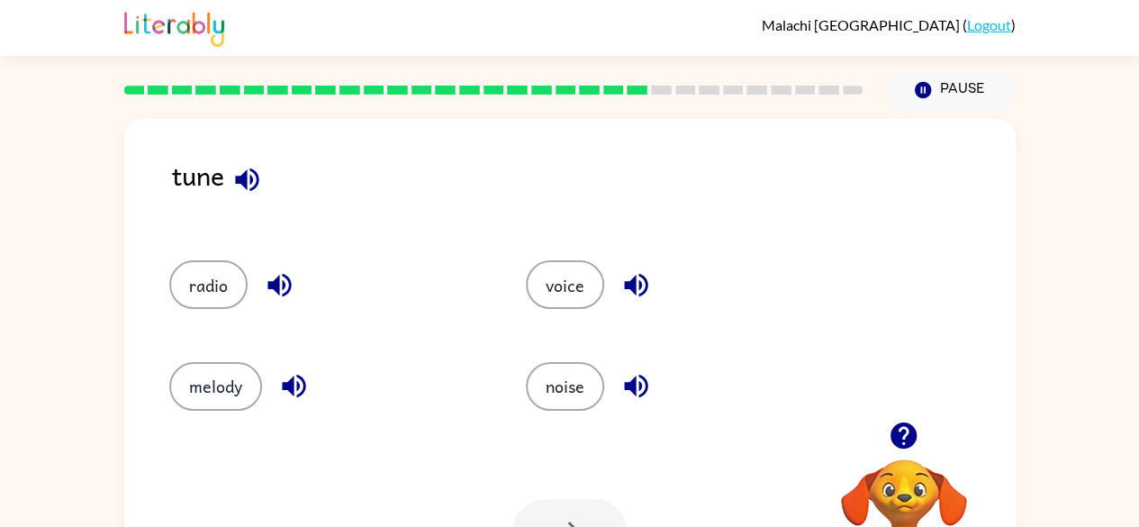
click at [338, 178] on div "tune" at bounding box center [593, 189] width 843 height 69
click at [263, 186] on button "button" at bounding box center [247, 180] width 46 height 46
click at [209, 385] on button "melody" at bounding box center [215, 386] width 93 height 49
click at [583, 505] on button "button" at bounding box center [569, 532] width 115 height 66
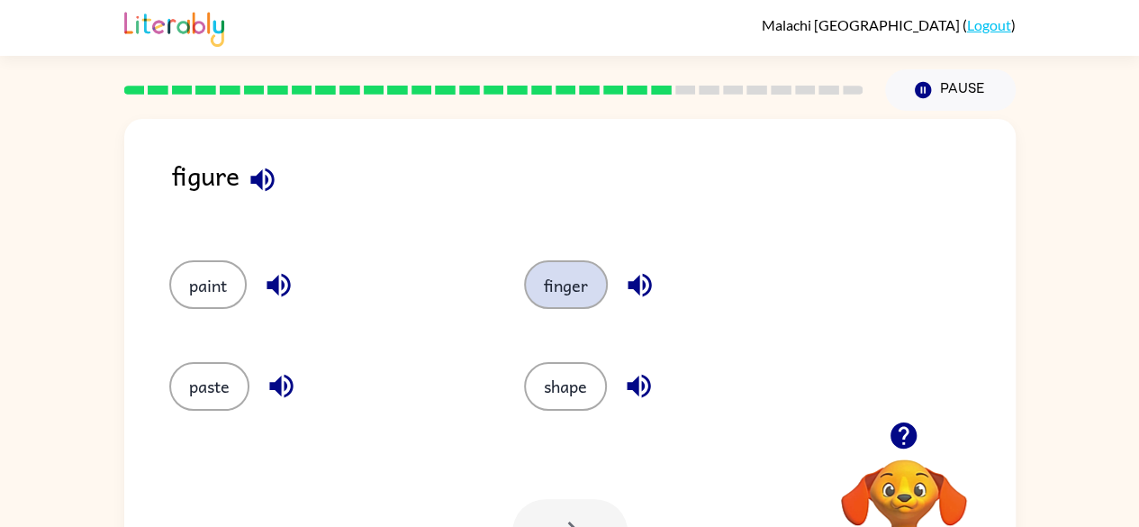
click at [576, 279] on button "finger" at bounding box center [566, 284] width 84 height 49
click at [581, 506] on button "button" at bounding box center [569, 532] width 115 height 66
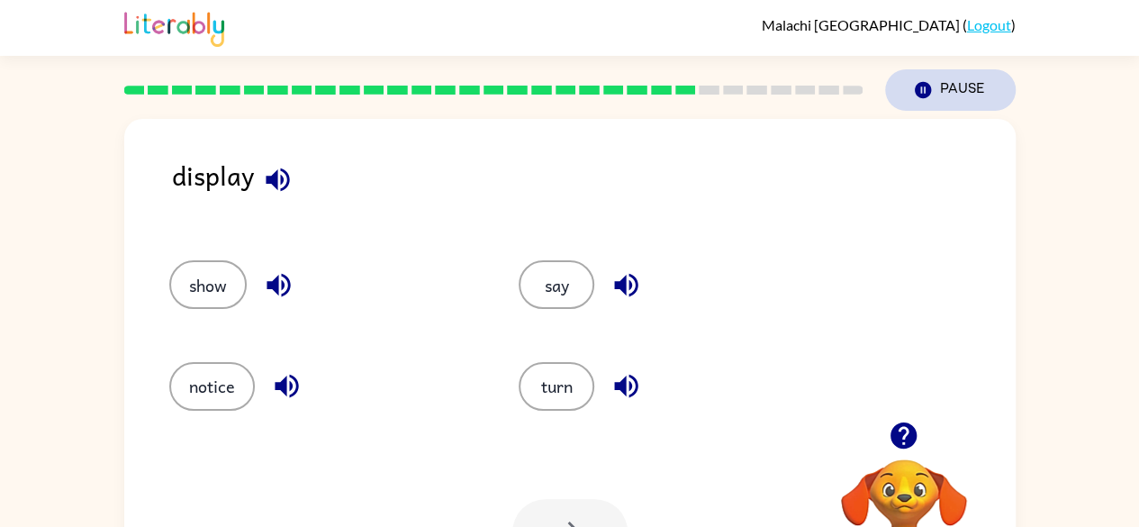
click at [949, 86] on button "Pause Pause" at bounding box center [950, 89] width 131 height 41
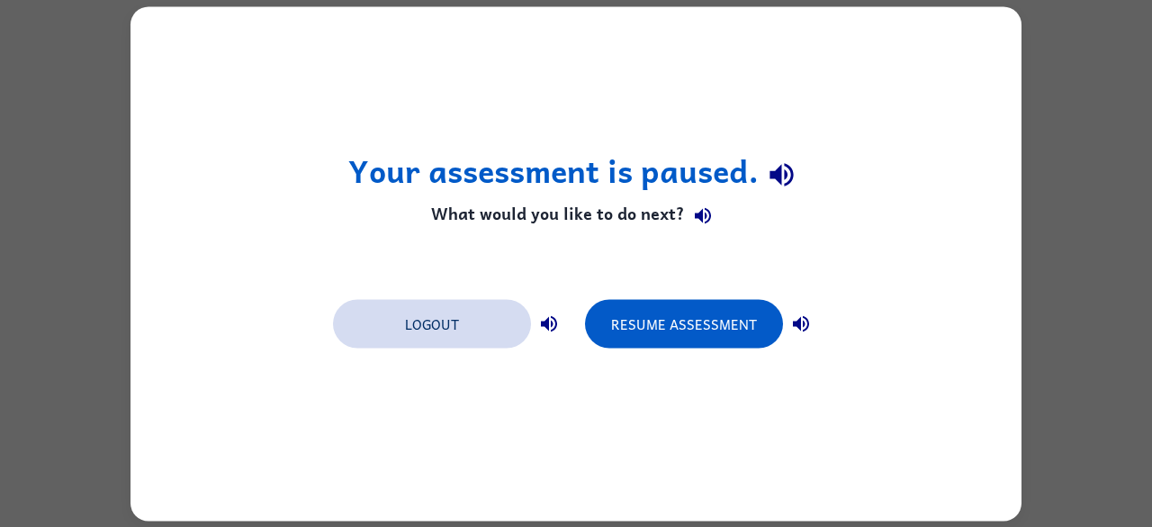
click at [481, 322] on button "Logout" at bounding box center [432, 323] width 198 height 49
